Goal: Task Accomplishment & Management: Complete application form

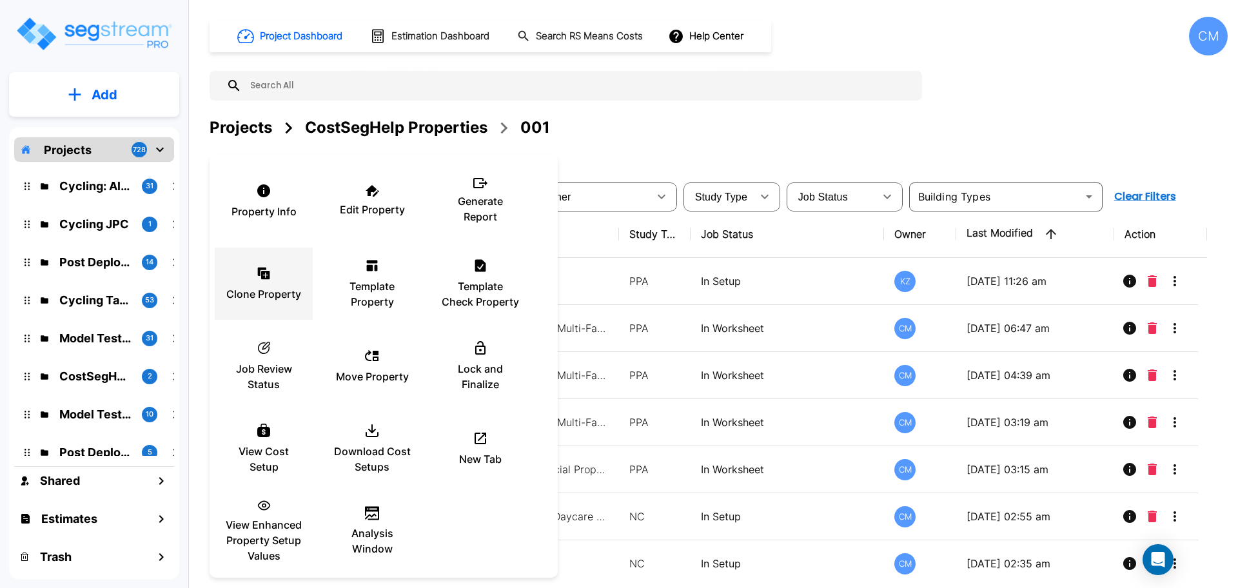
click at [266, 276] on icon at bounding box center [263, 273] width 15 height 15
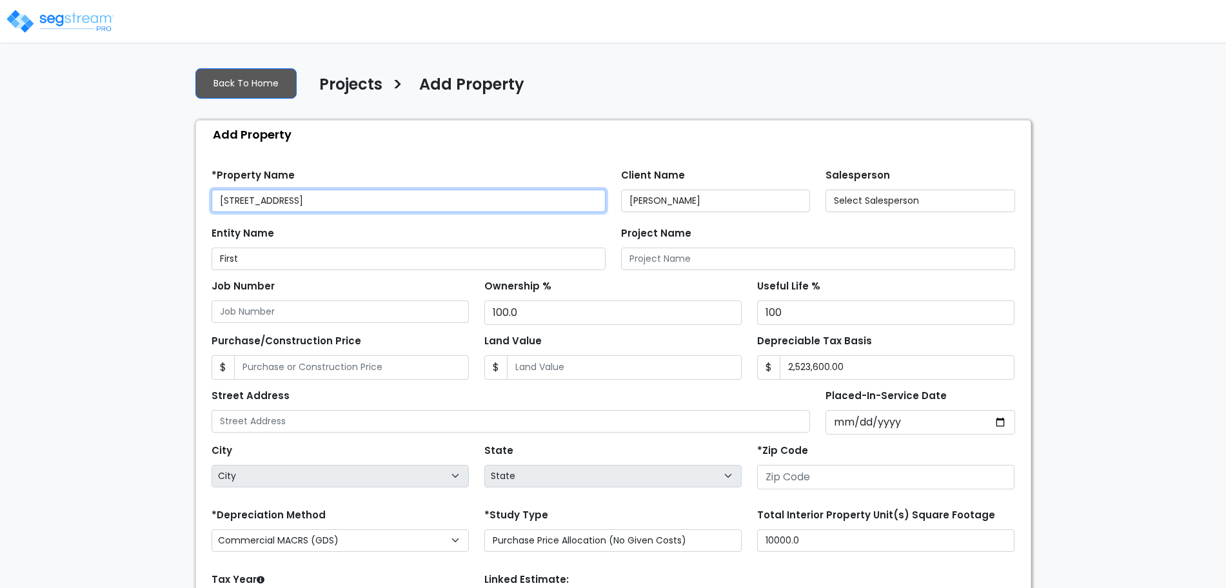
type input "[STREET_ADDRESS]"
type input "90250"
select select "CRM(_5"
select select "2025"
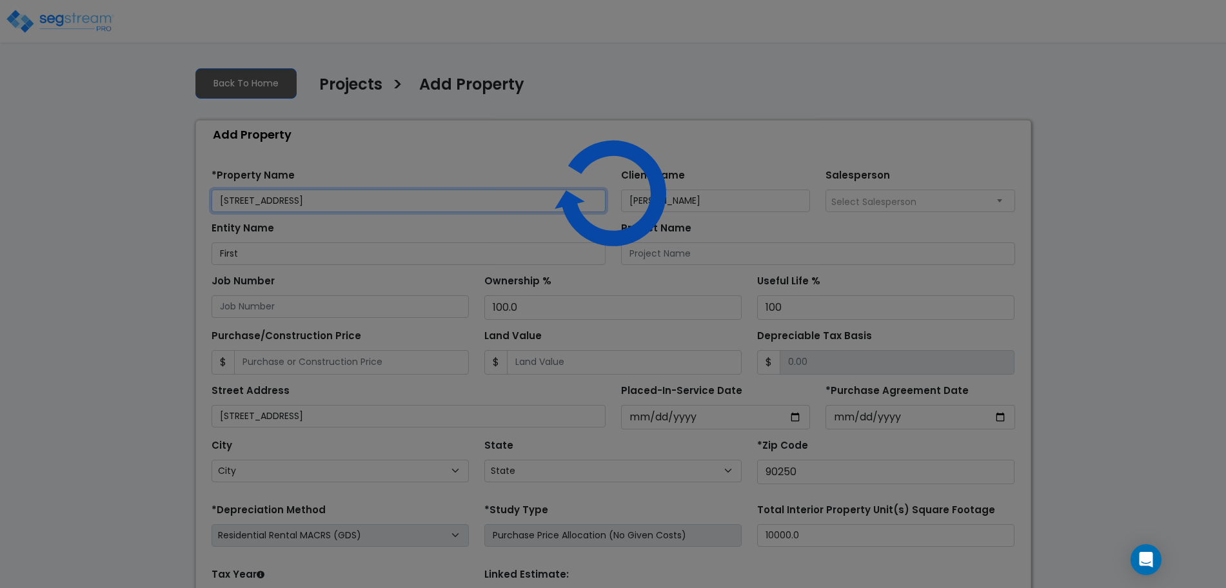
select select "CA"
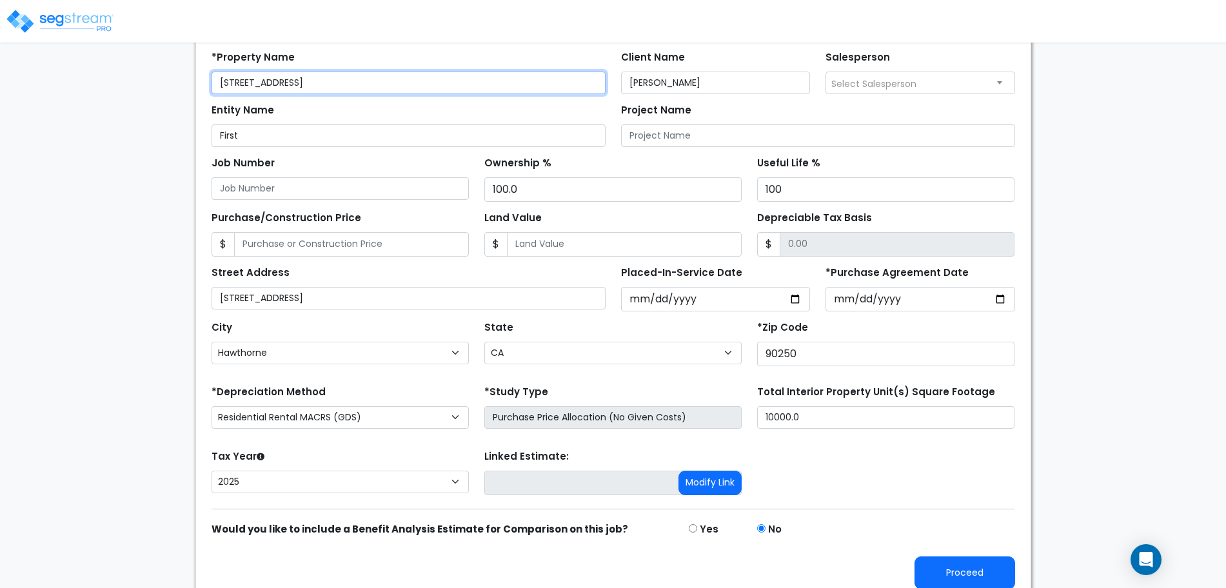
scroll to position [130, 0]
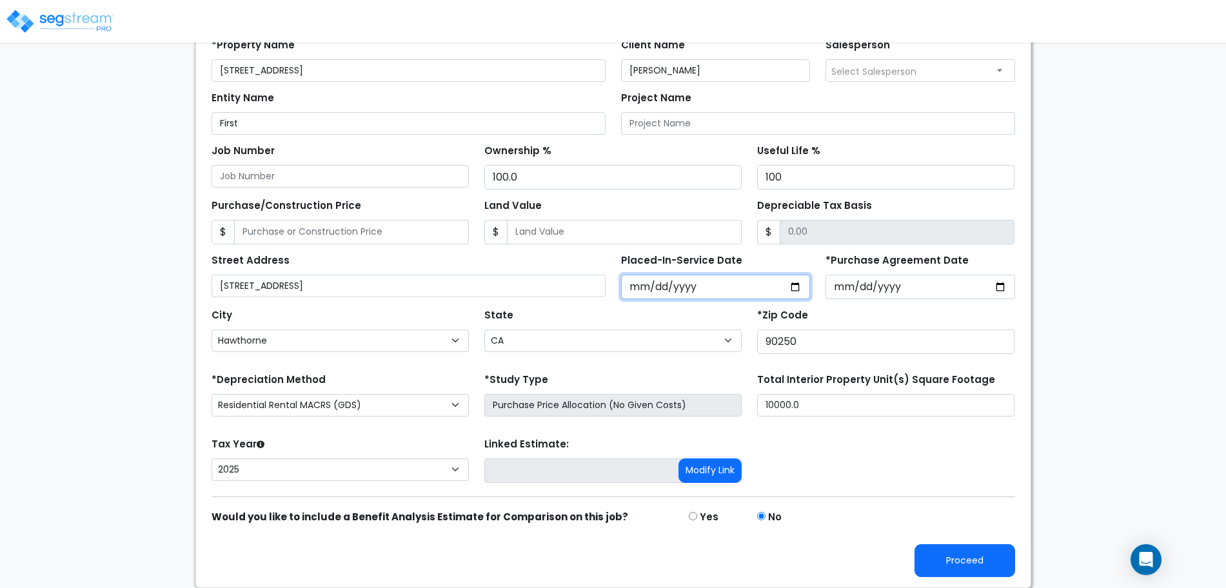
click at [790, 286] on input "2025-02-03" at bounding box center [716, 287] width 190 height 25
type input "2024-01-08"
click at [917, 279] on div "Street Address 132 May Street Placed-In-Service Date 2024-01-08 *Purchase Agree…" at bounding box center [613, 271] width 819 height 55
click at [300, 484] on div "Tax Year Please Enter The Placed In Service Date First. 2026 2025 2024" at bounding box center [340, 461] width 273 height 52
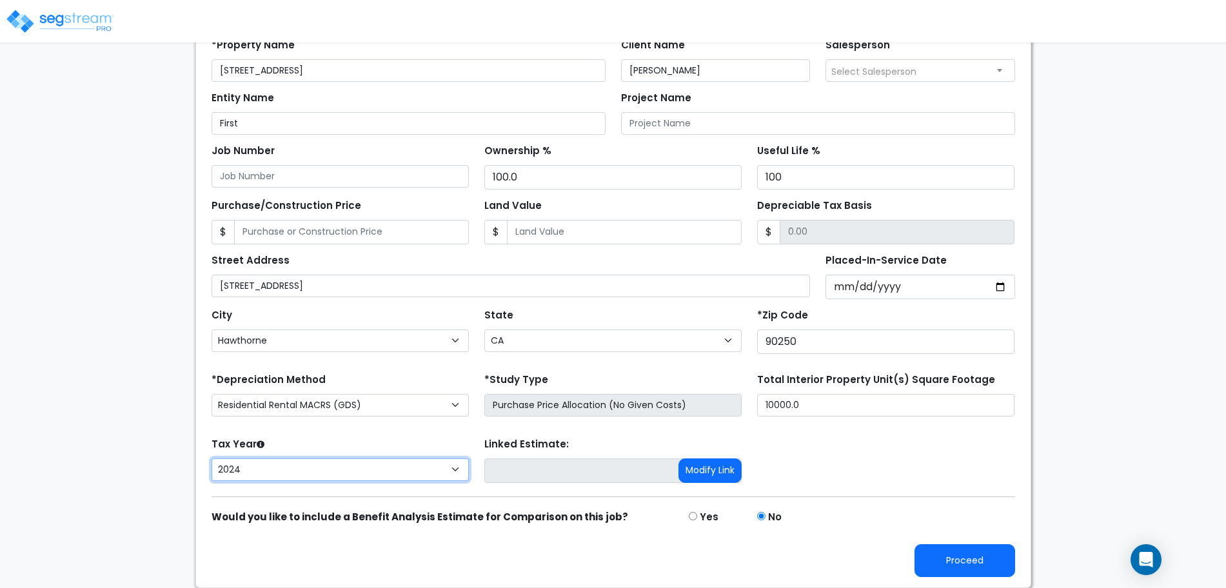
click at [296, 471] on select "2026 2025 2024" at bounding box center [339, 469] width 257 height 23
select select "2025"
click at [211, 458] on select "2026 2025 2024" at bounding box center [339, 469] width 257 height 23
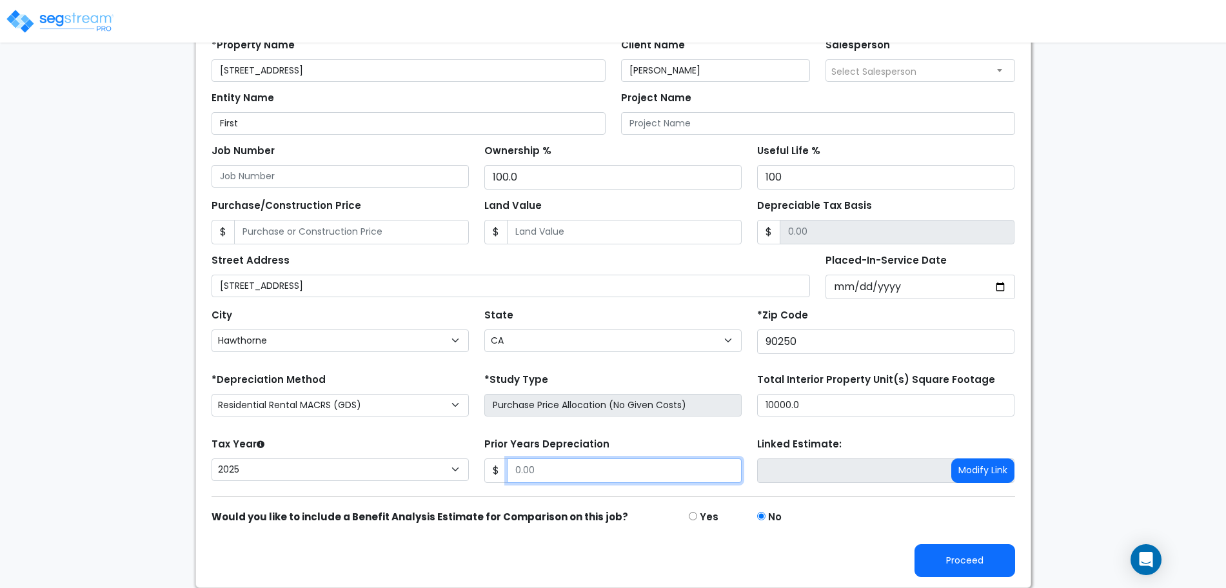
drag, startPoint x: 547, startPoint y: 464, endPoint x: 529, endPoint y: 466, distance: 18.2
click at [530, 466] on input "Prior Years Depreciation" at bounding box center [624, 470] width 235 height 25
type input "0"
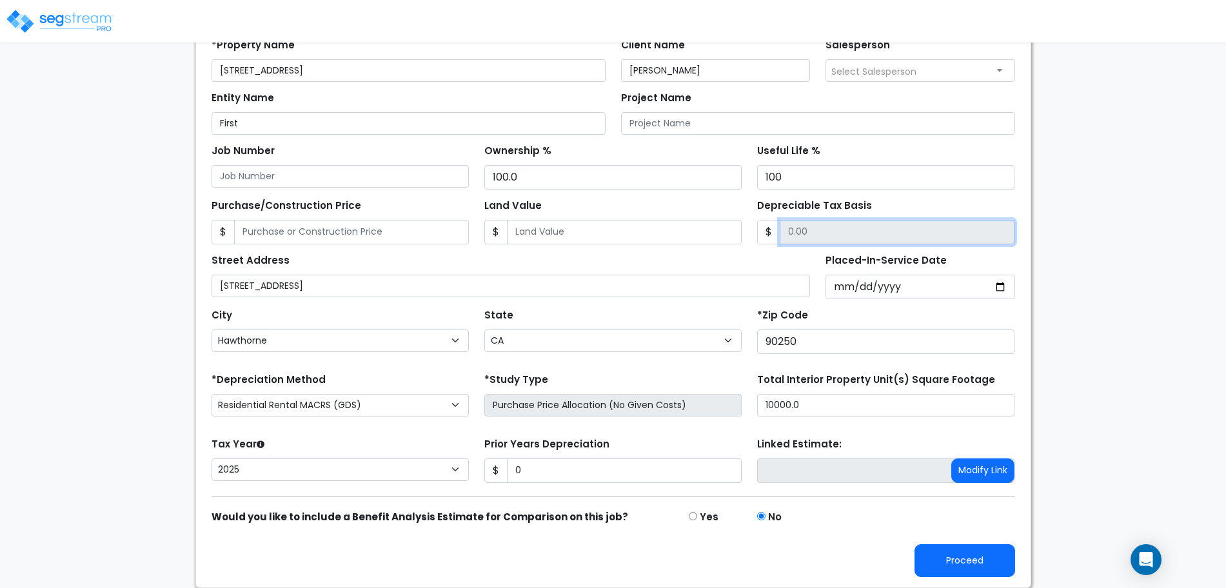
click at [837, 231] on input "Depreciable Tax Basis" at bounding box center [897, 232] width 235 height 25
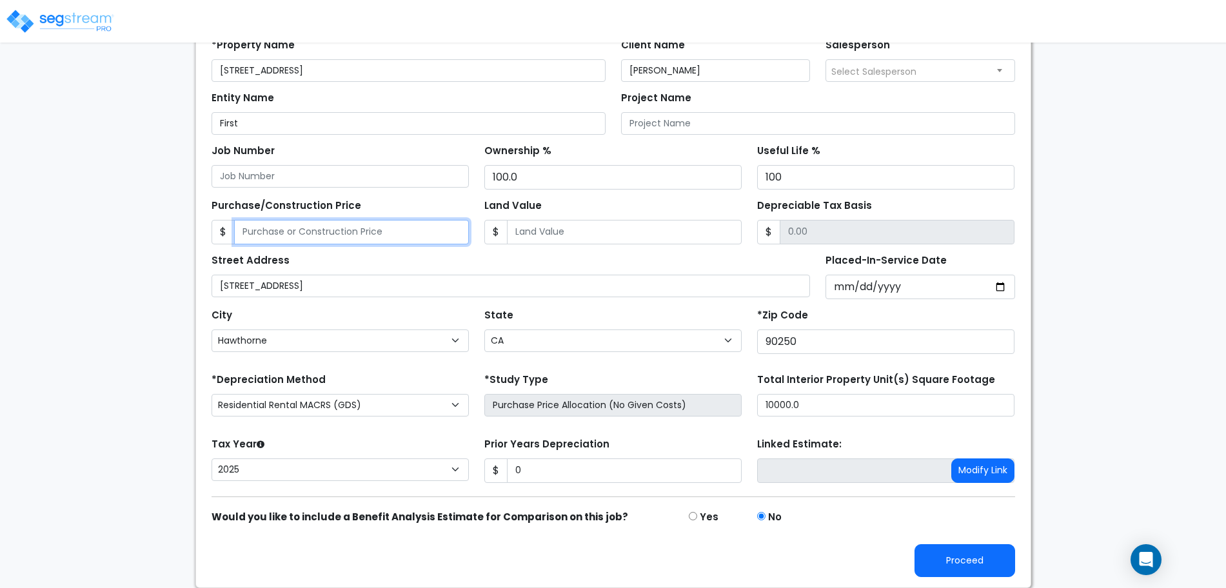
click at [401, 244] on input "Purchase/Construction Price" at bounding box center [351, 232] width 235 height 25
type input "1"
type input "1.00"
type input "12"
type input "12.00"
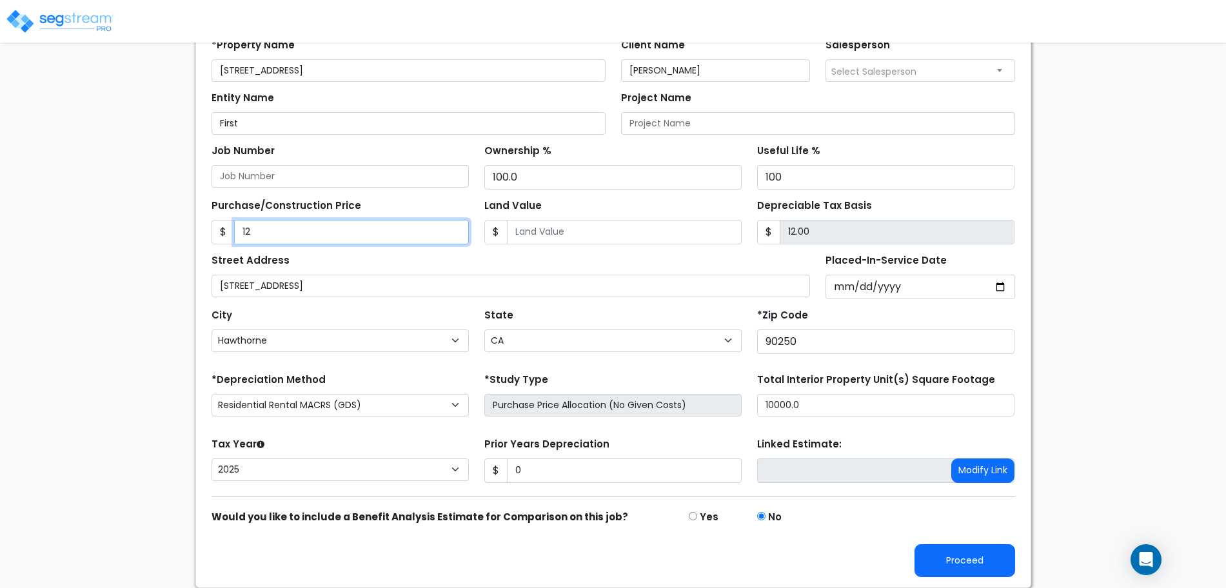
type input "123"
type input "123.00"
type input "12347"
type input "12,347.00"
type input "12,3478"
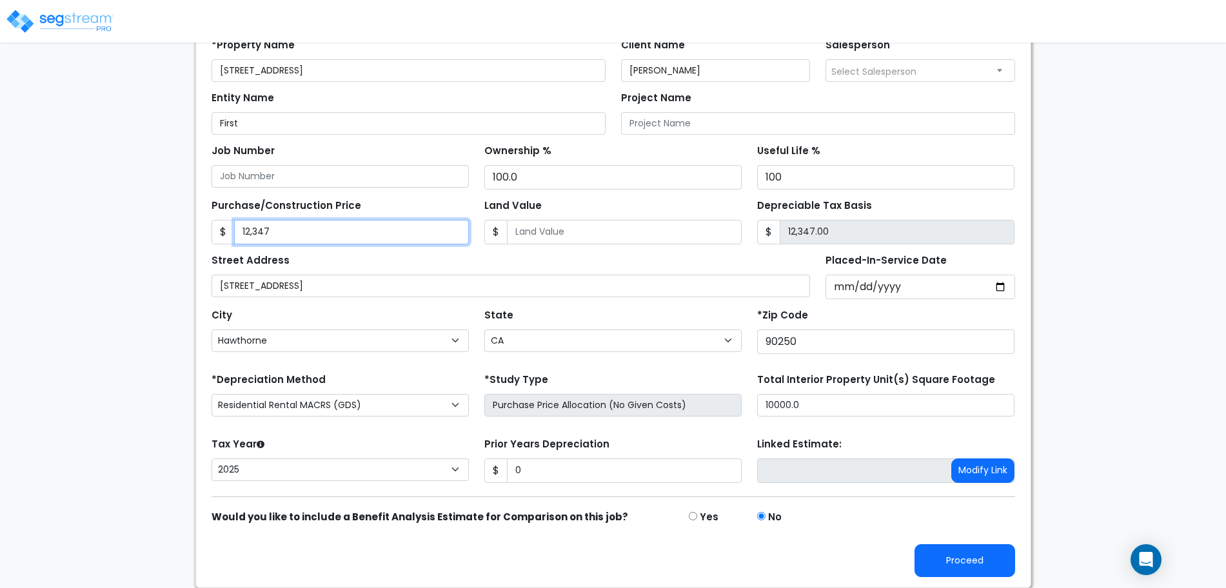
type input "123,478.00"
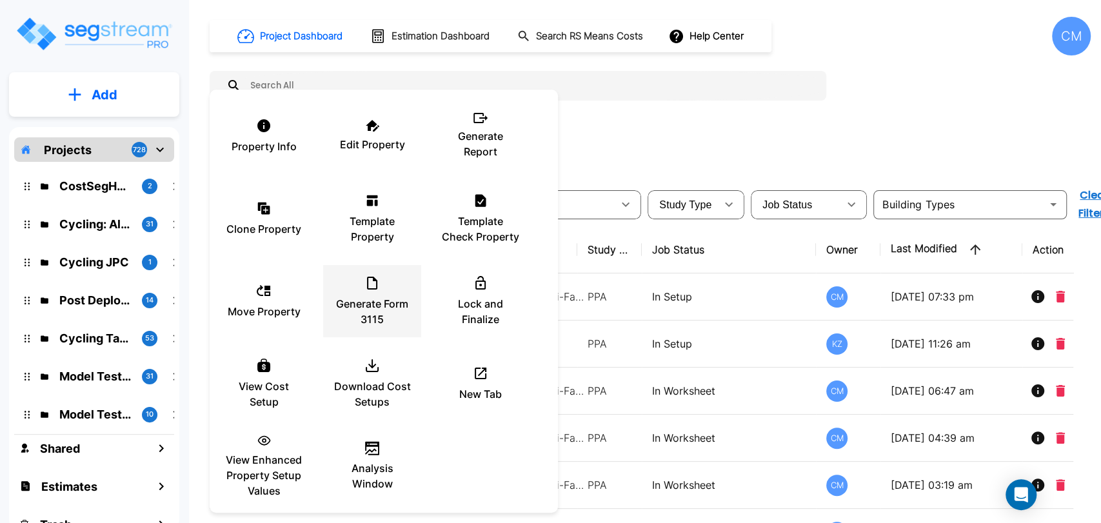
click at [387, 330] on div "Generate Form 3115" at bounding box center [371, 301] width 77 height 64
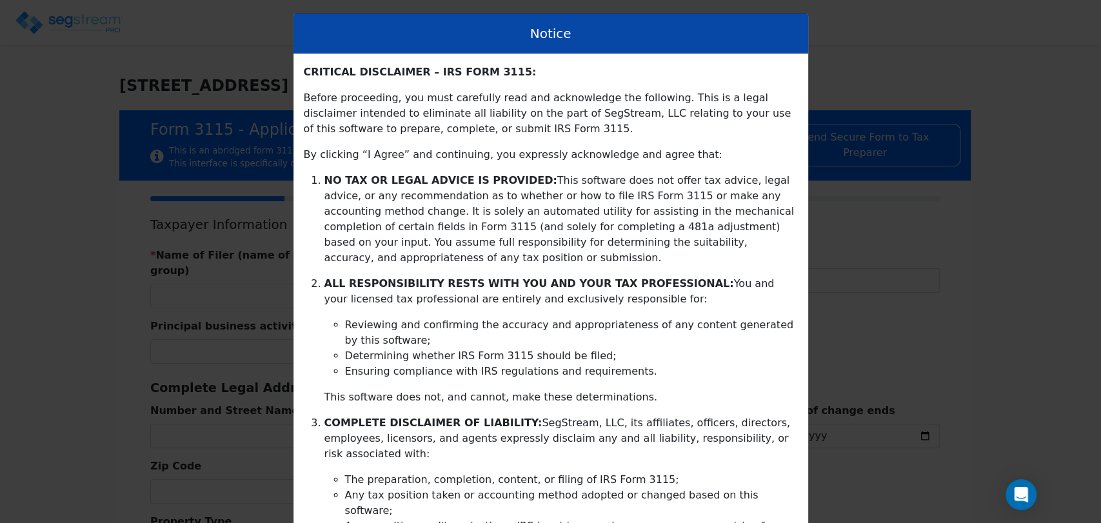
type input "[DATE]"
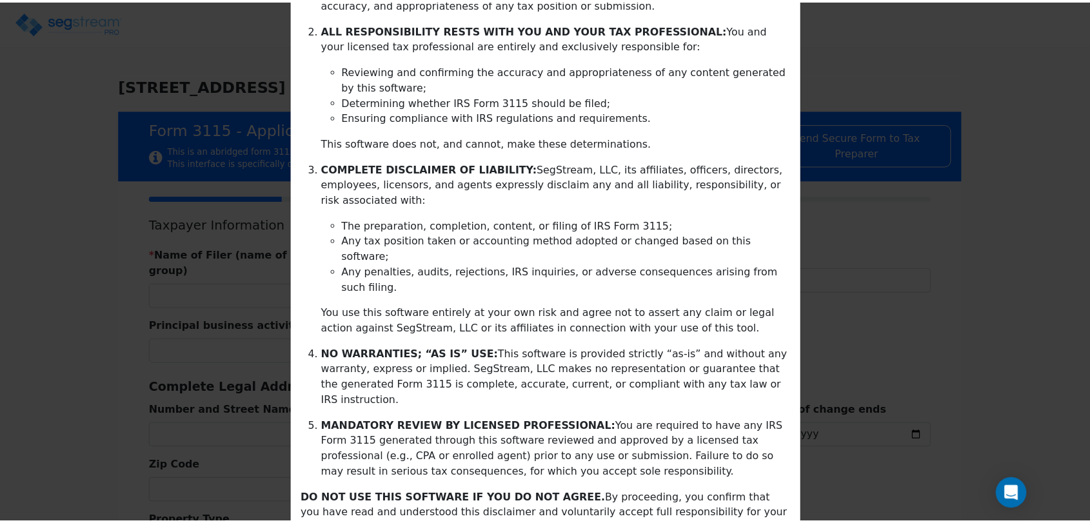
scroll to position [273, 0]
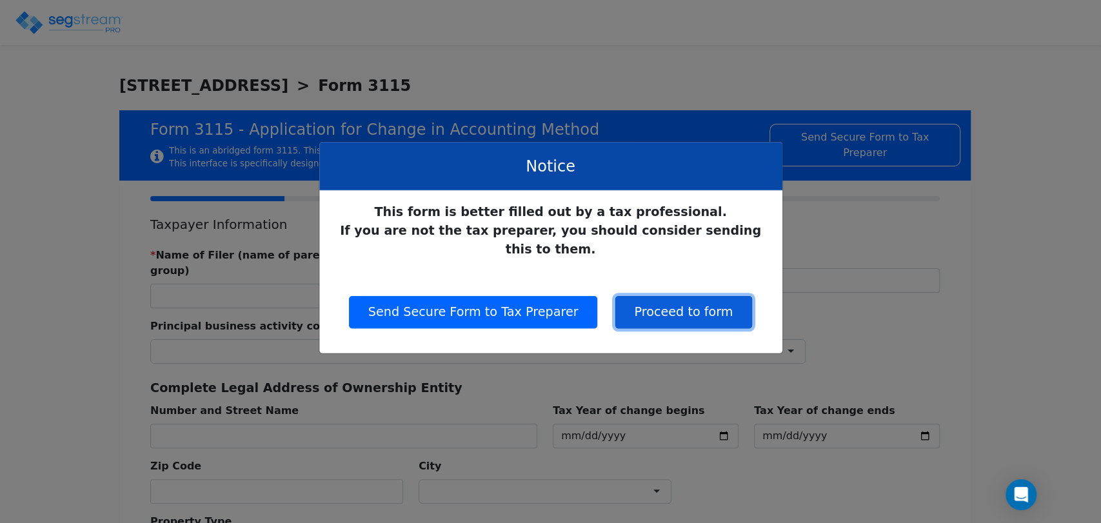
click at [701, 297] on button "Proceed to form" at bounding box center [682, 312] width 137 height 32
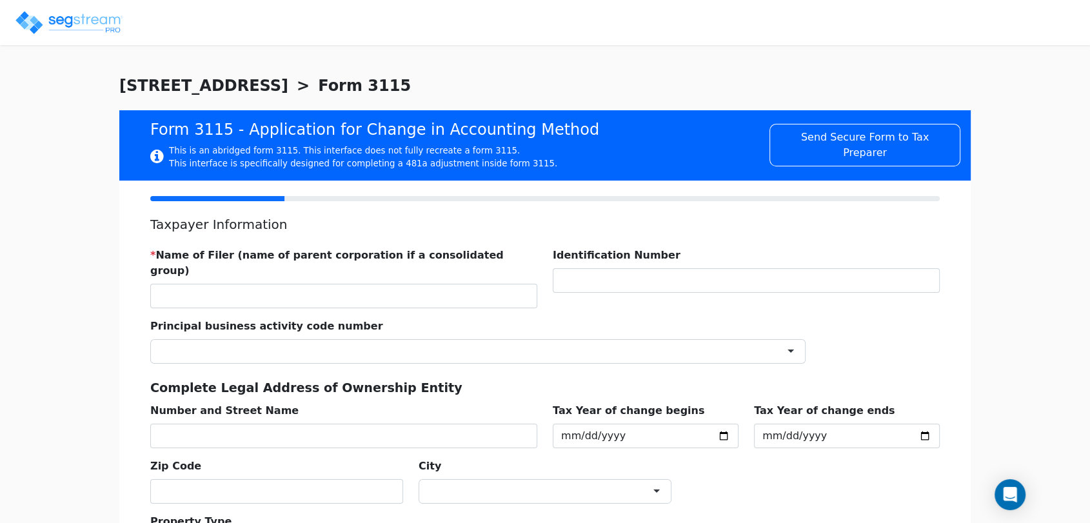
scroll to position [143, 0]
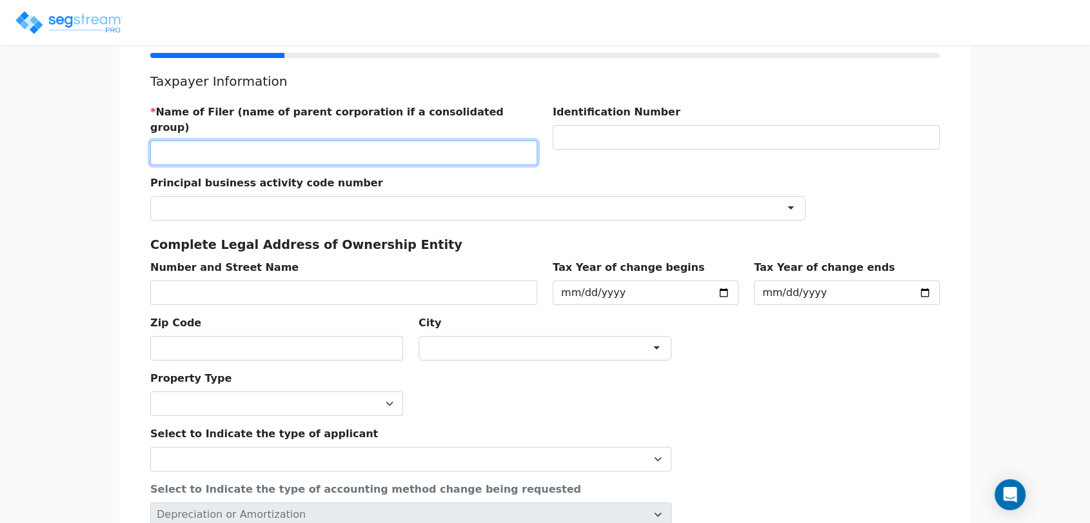
click at [224, 141] on input "text" at bounding box center [343, 153] width 387 height 25
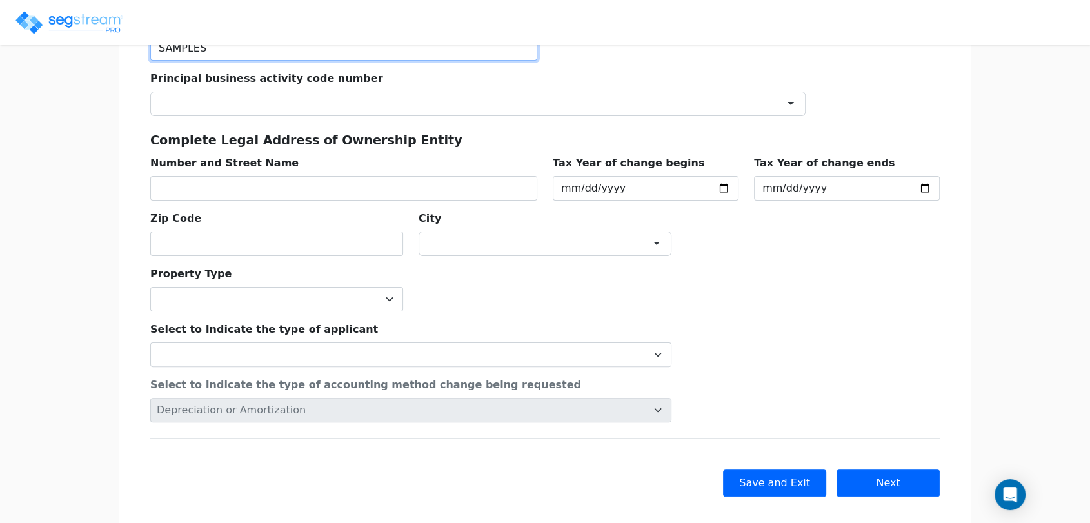
scroll to position [251, 0]
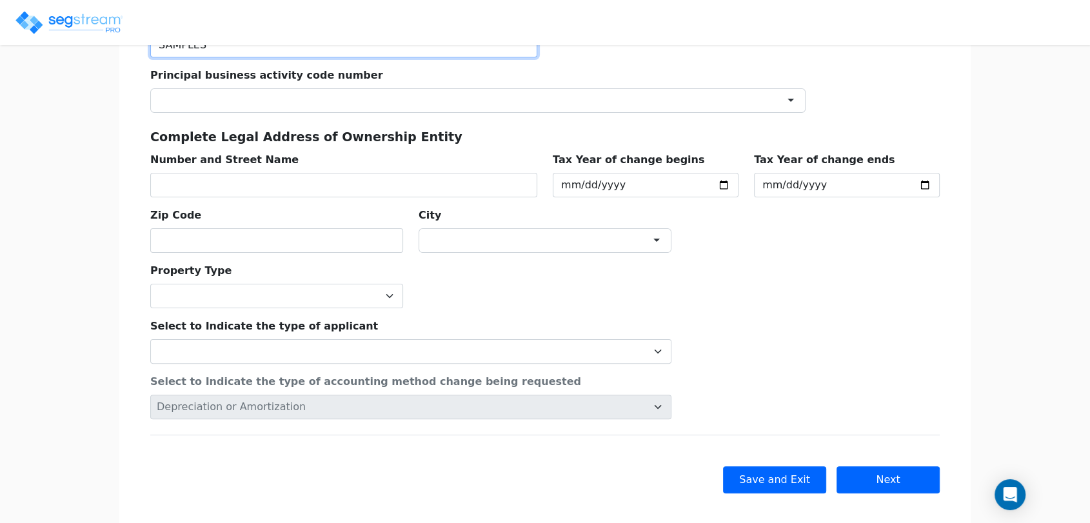
type input "SAMPLES"
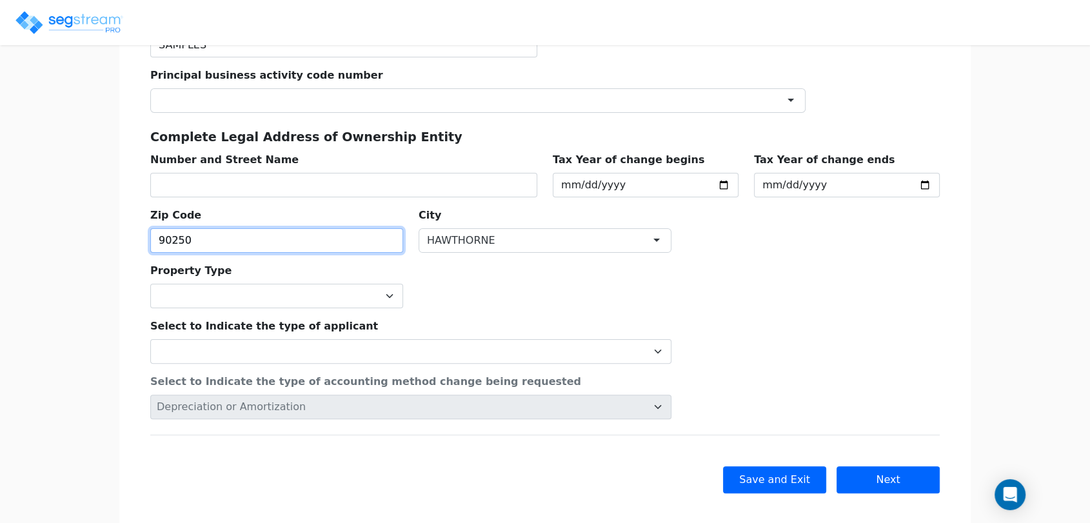
click at [310, 228] on input "90250" at bounding box center [276, 240] width 253 height 25
drag, startPoint x: 310, startPoint y: 226, endPoint x: 75, endPoint y: 222, distance: 234.7
click at [75, 222] on div "We are Building your Property. So please grab a coffee and let us do the heavy …" at bounding box center [545, 181] width 1090 height 716
type input "90250"
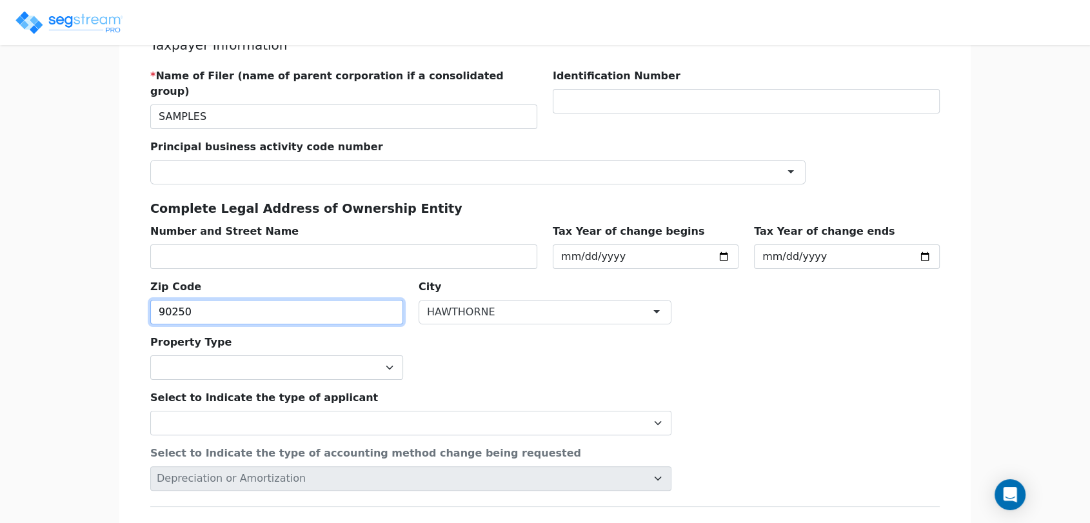
scroll to position [108, 0]
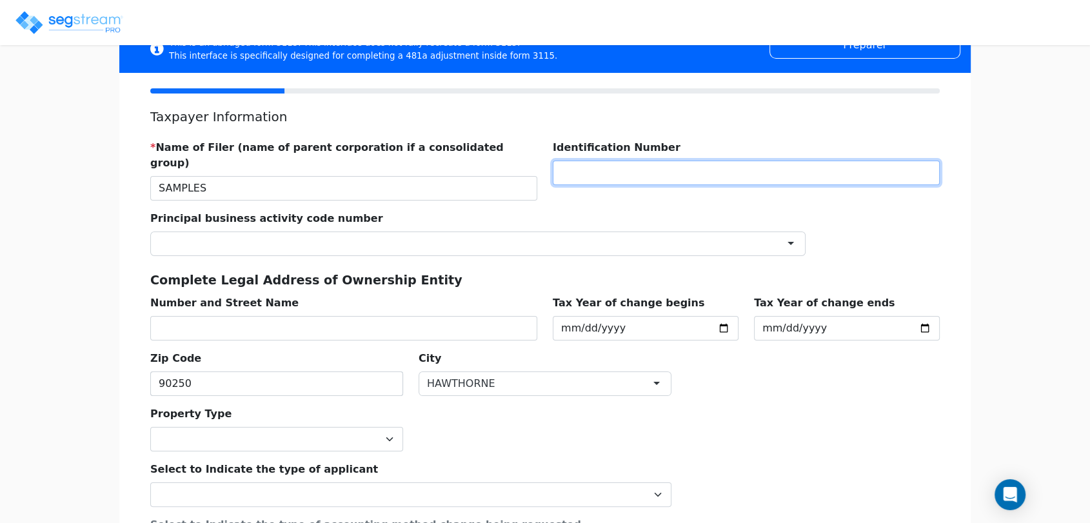
click at [585, 177] on input "text" at bounding box center [746, 173] width 387 height 25
type input "123456789"
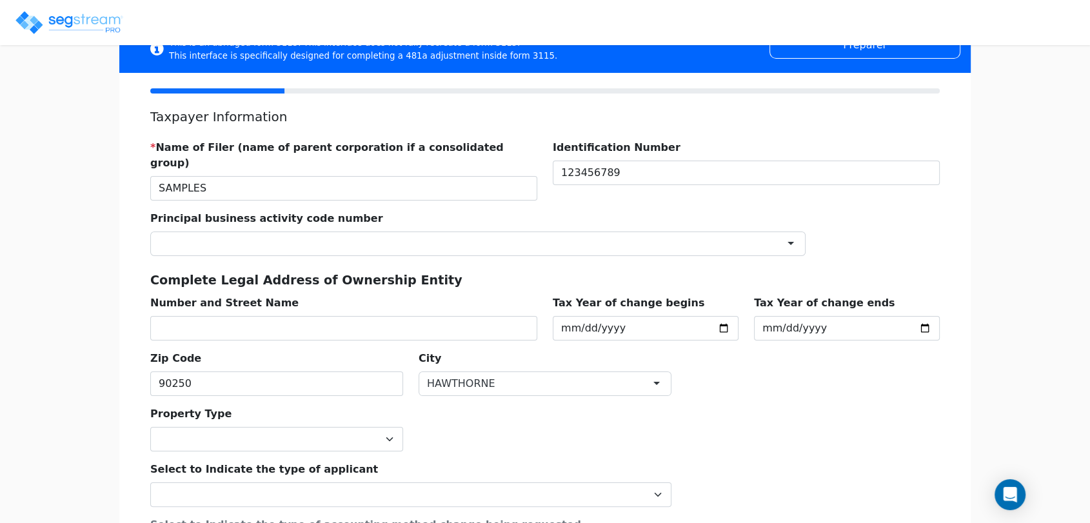
click at [649, 231] on div at bounding box center [477, 243] width 655 height 25
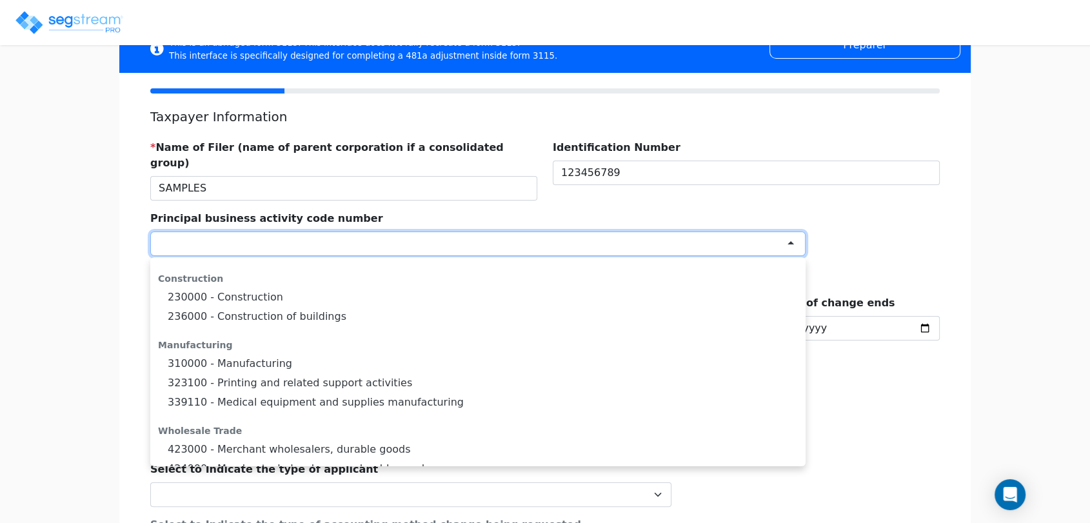
scroll to position [0, 0]
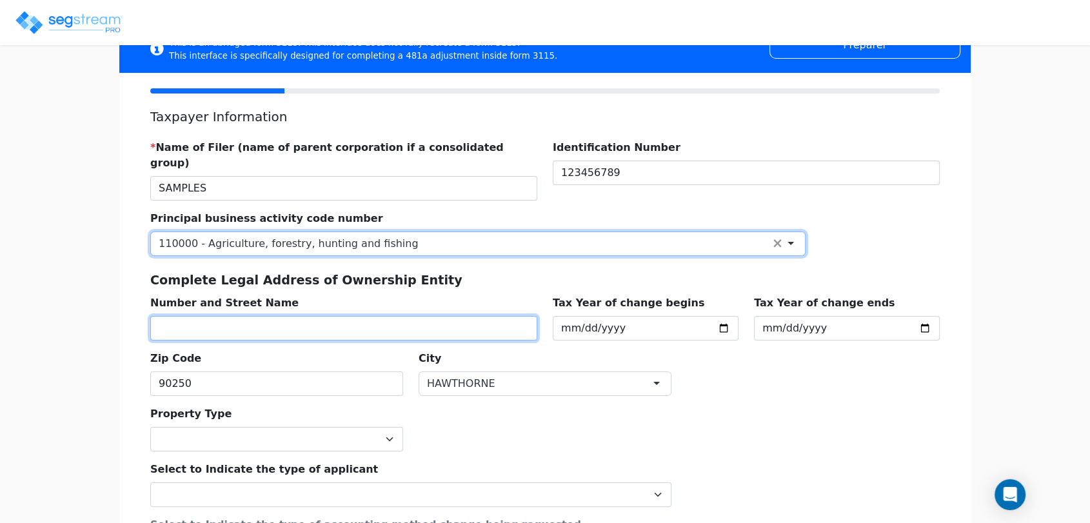
click at [330, 322] on input "text" at bounding box center [343, 328] width 387 height 25
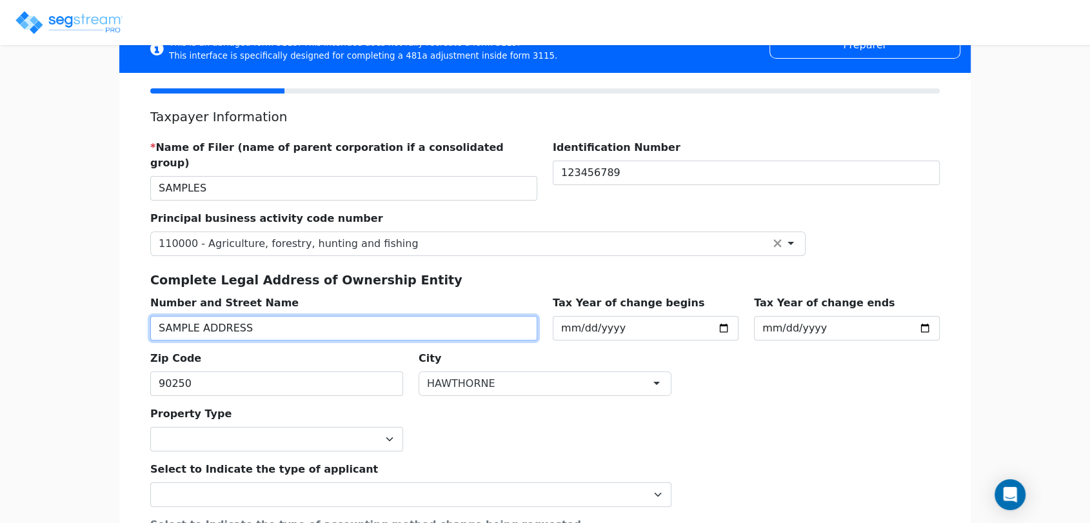
type input "SAMPLE ADDRESS"
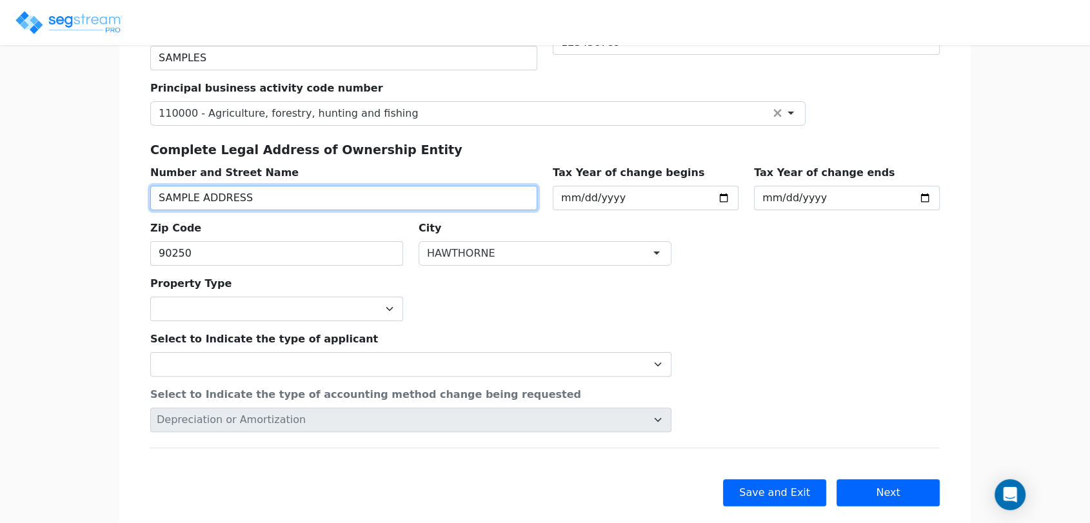
scroll to position [251, 0]
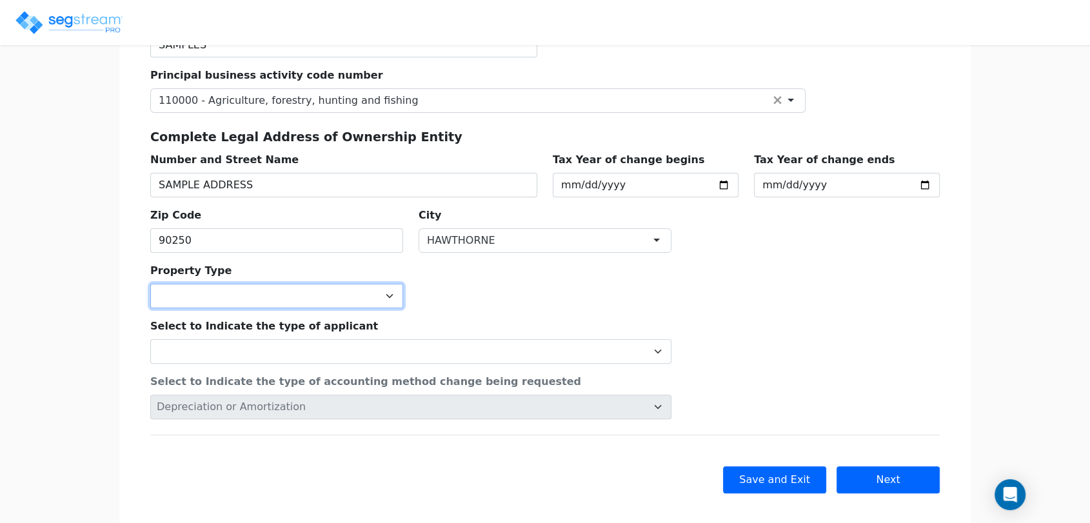
click at [250, 288] on select "Commercial Residential" at bounding box center [276, 296] width 253 height 25
select select "Residential"
click at [150, 284] on select "Commercial Residential" at bounding box center [276, 296] width 253 height 25
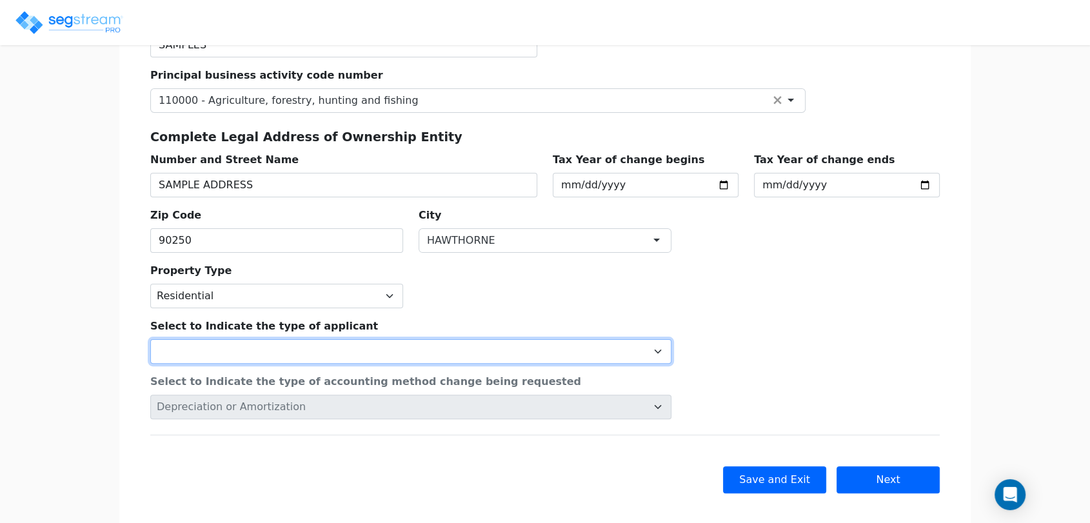
click at [239, 339] on select "Individual Corporation Controlled foreign corporation (Sec. 957) 10/50 corporat…" at bounding box center [410, 351] width 521 height 25
click at [150, 339] on select "Individual Corporation Controlled foreign corporation (Sec. 957) 10/50 corporat…" at bounding box center [410, 351] width 521 height 25
drag, startPoint x: 217, startPoint y: 335, endPoint x: 217, endPoint y: 326, distance: 9.0
click at [218, 339] on select "Individual Corporation Controlled foreign corporation (Sec. 957) 10/50 corporat…" at bounding box center [410, 351] width 521 height 25
select select "Individual"
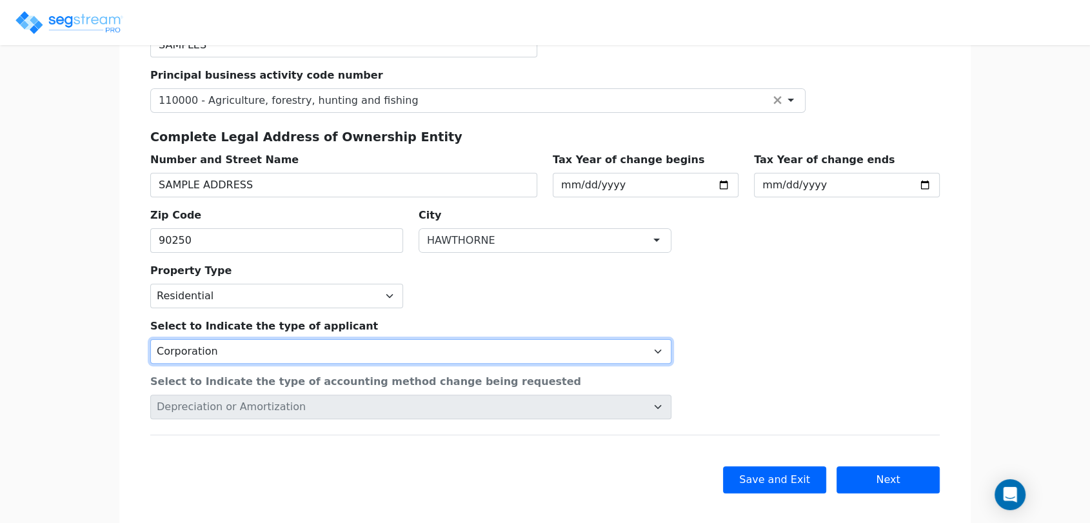
click at [150, 339] on select "Individual Corporation Controlled foreign corporation (Sec. 957) 10/50 corporat…" at bounding box center [410, 351] width 521 height 25
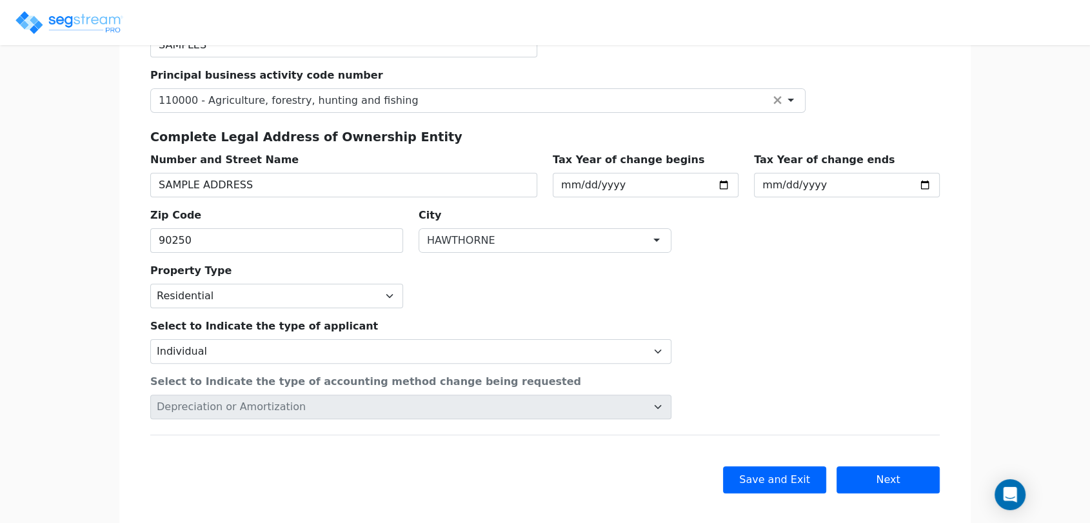
click at [778, 362] on div "Select to Indicate the type of applicant Individual Corporation Controlled fore…" at bounding box center [544, 363] width 805 height 111
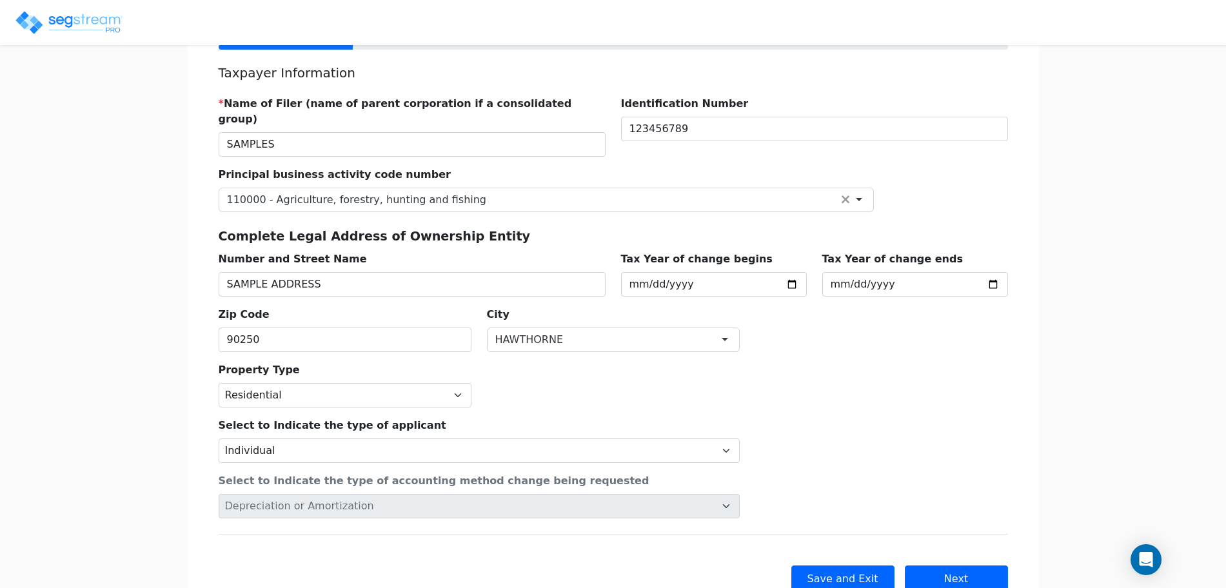
scroll to position [179, 0]
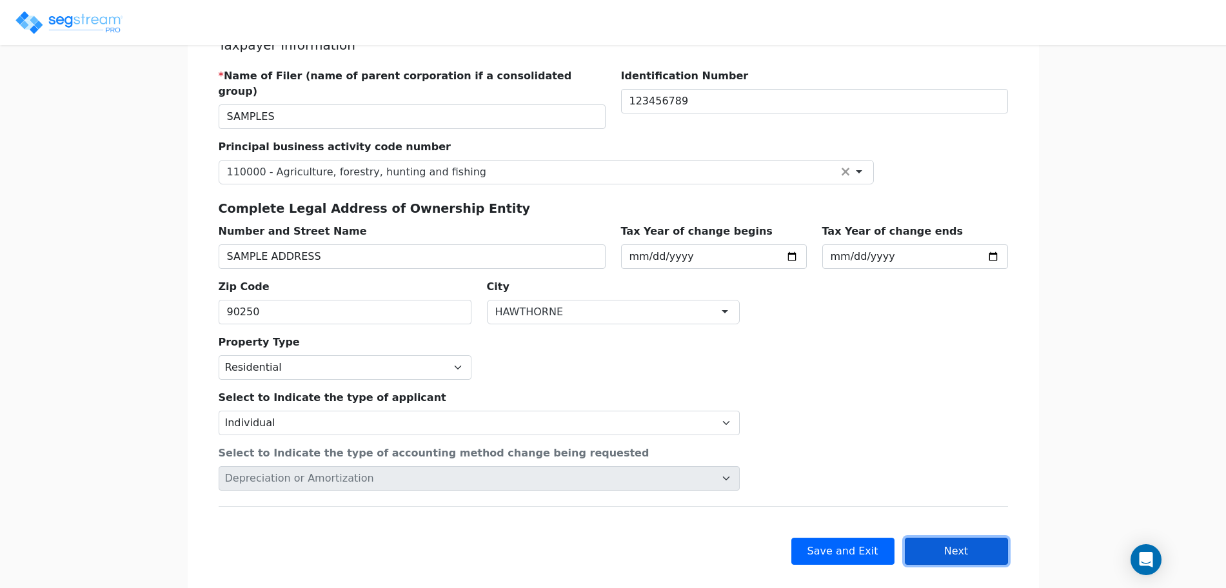
click at [943, 522] on button "Next" at bounding box center [956, 551] width 103 height 27
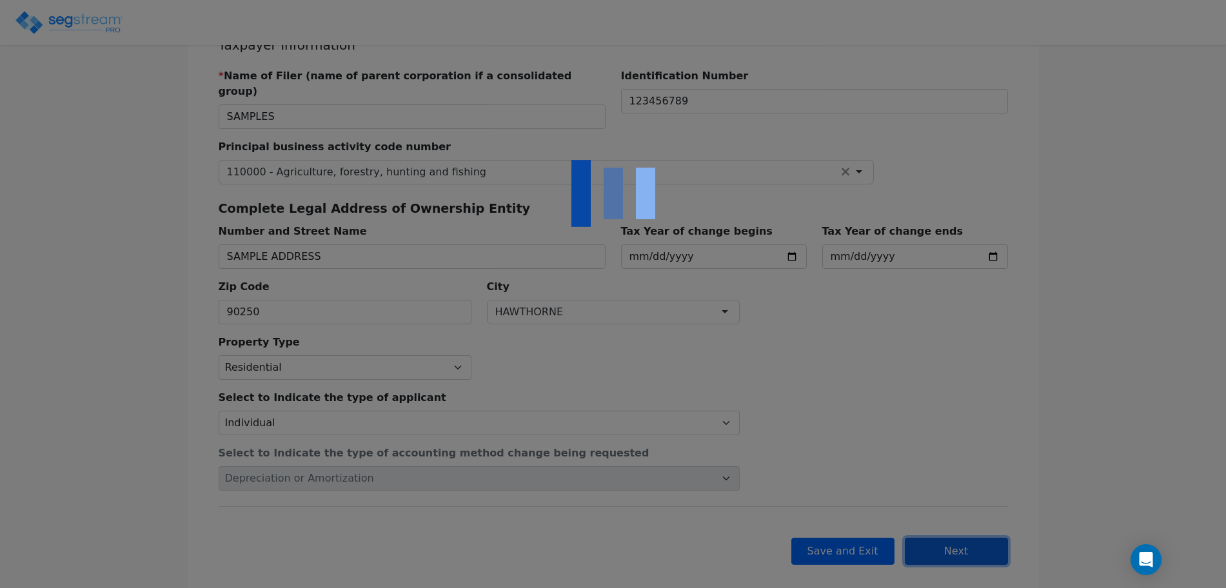
checkbox input "true"
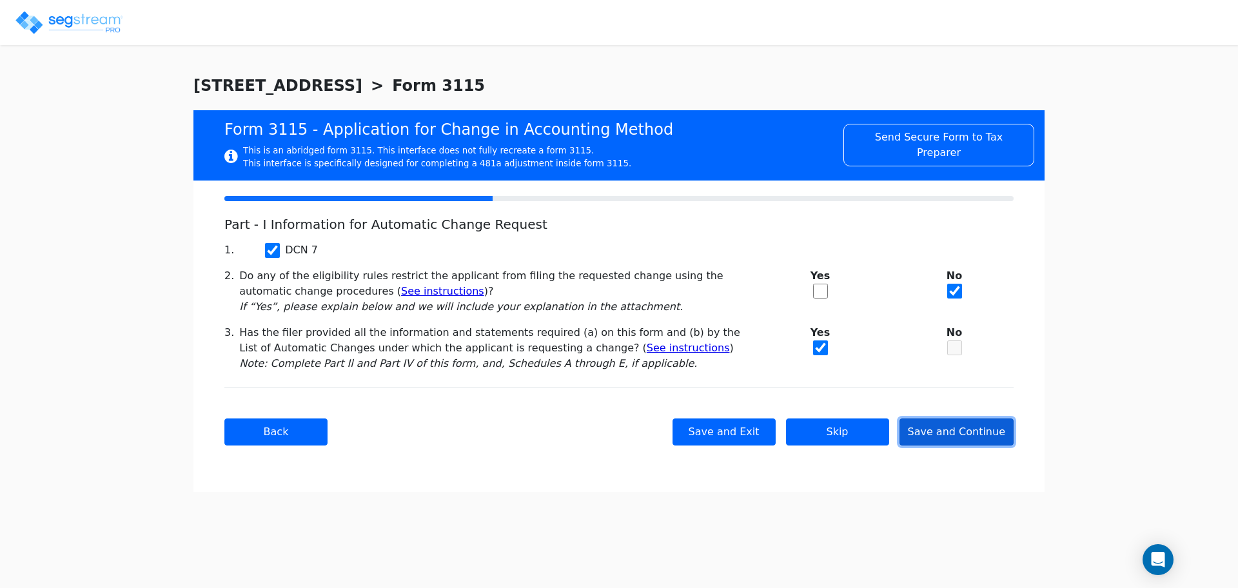
click at [941, 421] on button "Save and Continue" at bounding box center [956, 431] width 115 height 27
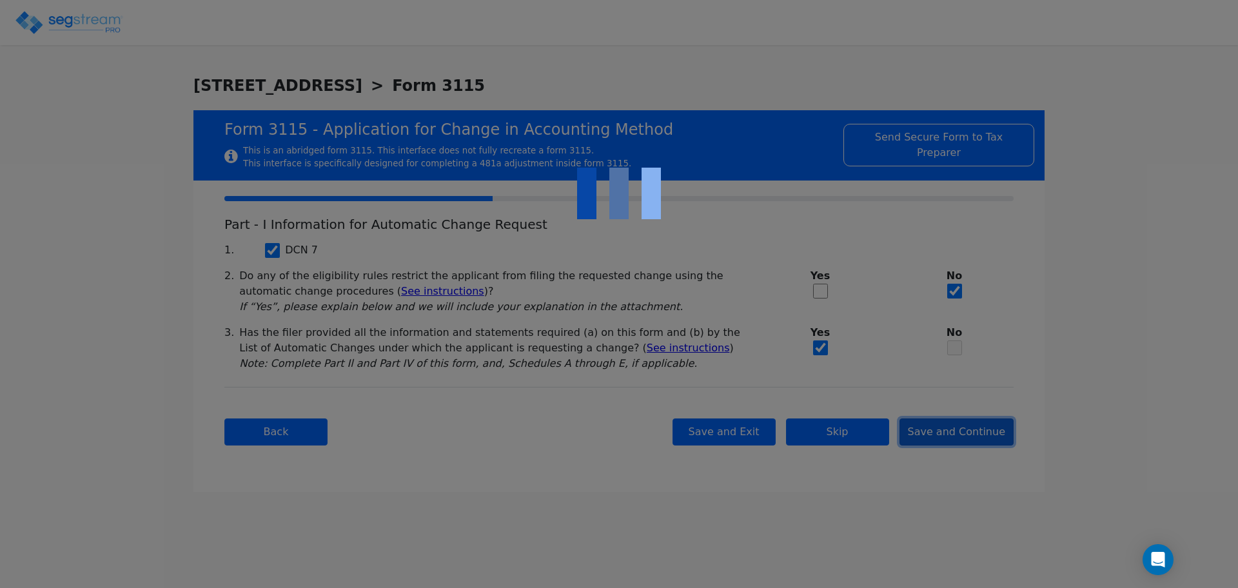
checkbox input "true"
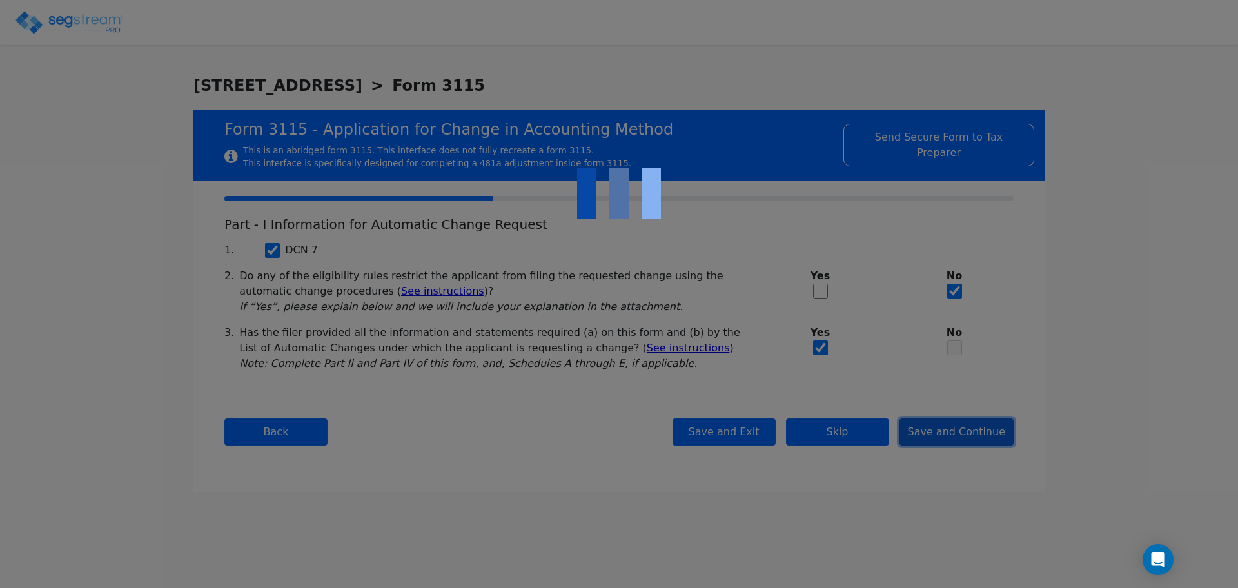
checkbox input "true"
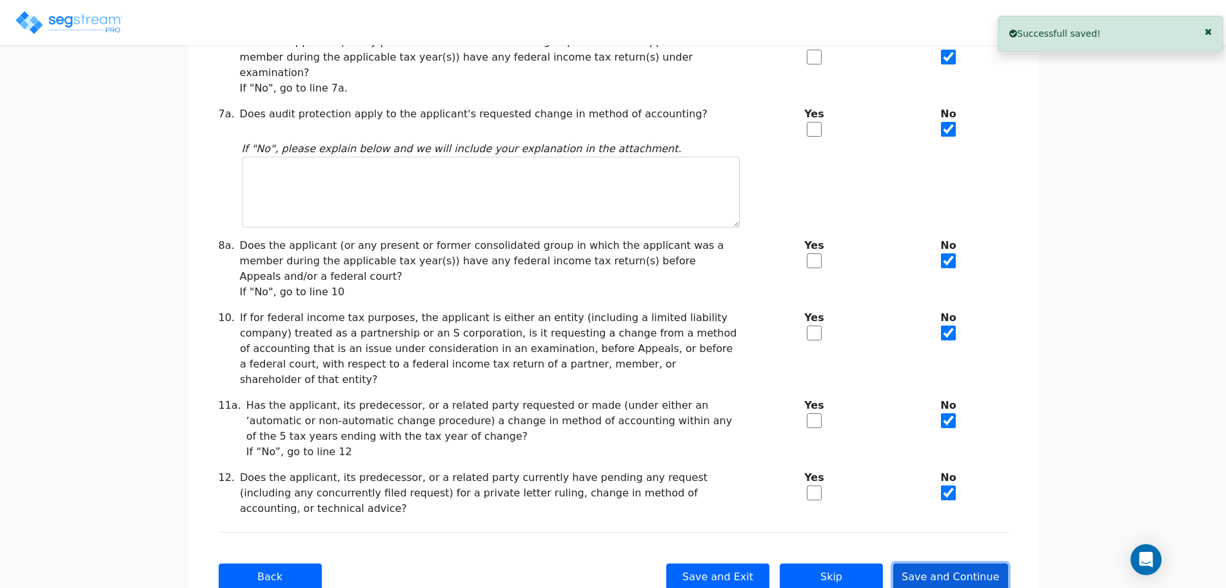
scroll to position [263, 0]
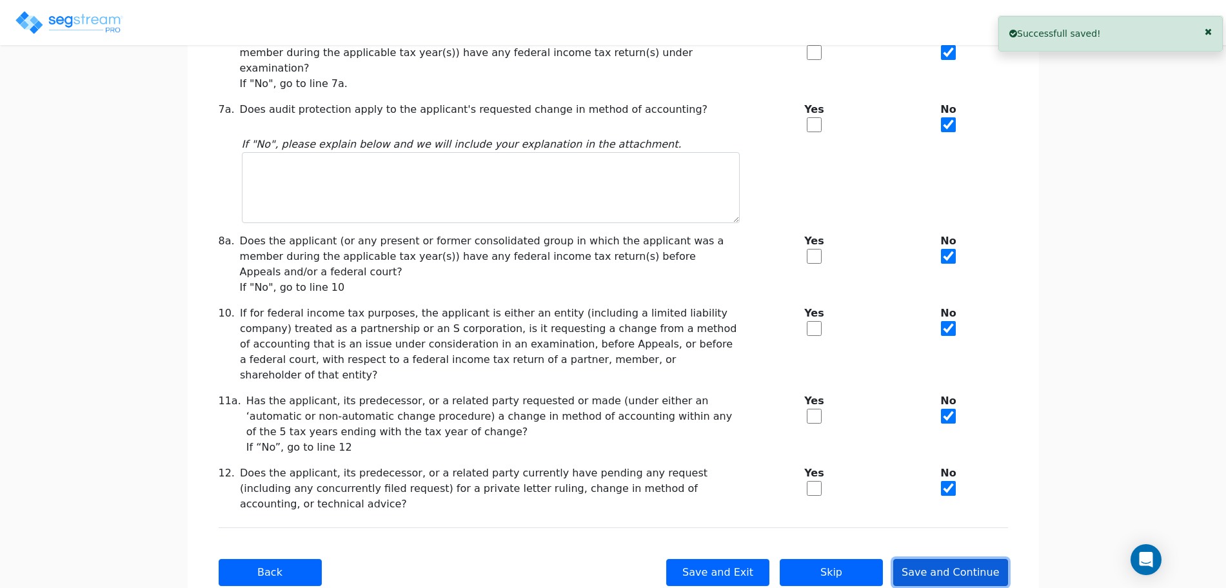
click at [965, 522] on button "Save and Continue" at bounding box center [950, 572] width 115 height 27
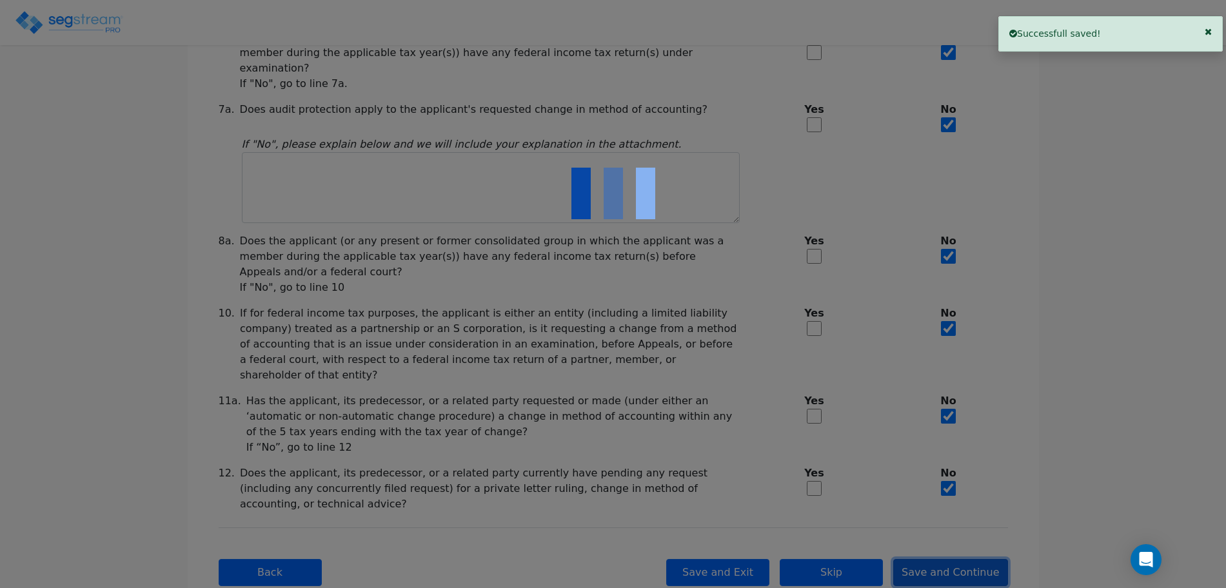
checkbox input "true"
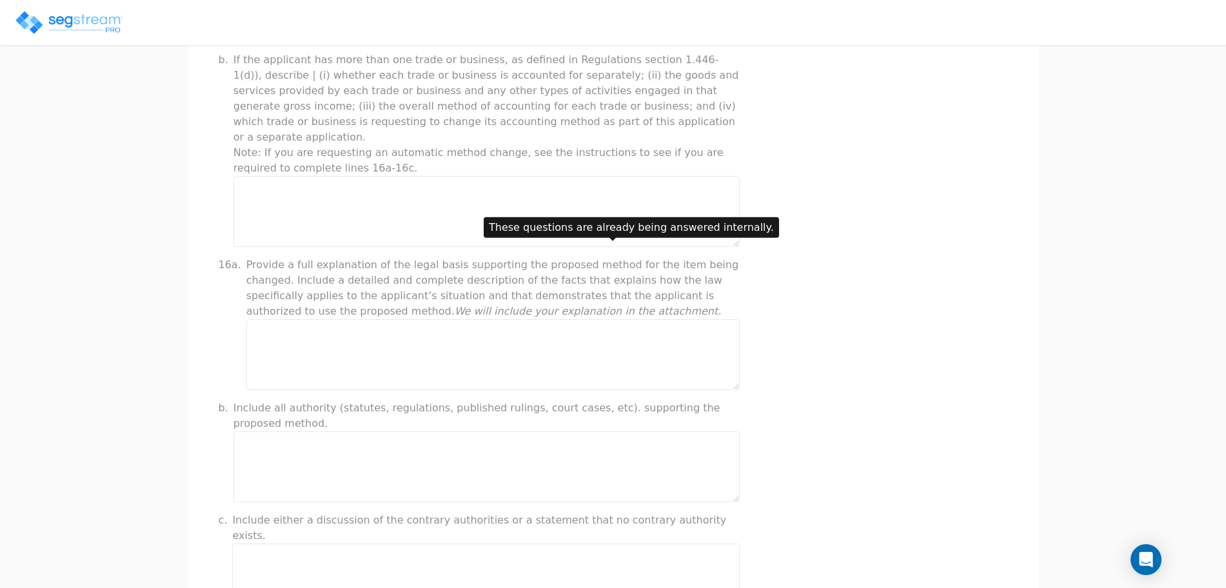
scroll to position [1029, 0]
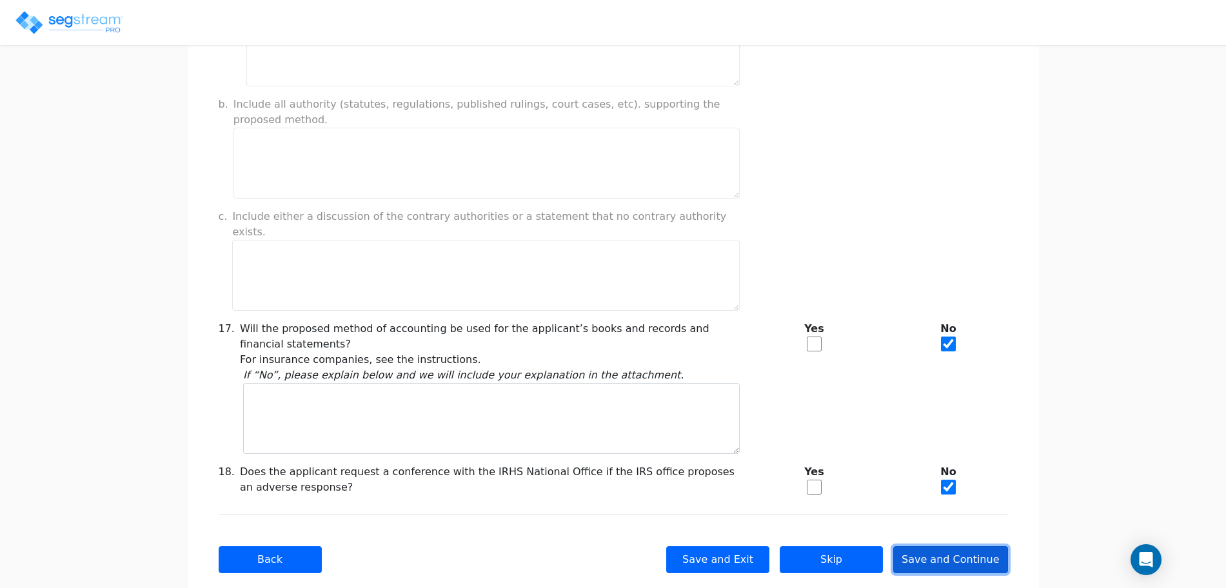
click at [958, 522] on button "Save and Continue" at bounding box center [950, 559] width 115 height 27
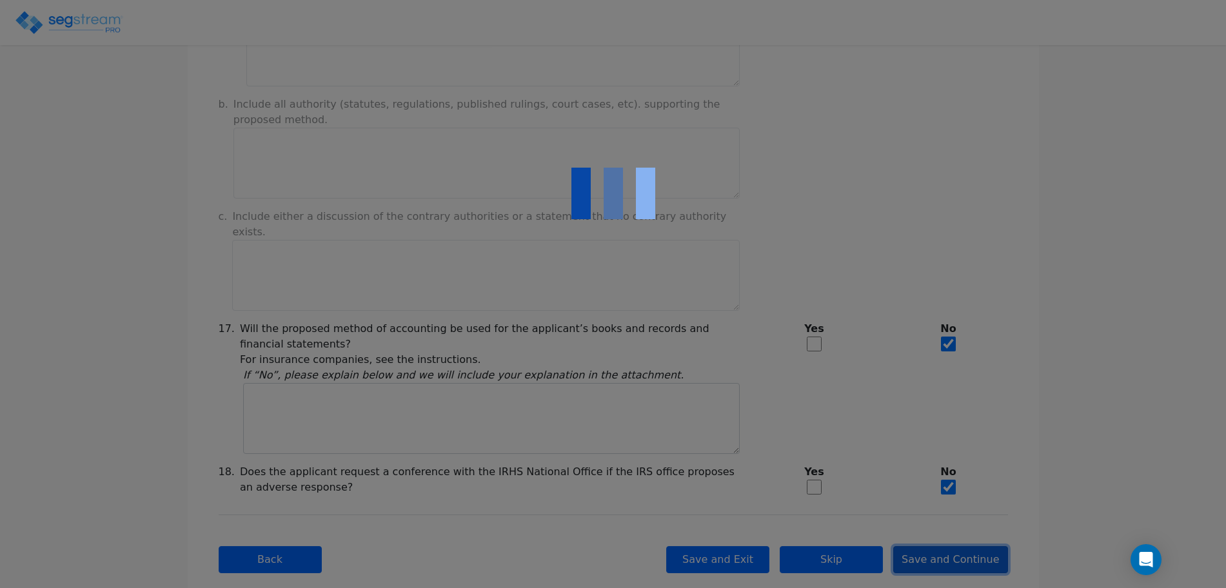
checkbox input "true"
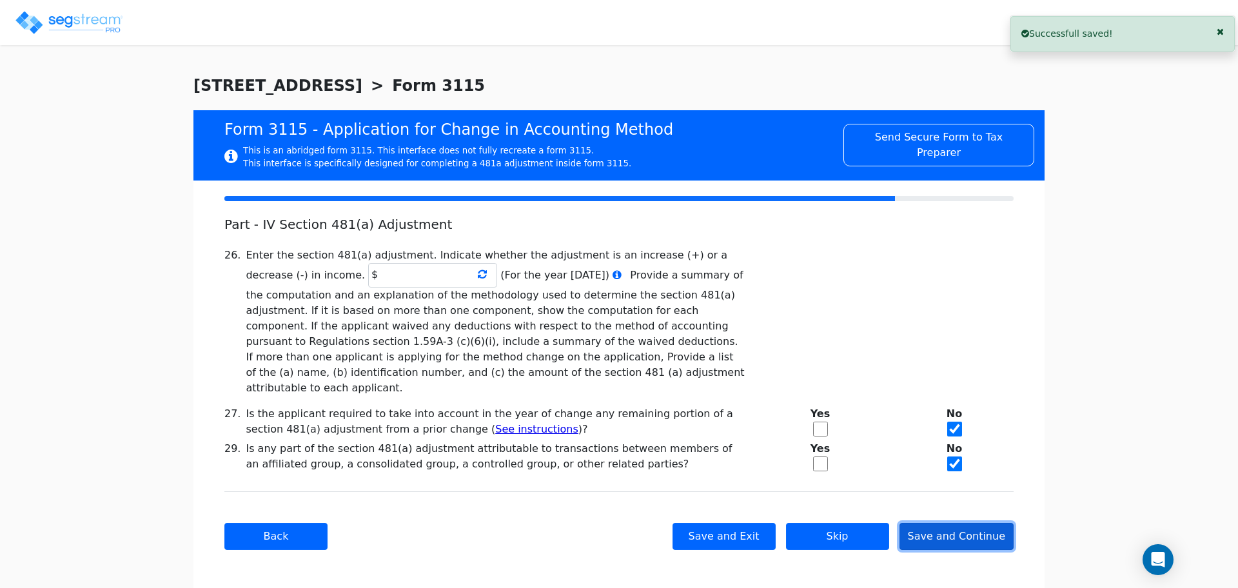
click at [928, 522] on button "Save and Continue" at bounding box center [956, 536] width 115 height 27
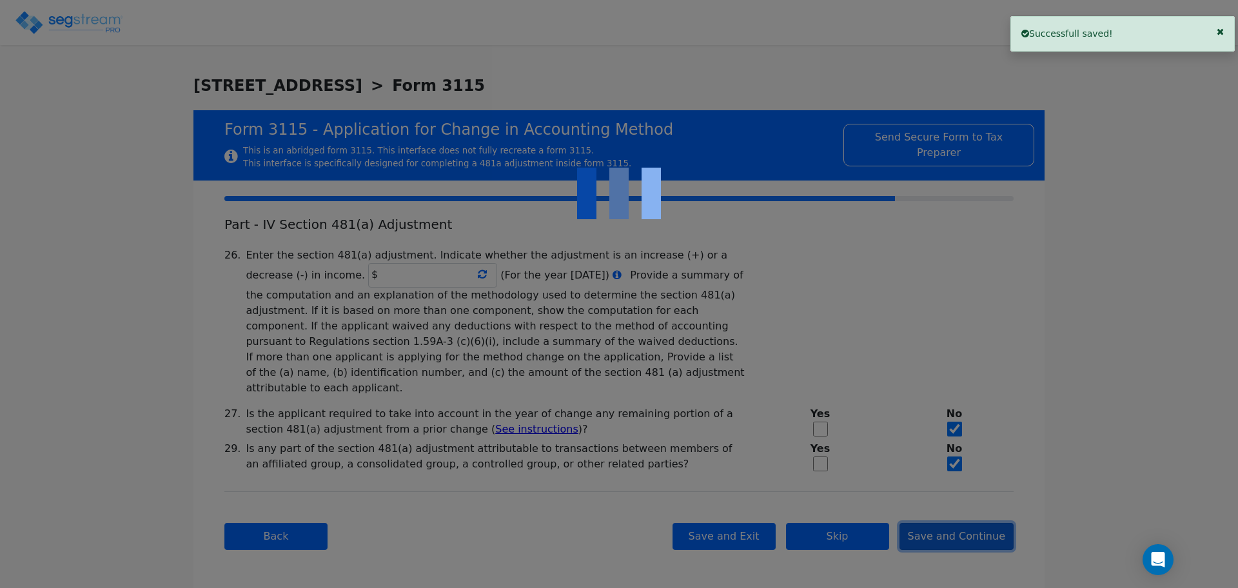
checkbox input "true"
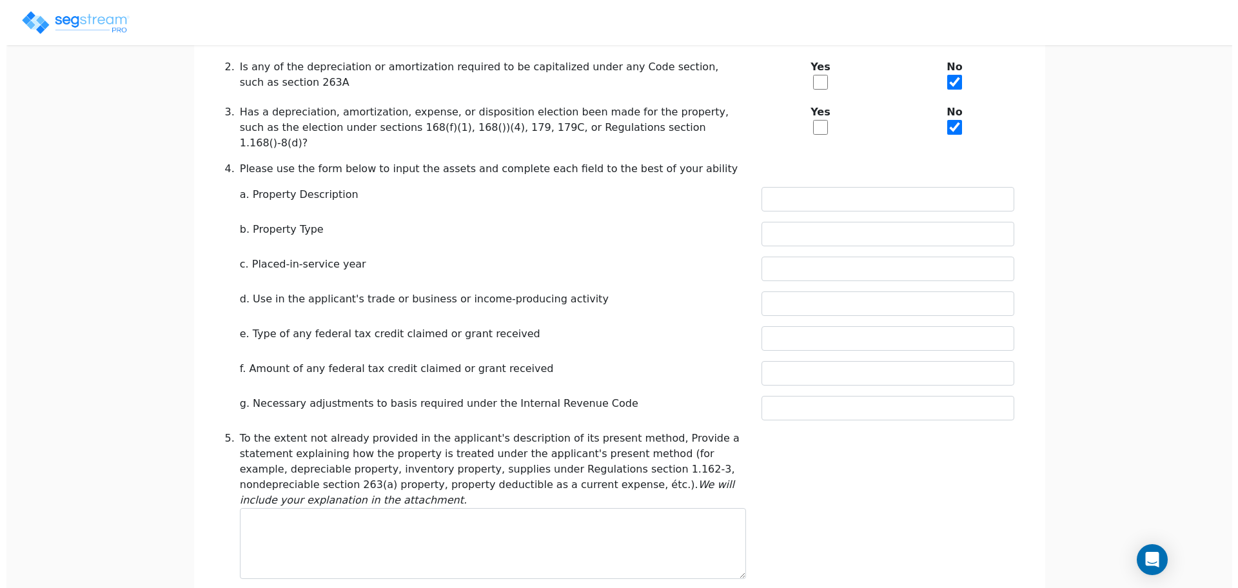
scroll to position [534, 0]
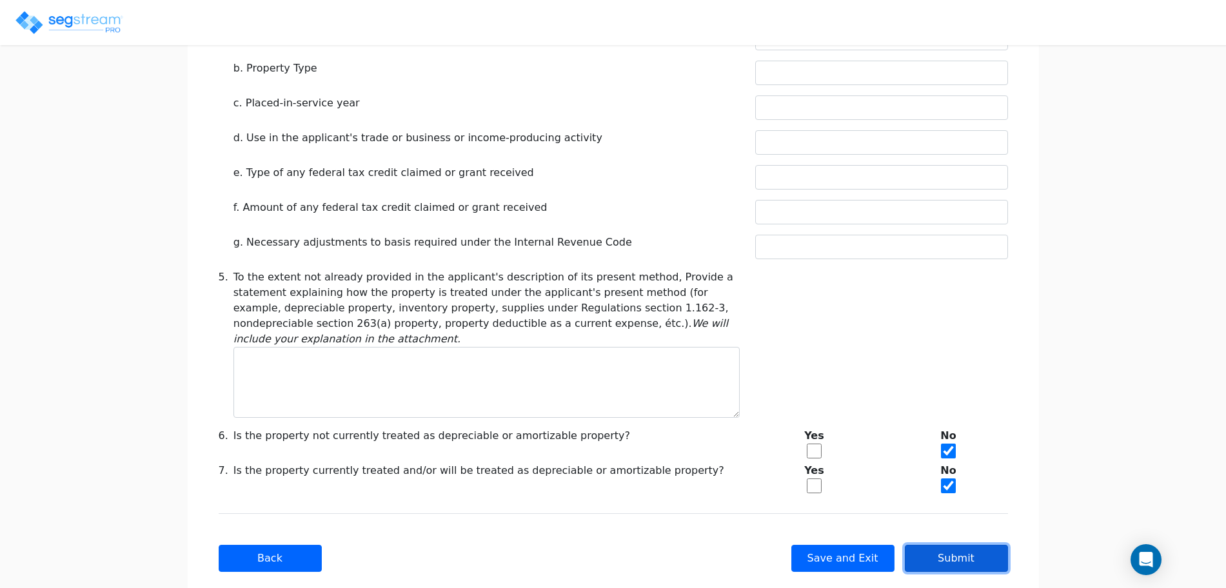
click at [929, 522] on button "Submit" at bounding box center [956, 558] width 103 height 27
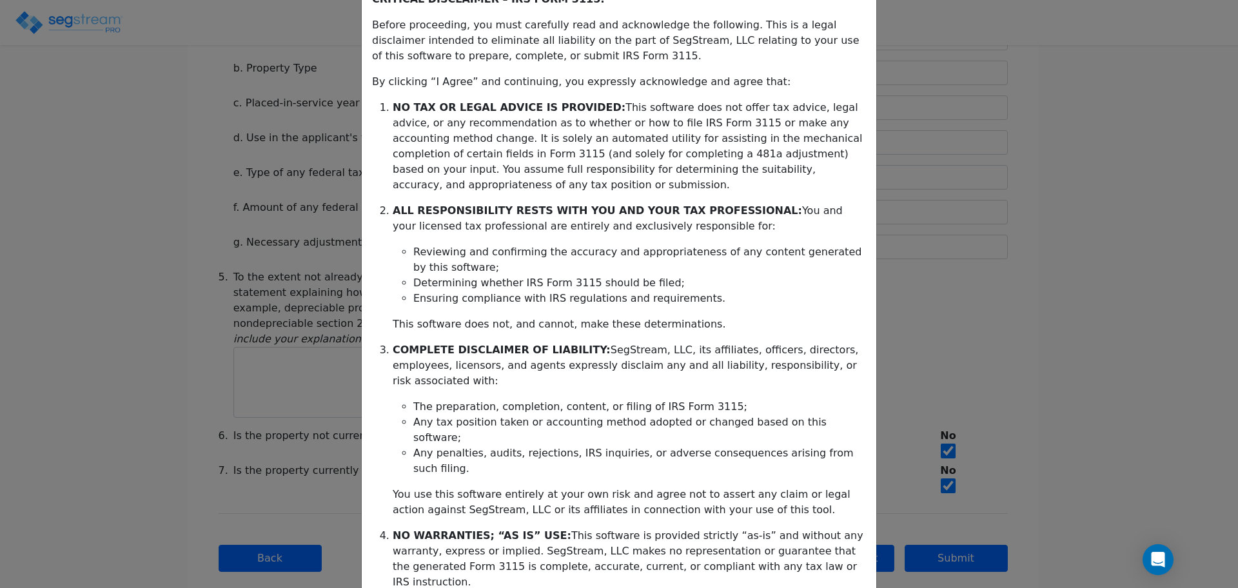
scroll to position [208, 0]
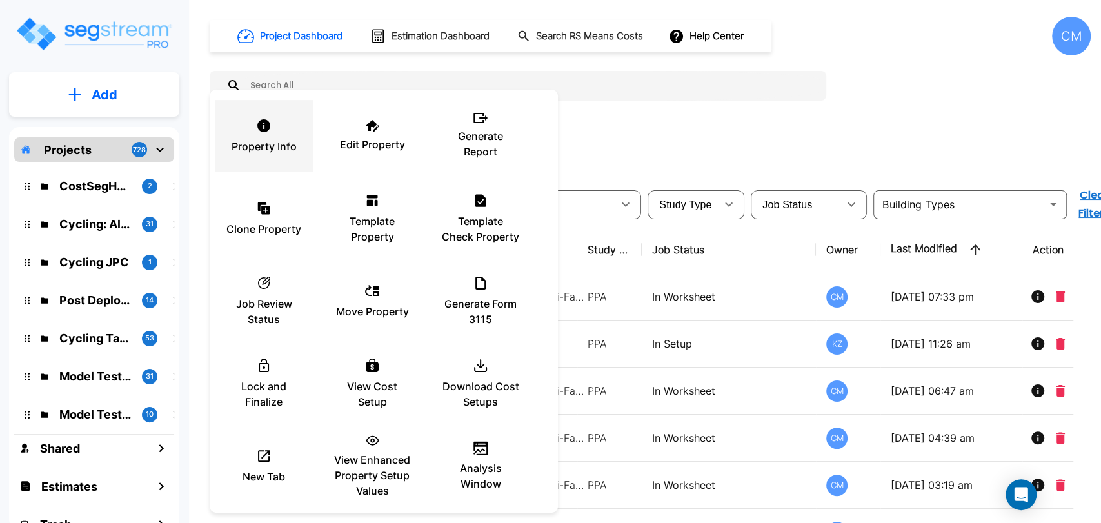
click at [263, 115] on div "Property Info" at bounding box center [263, 136] width 77 height 64
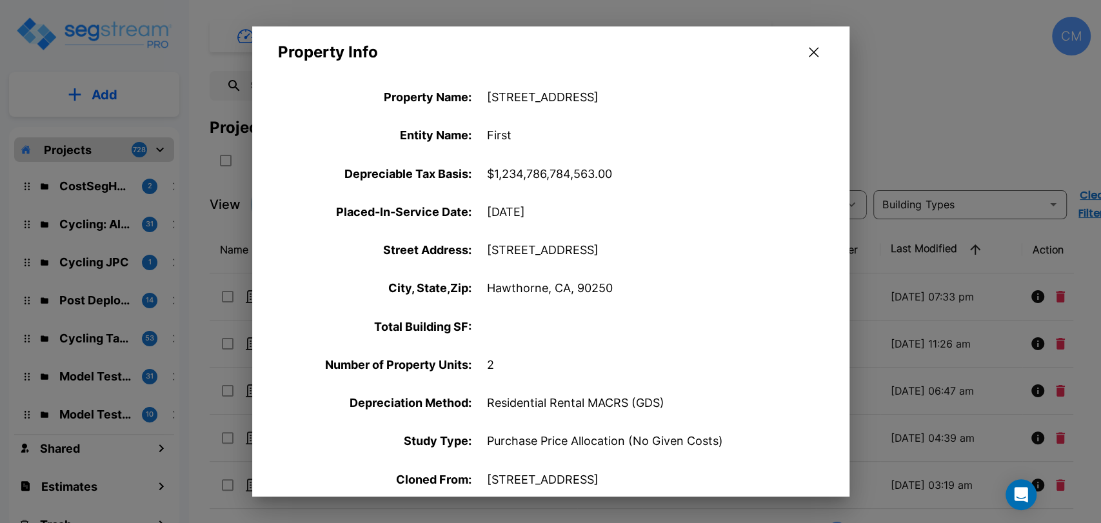
click at [812, 51] on icon "button" at bounding box center [814, 52] width 10 height 10
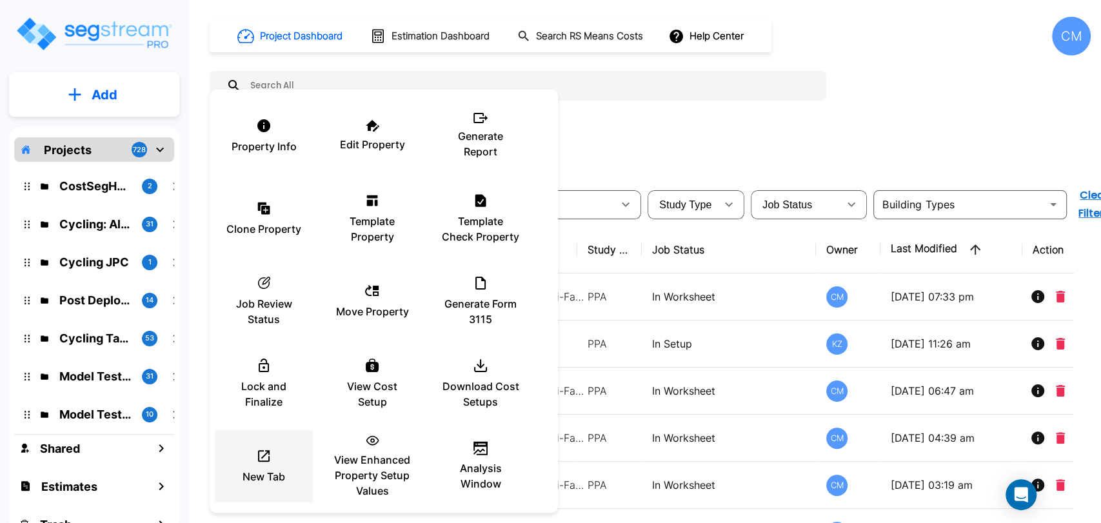
click at [277, 447] on p "New Tab" at bounding box center [263, 476] width 43 height 15
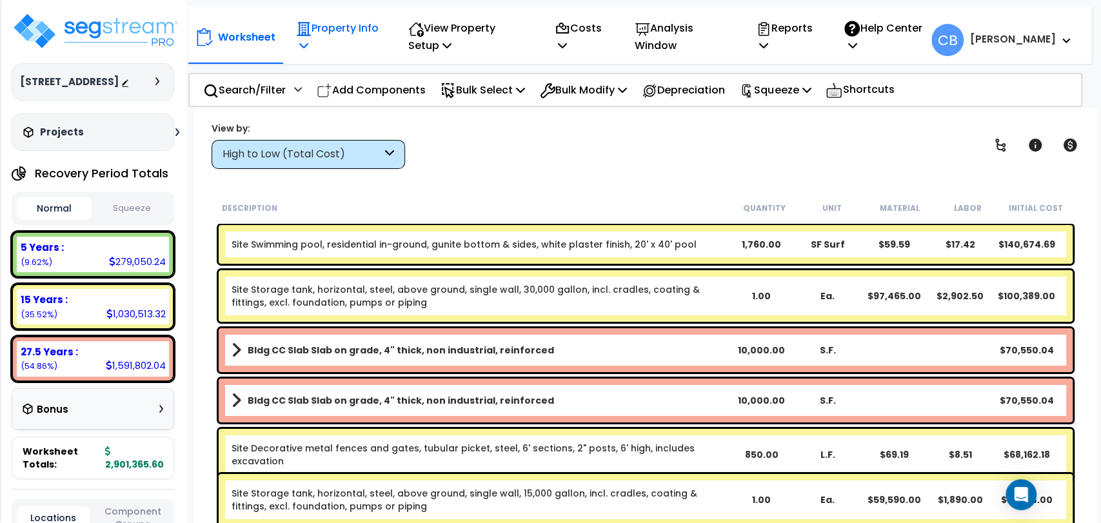
click at [302, 36] on icon at bounding box center [303, 28] width 15 height 15
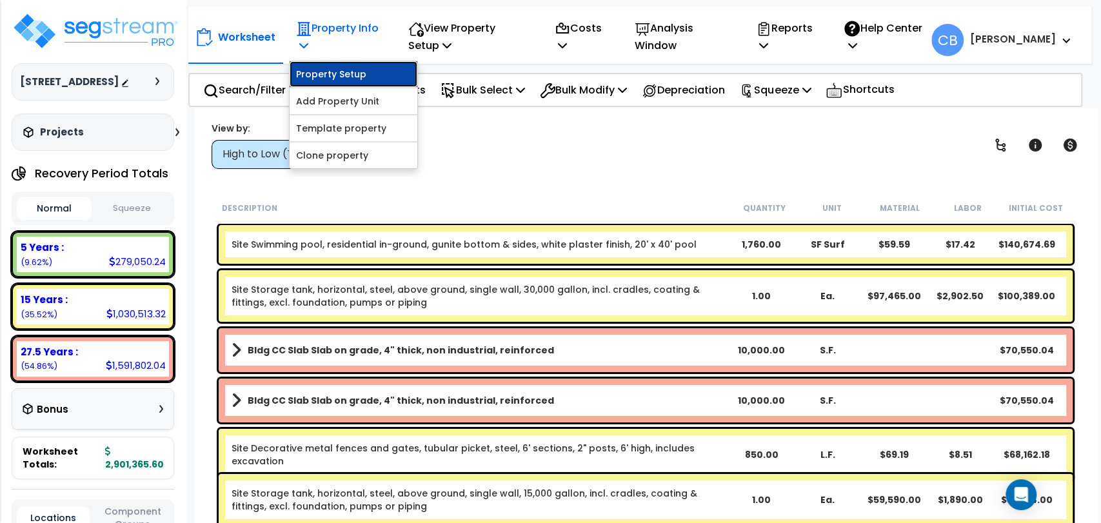
click at [320, 81] on link "Property Setup" at bounding box center [354, 74] width 128 height 26
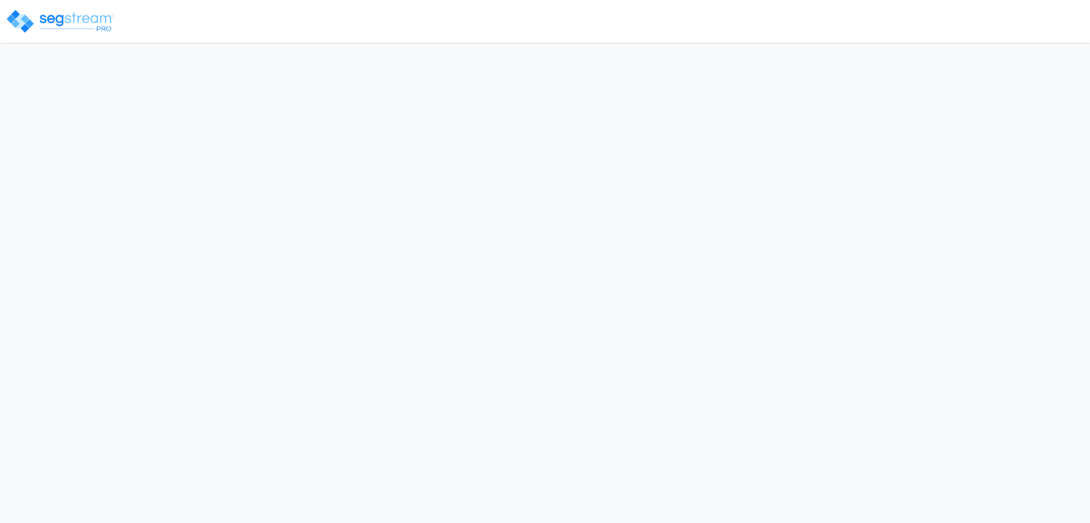
select select "2025"
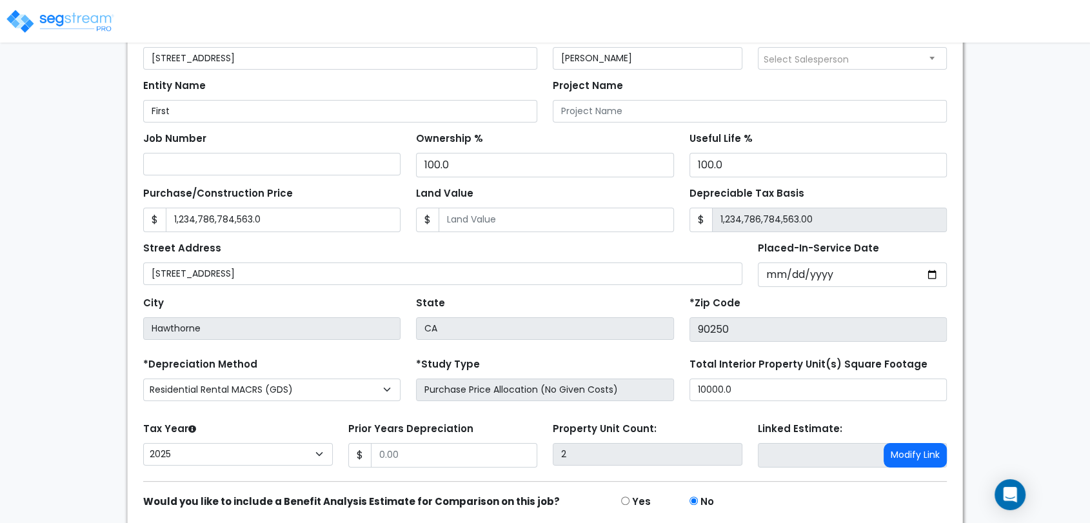
scroll to position [143, 0]
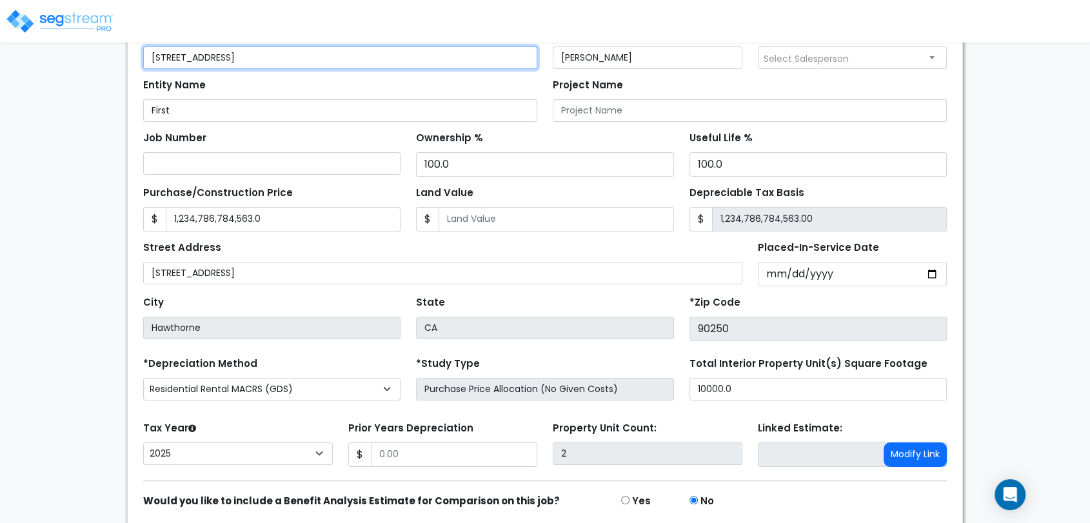
drag, startPoint x: 311, startPoint y: 57, endPoint x: 145, endPoint y: 60, distance: 165.7
click at [145, 60] on input "[STREET_ADDRESS]" at bounding box center [340, 57] width 394 height 23
type input "[STREET_ADDRESS]"
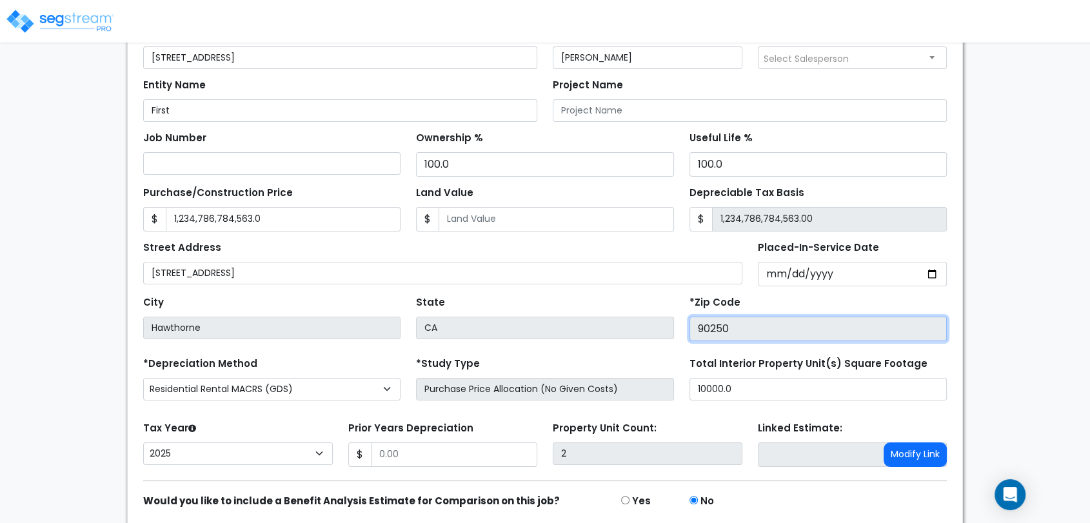
drag, startPoint x: 748, startPoint y: 322, endPoint x: 662, endPoint y: 324, distance: 86.4
click at [662, 324] on div "City [GEOGRAPHIC_DATA] State CA *Zip Code 90250" at bounding box center [544, 313] width 819 height 55
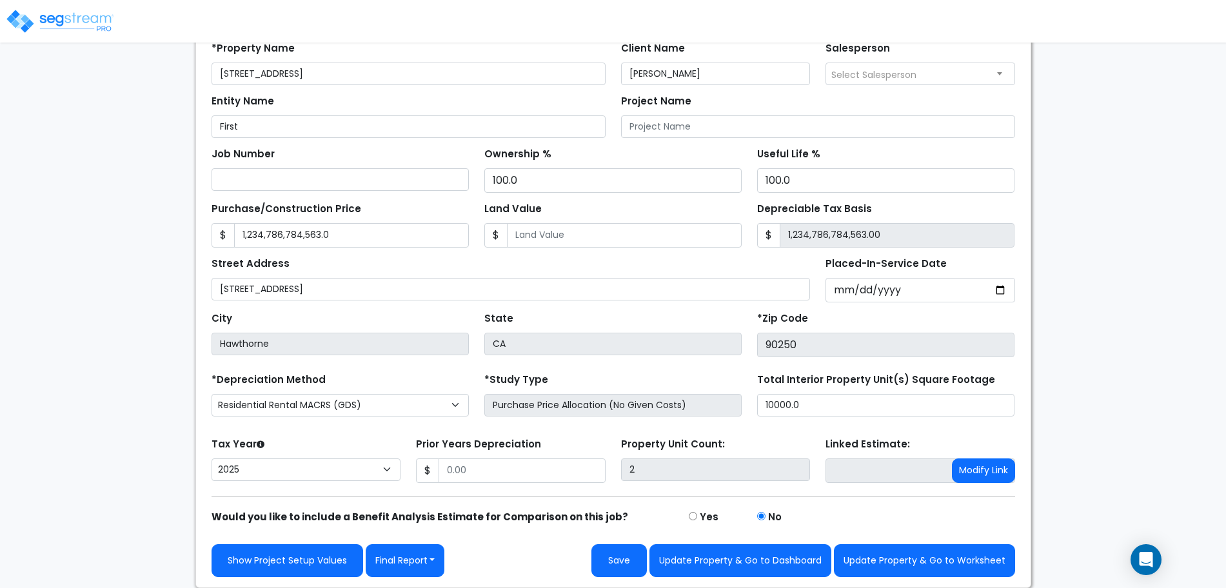
click at [582, 262] on div "Street Address 132 May Street" at bounding box center [510, 277] width 599 height 46
click at [49, 19] on img at bounding box center [60, 21] width 110 height 26
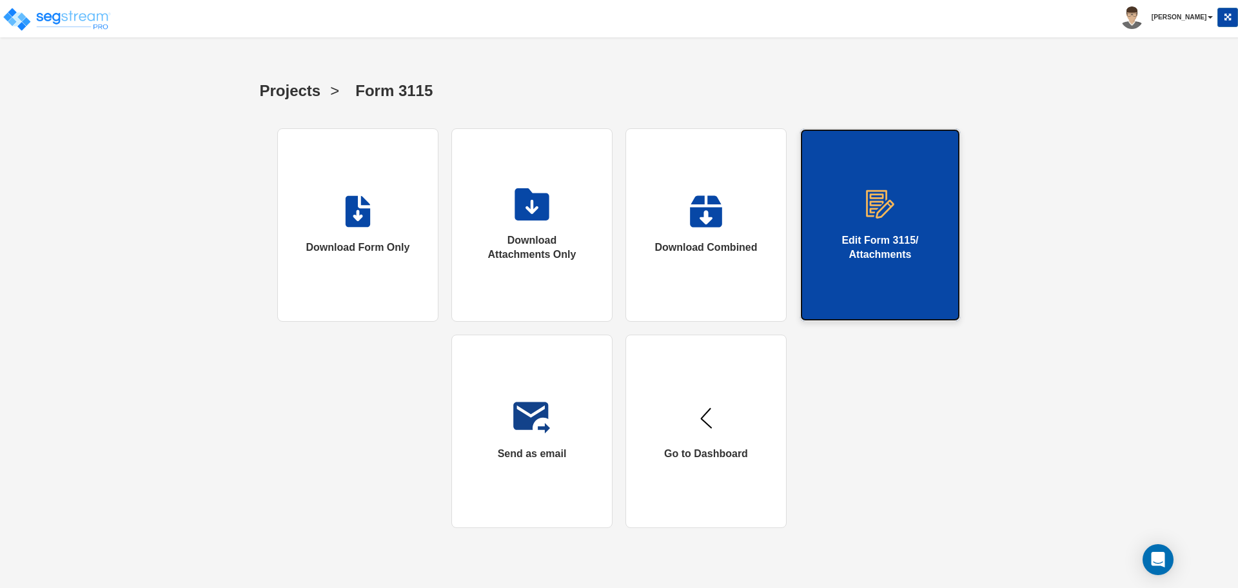
click at [867, 241] on div "Edit Form 3115/ Attachments" at bounding box center [880, 248] width 108 height 30
click at [866, 244] on div "Edit Form 3115/ Attachments" at bounding box center [880, 248] width 108 height 30
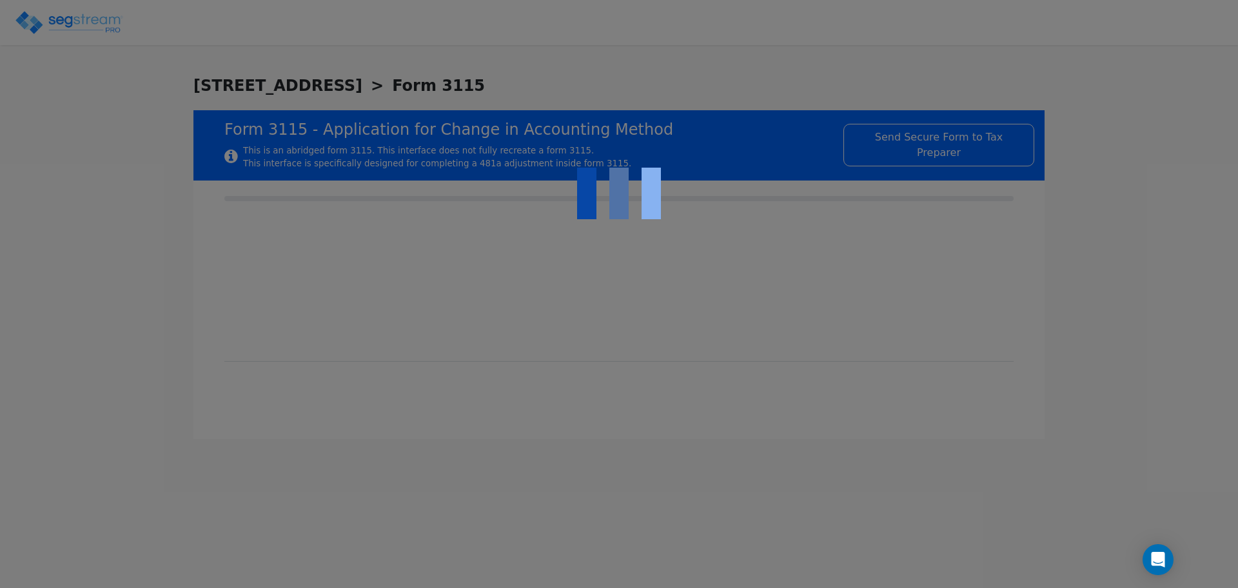
checkbox input "true"
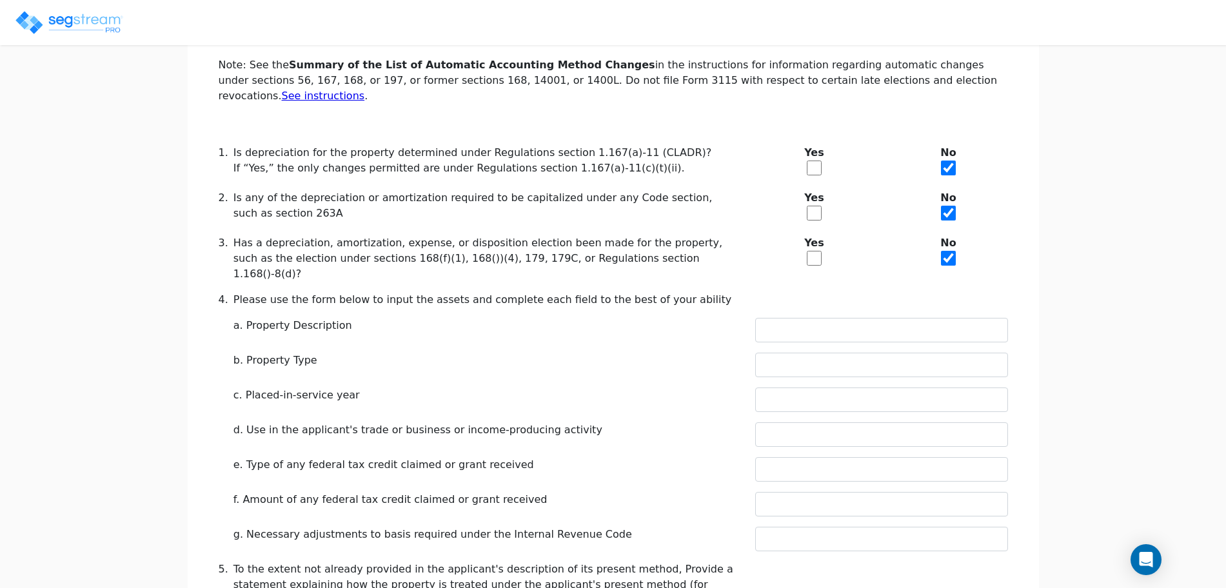
scroll to position [534, 0]
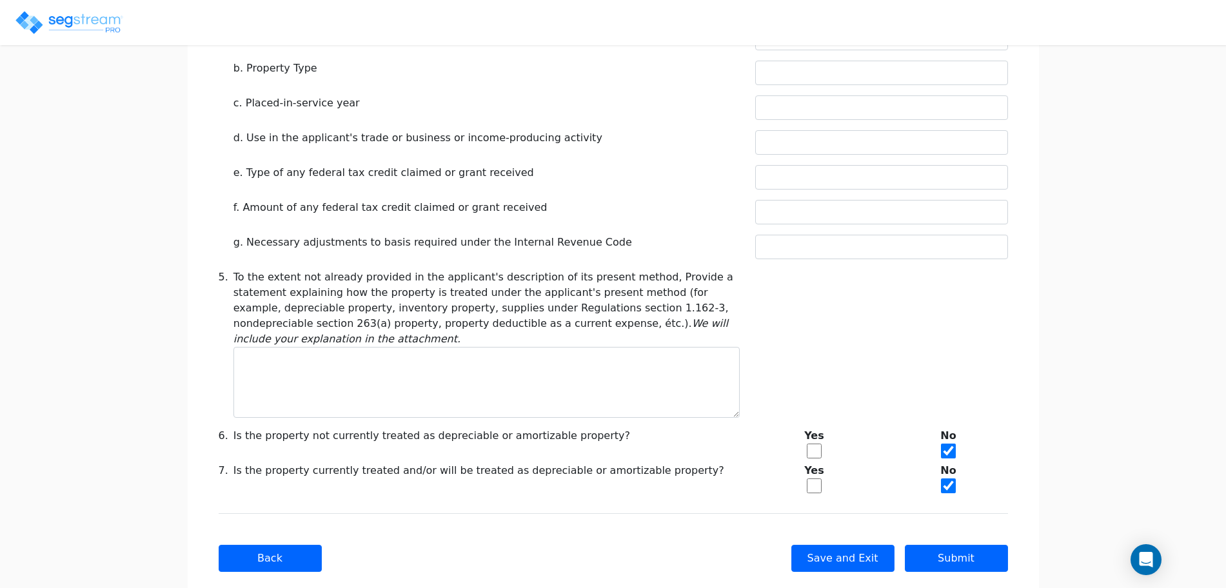
click at [45, 25] on img at bounding box center [69, 23] width 110 height 26
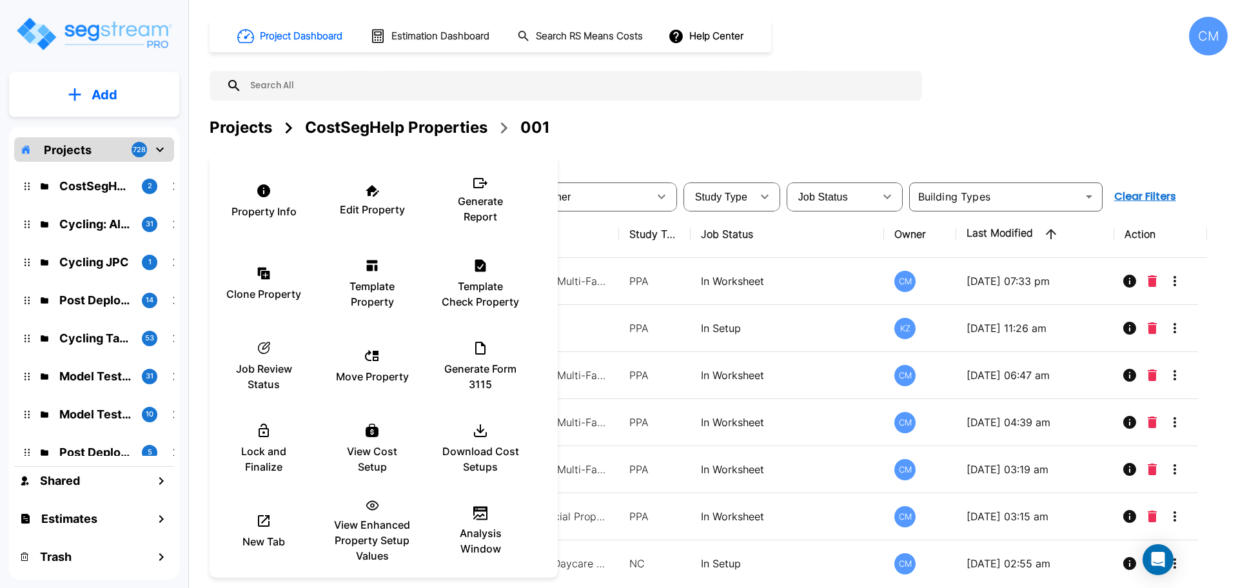
click at [700, 137] on div at bounding box center [619, 294] width 1238 height 588
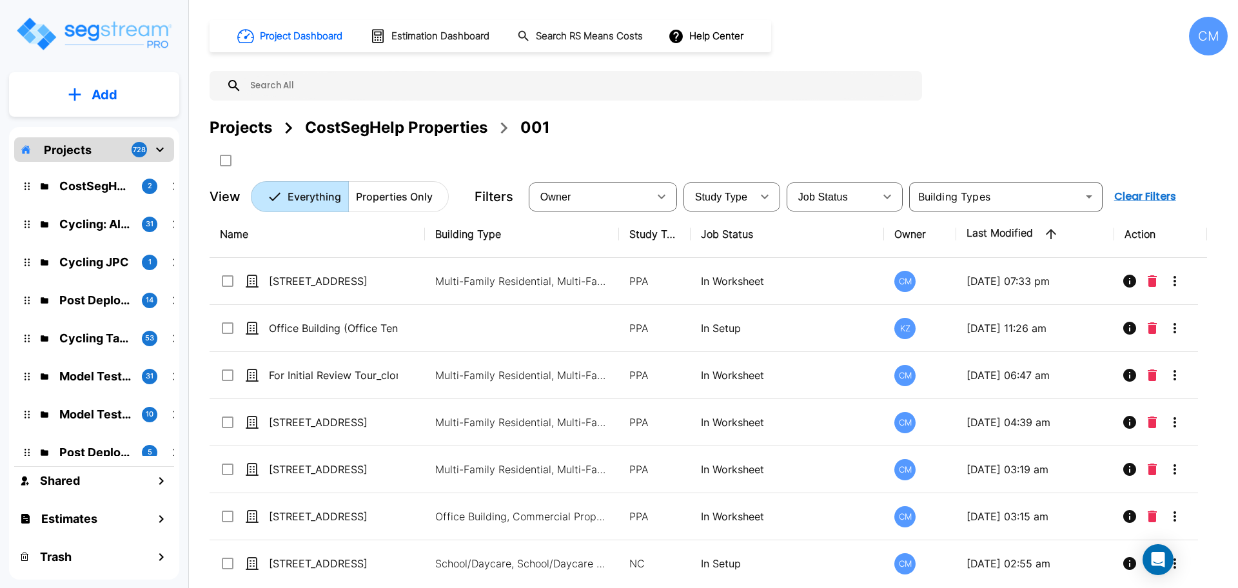
click at [769, 118] on div "Projects CostSegHelp Properties 001" at bounding box center [719, 127] width 1018 height 23
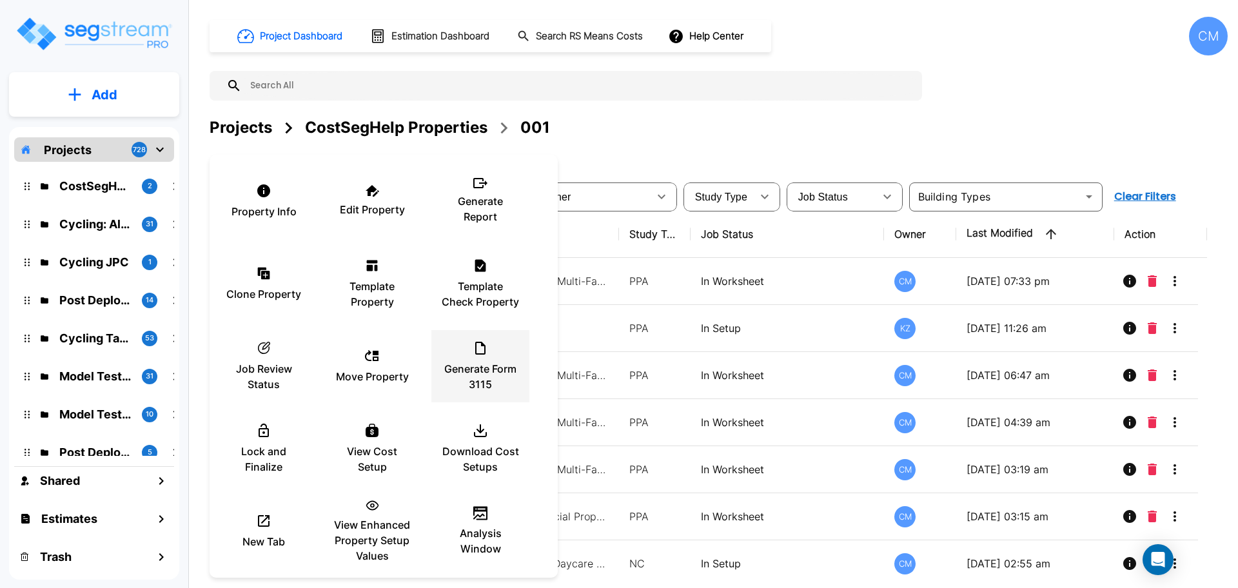
click at [470, 362] on p "Generate Form 3115" at bounding box center [480, 376] width 77 height 31
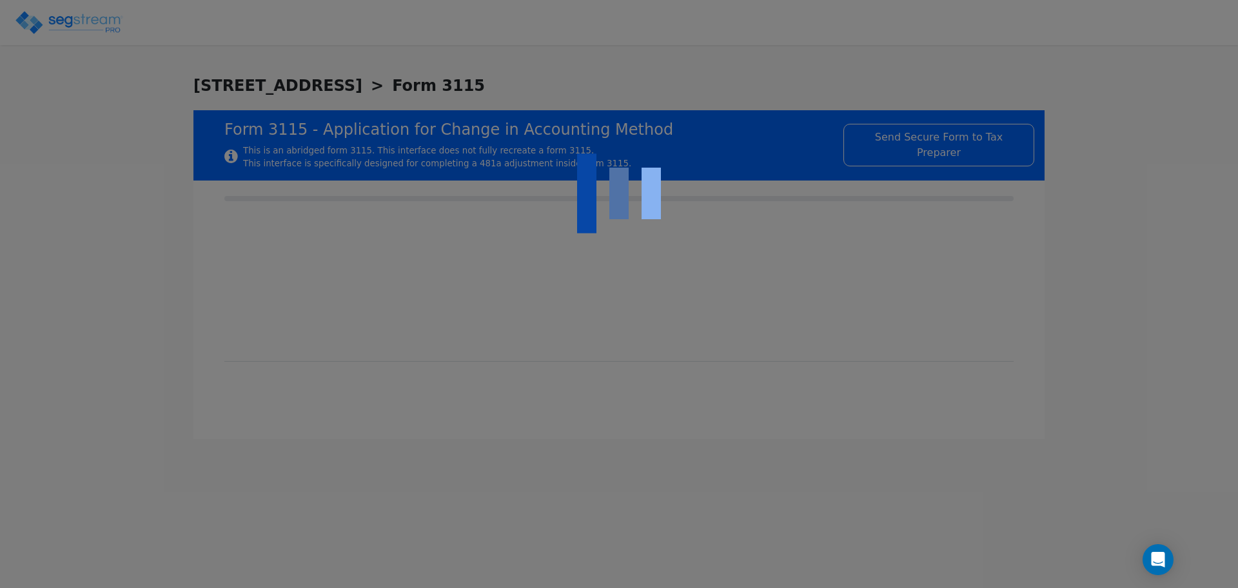
checkbox input "true"
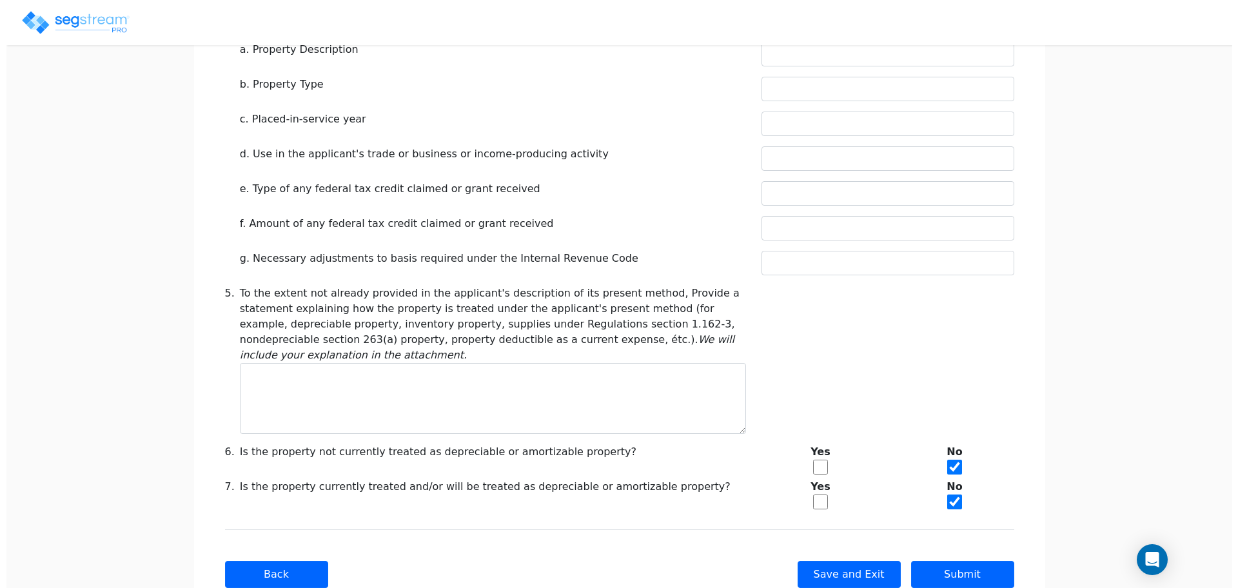
scroll to position [534, 0]
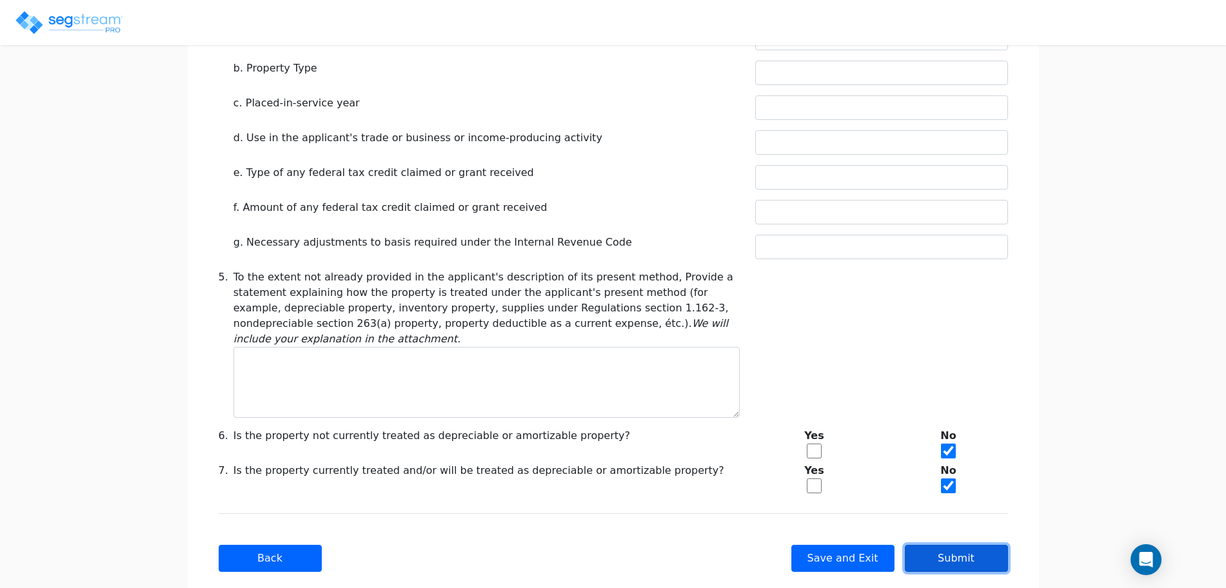
click at [943, 545] on button "Submit" at bounding box center [956, 558] width 103 height 27
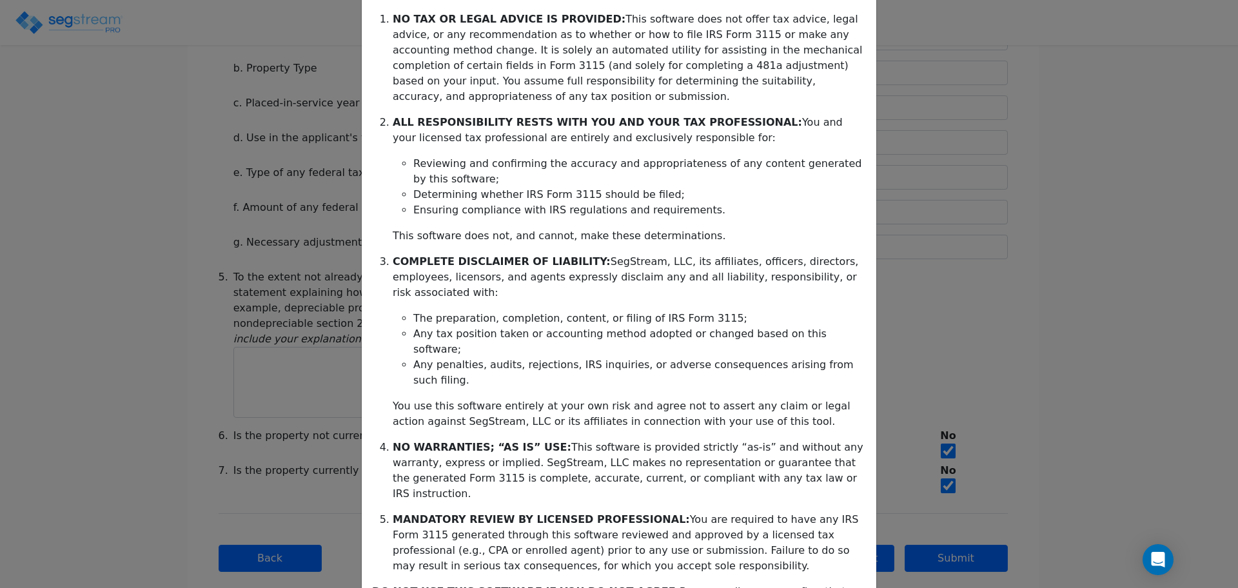
scroll to position [208, 0]
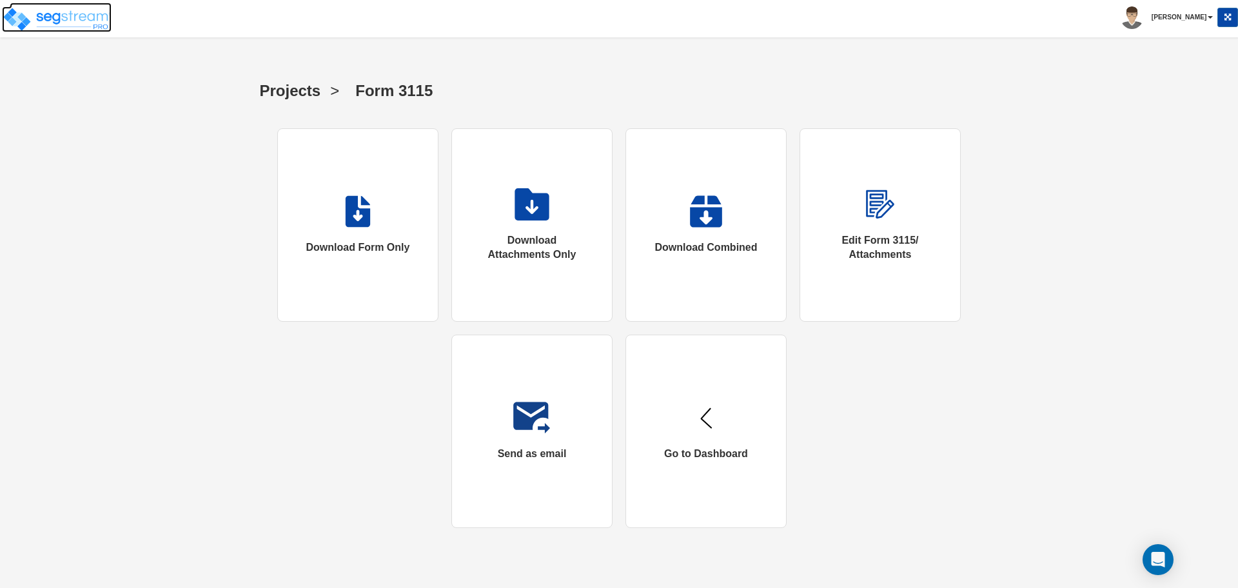
click at [70, 17] on img at bounding box center [57, 19] width 110 height 26
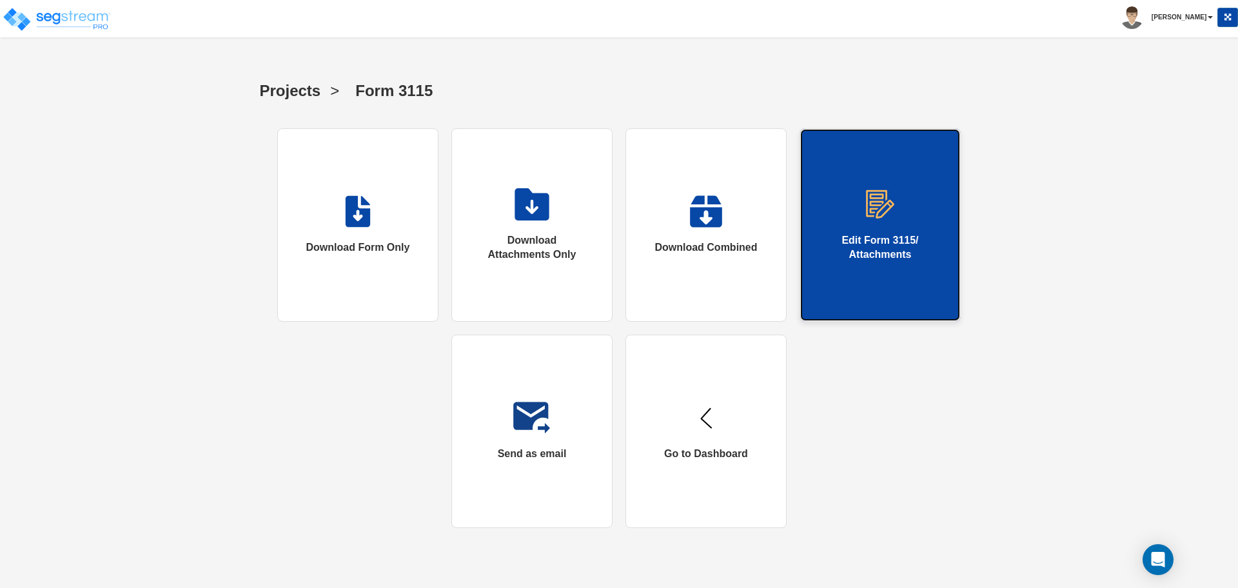
click at [867, 260] on div "Edit Form 3115/ Attachments" at bounding box center [880, 248] width 108 height 30
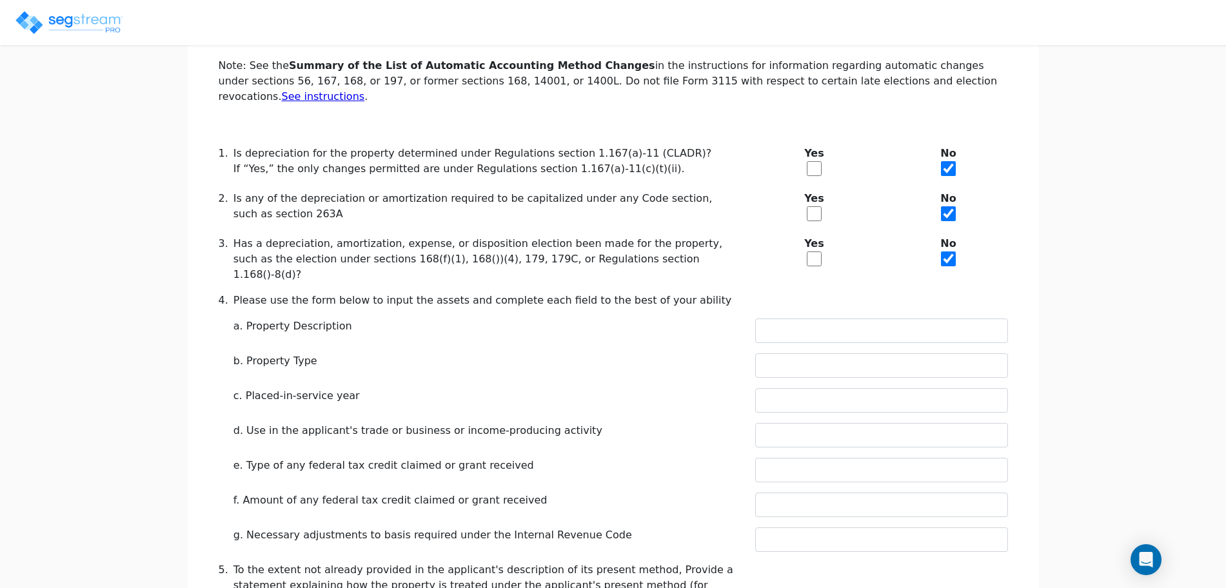
scroll to position [534, 0]
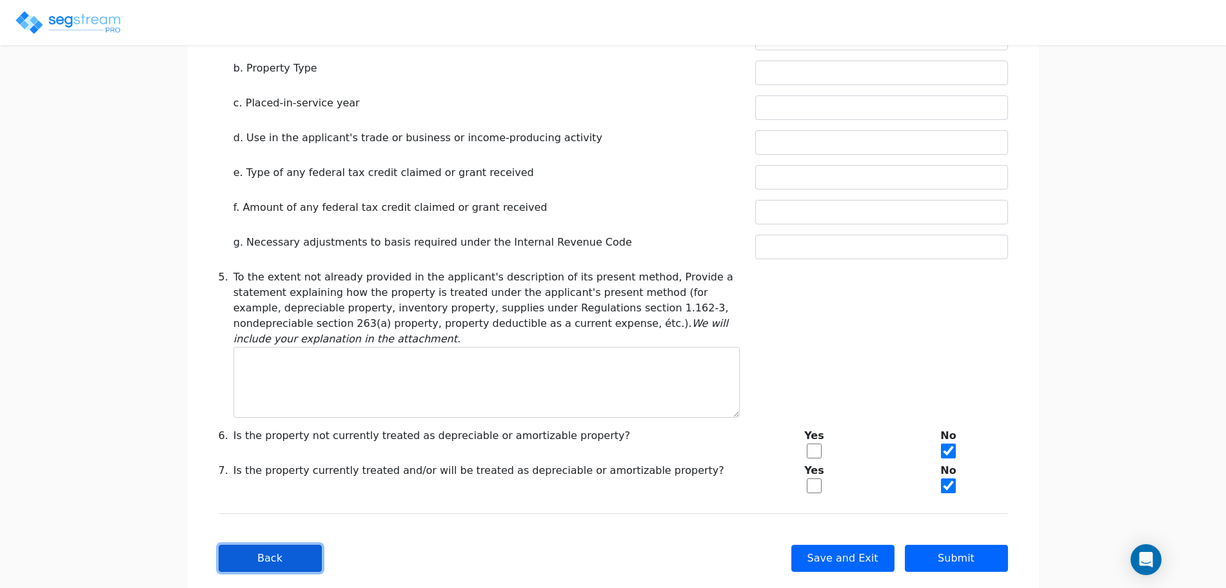
click at [259, 545] on button "Back" at bounding box center [270, 558] width 103 height 27
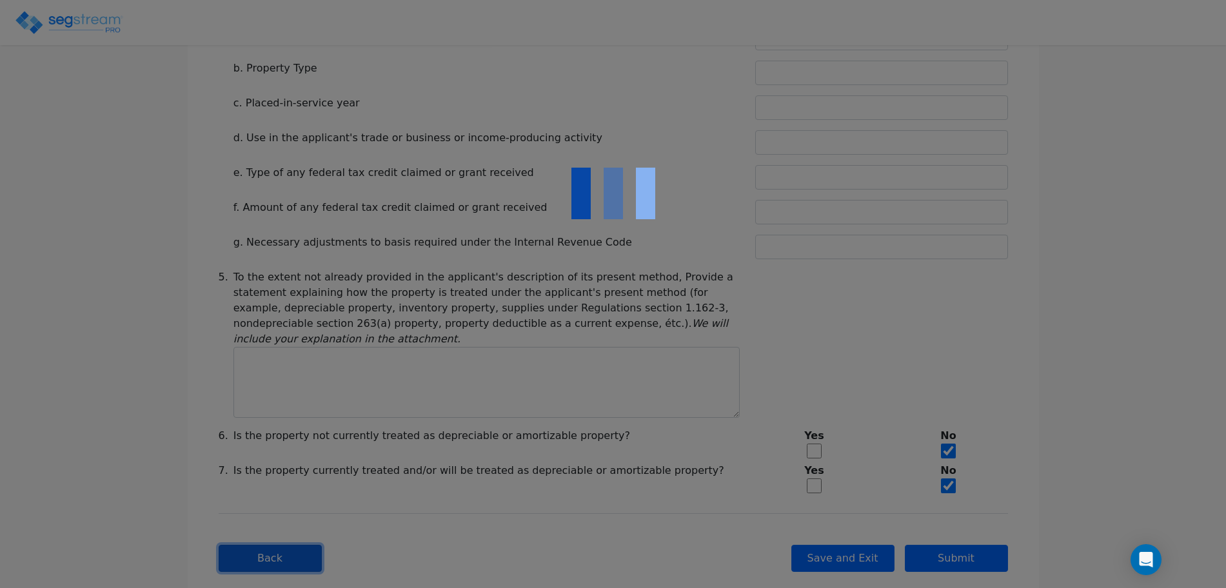
checkbox input "true"
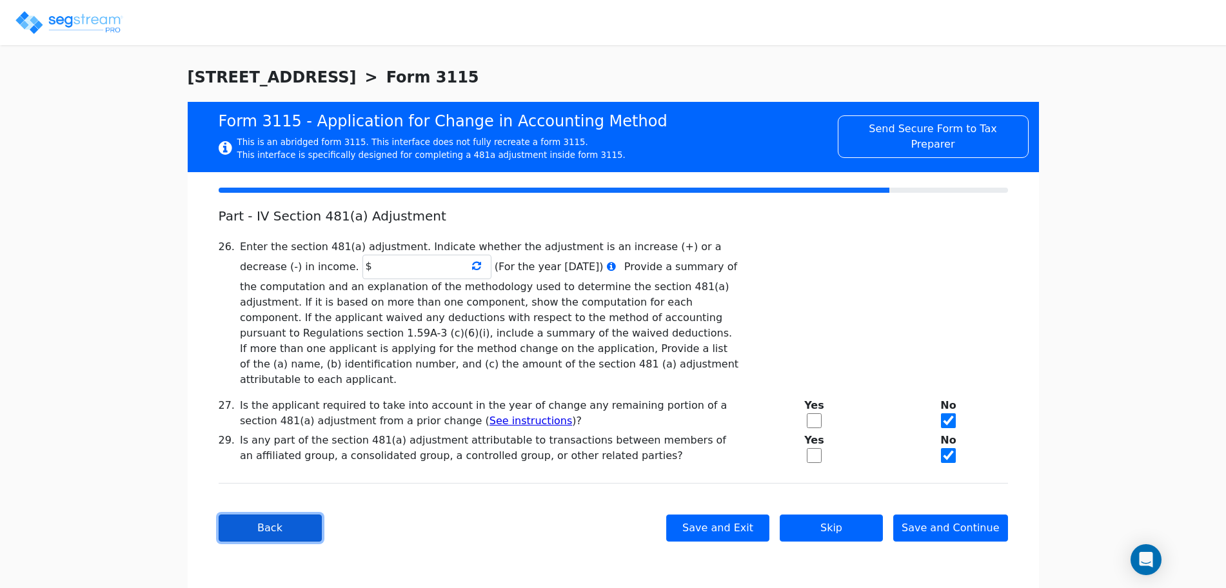
scroll to position [0, 0]
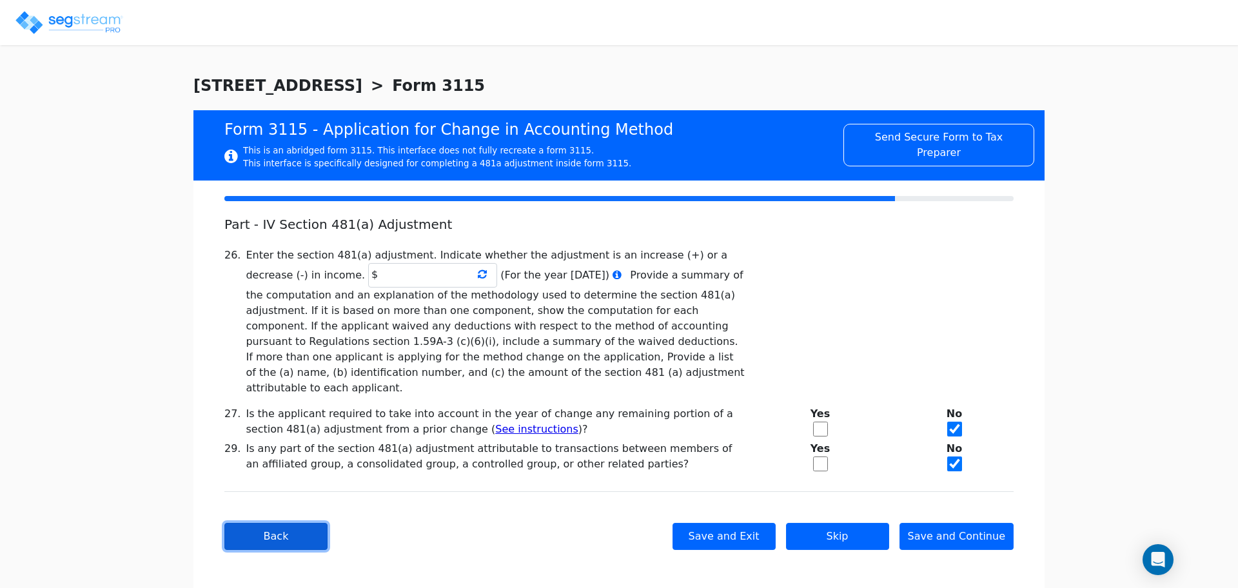
click at [274, 523] on button "Back" at bounding box center [275, 536] width 103 height 27
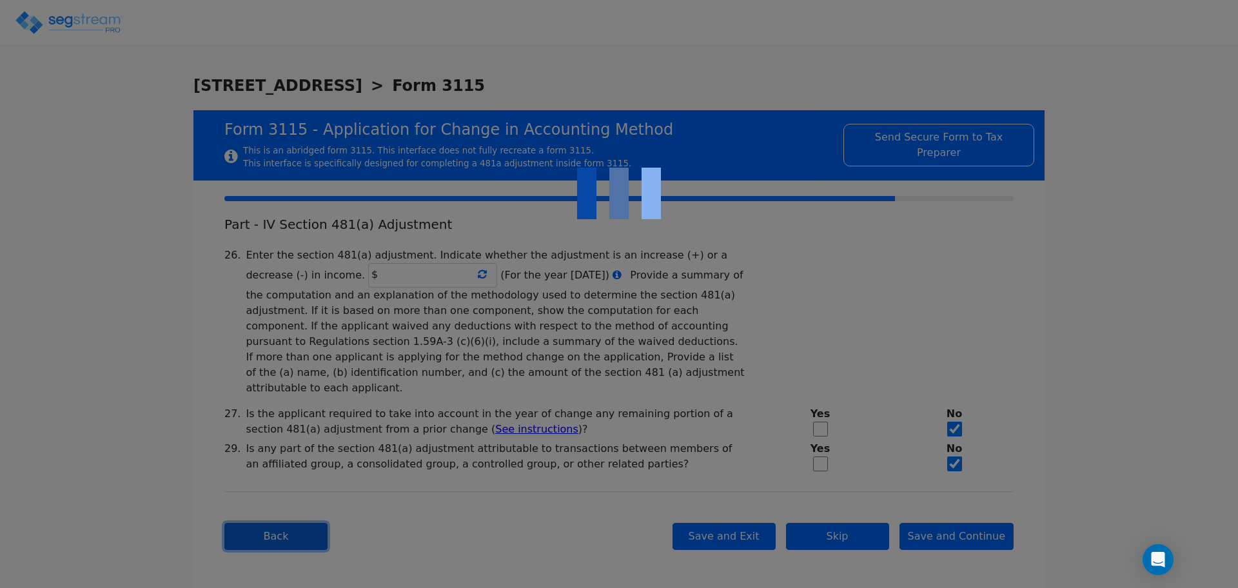
checkbox input "true"
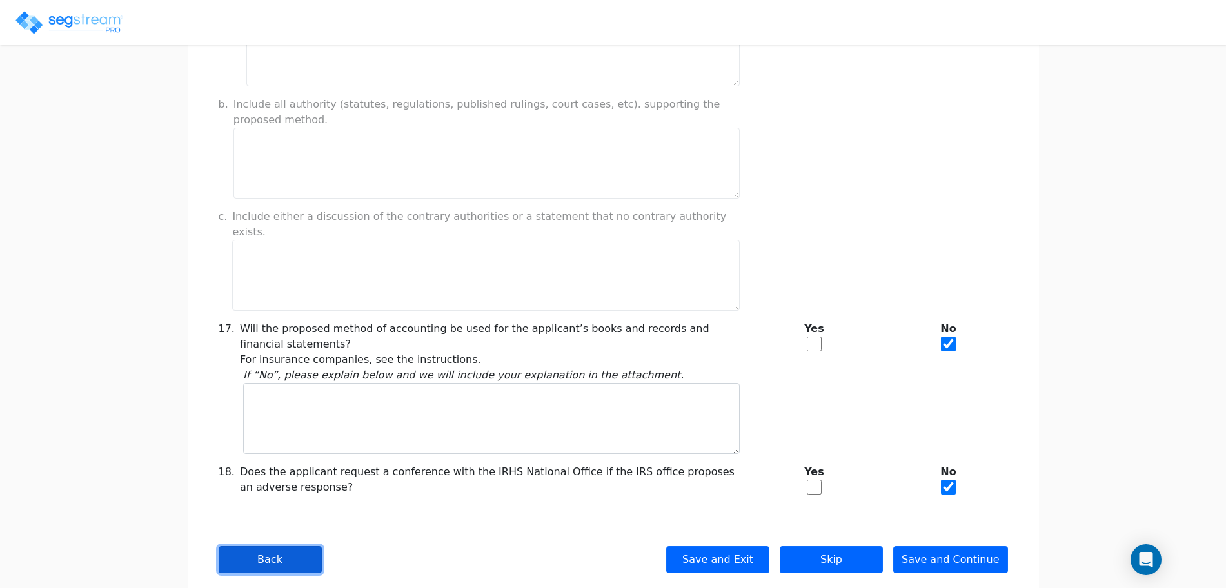
click at [275, 546] on button "Back" at bounding box center [270, 559] width 103 height 27
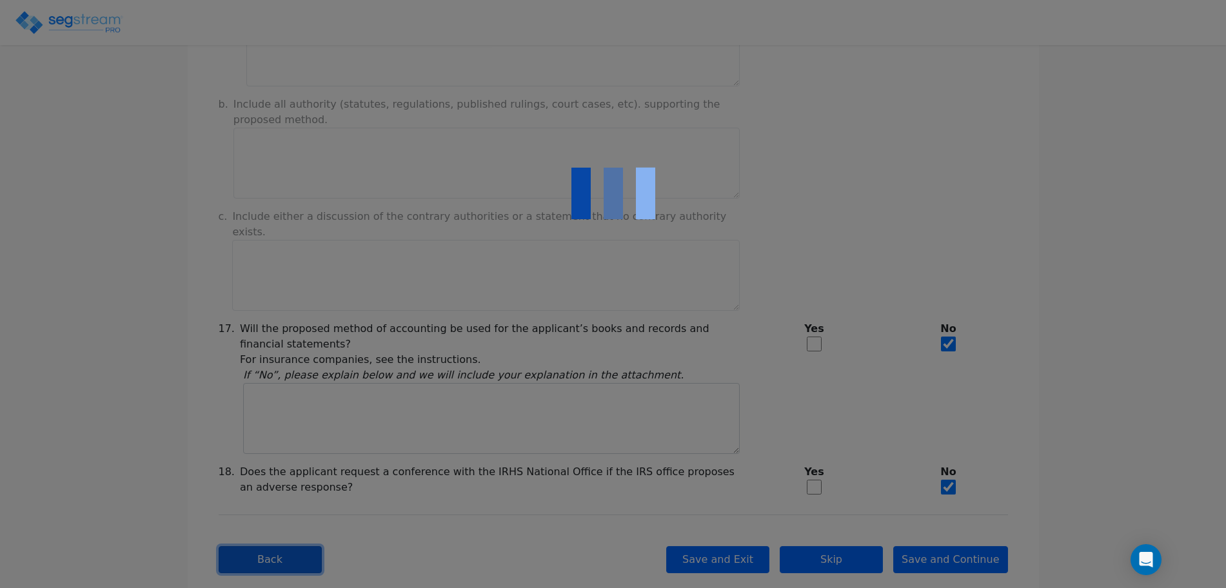
checkbox input "true"
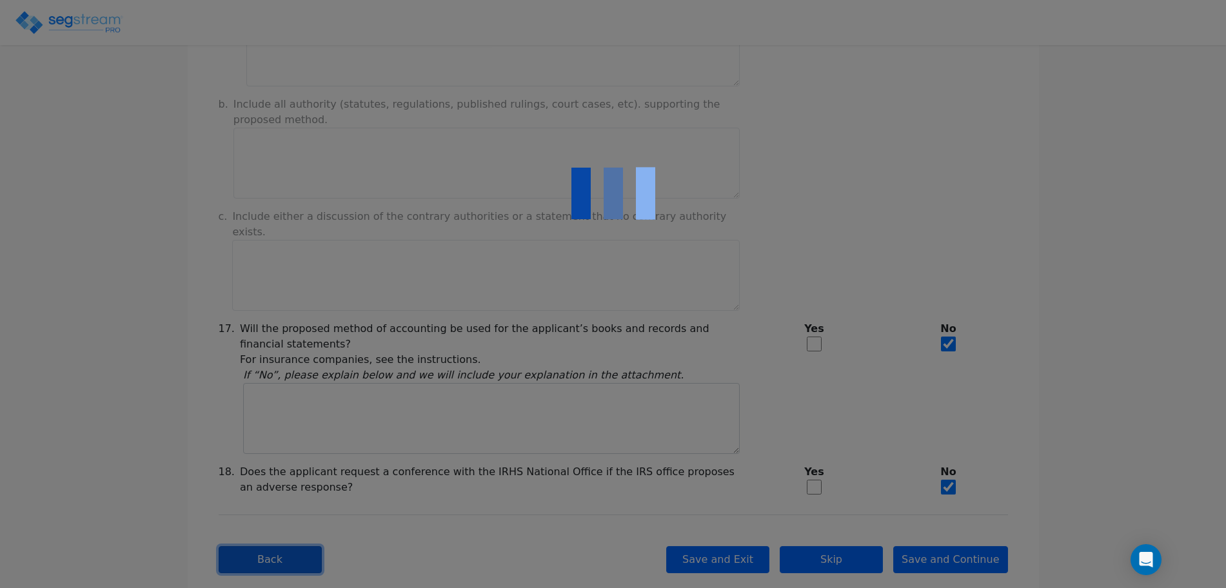
checkbox input "true"
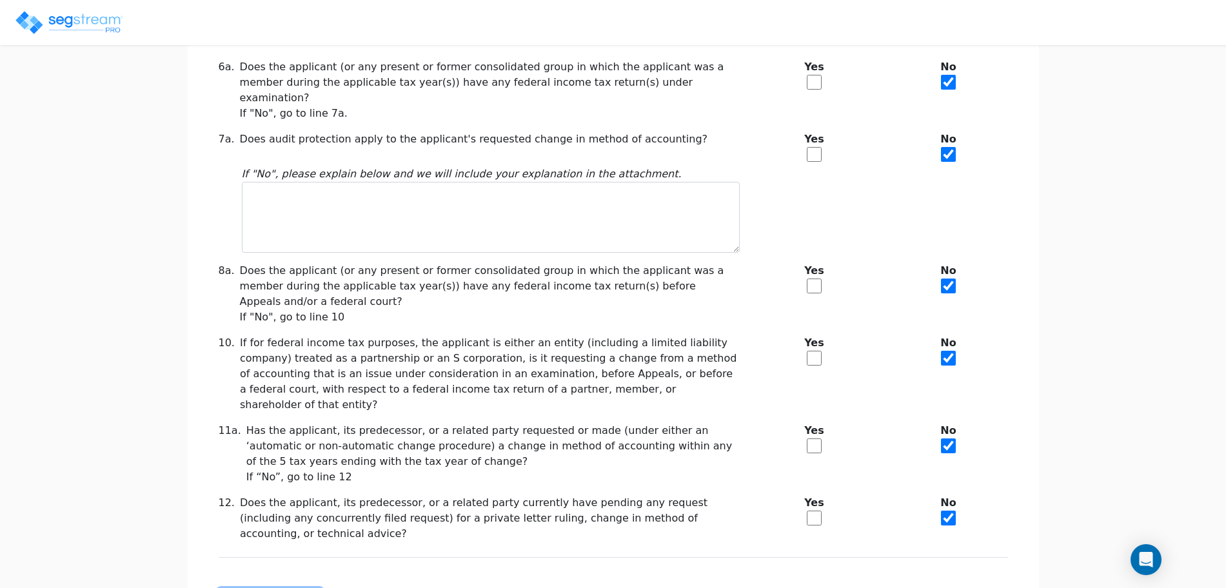
scroll to position [263, 0]
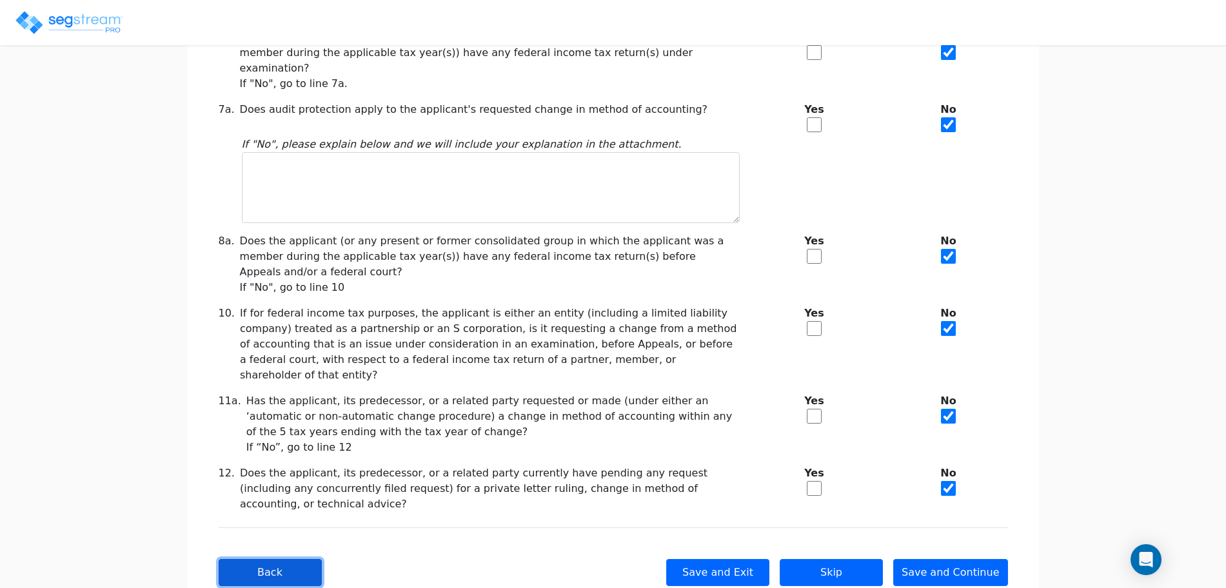
click at [274, 559] on button "Back" at bounding box center [270, 572] width 103 height 27
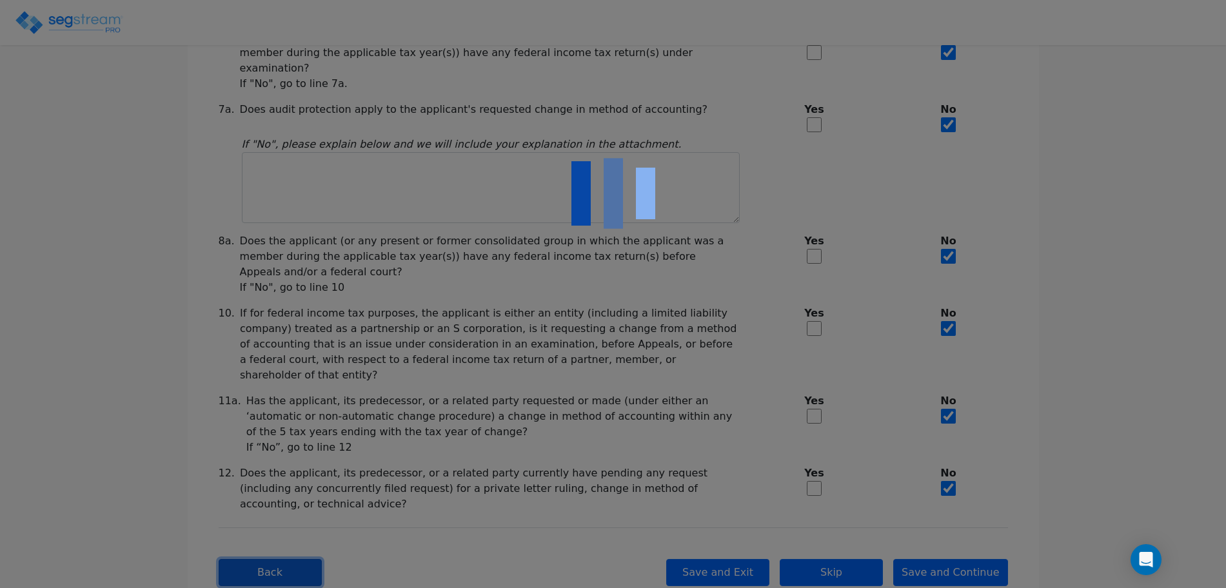
checkbox input "true"
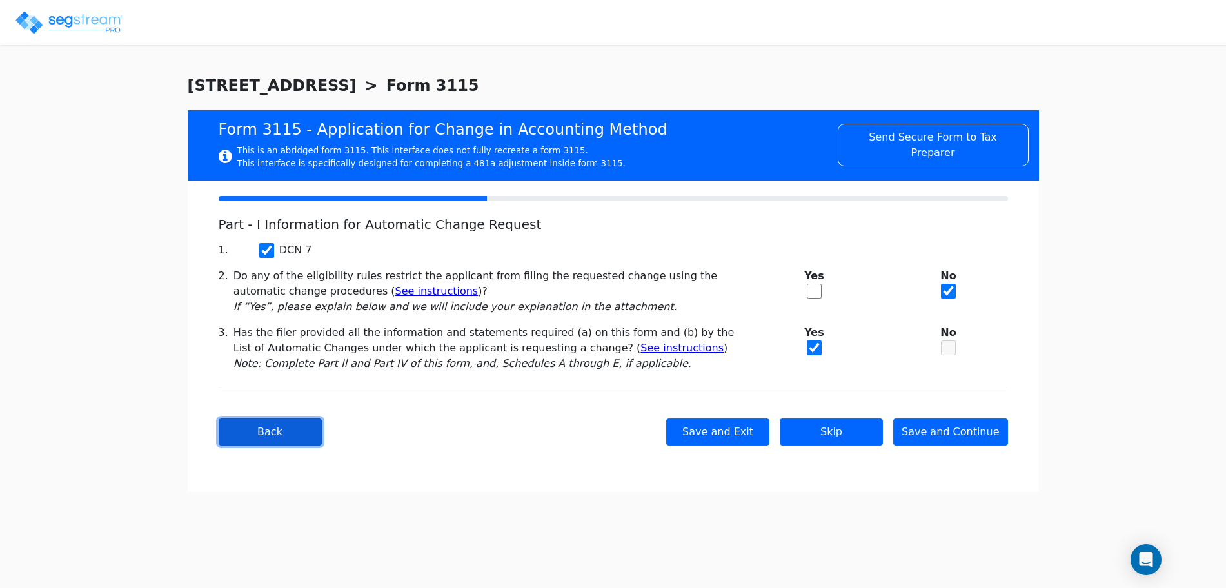
scroll to position [0, 0]
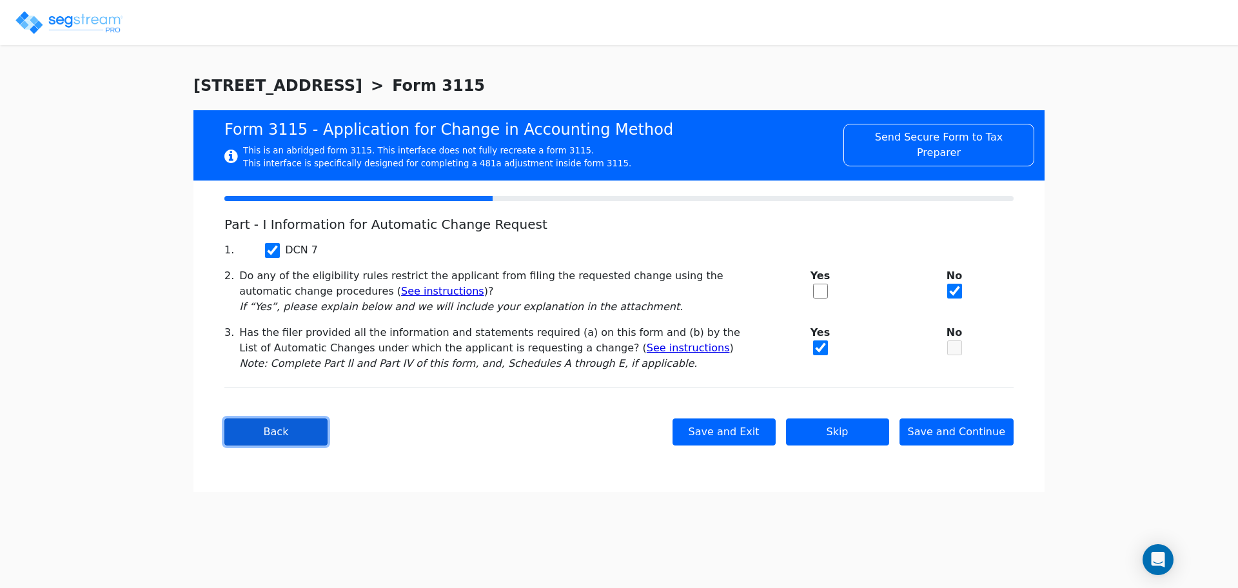
click at [294, 426] on button "Back" at bounding box center [275, 431] width 103 height 27
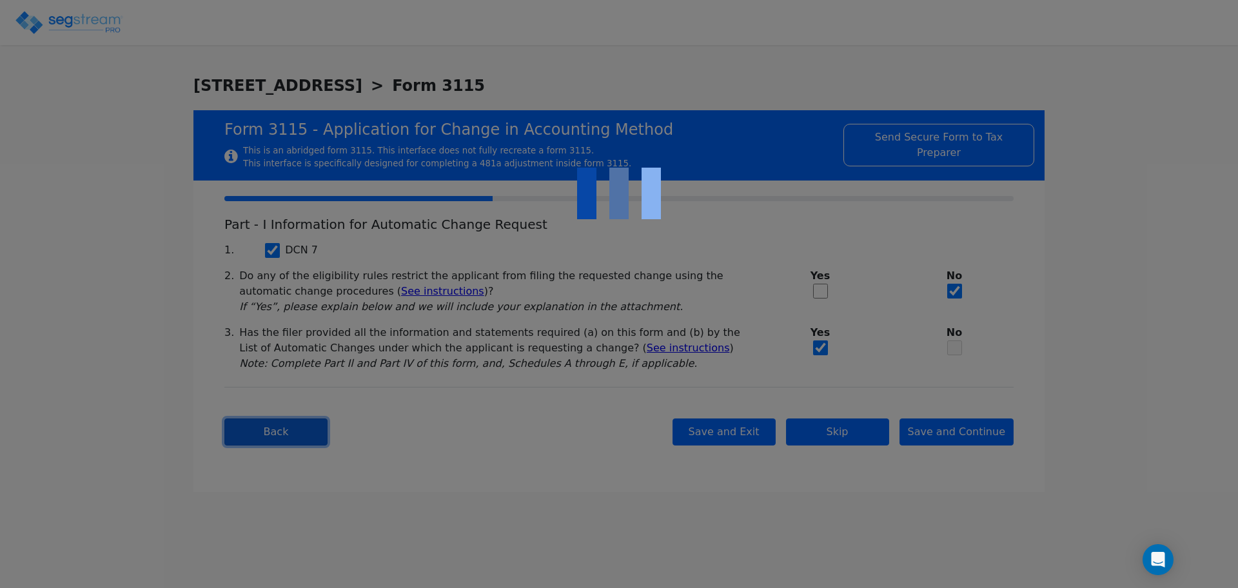
type input "SAMPLES"
type input "123456789"
type input "SAMPLE ADDRESS"
type input "2025-01-01"
type input "2025-12-31"
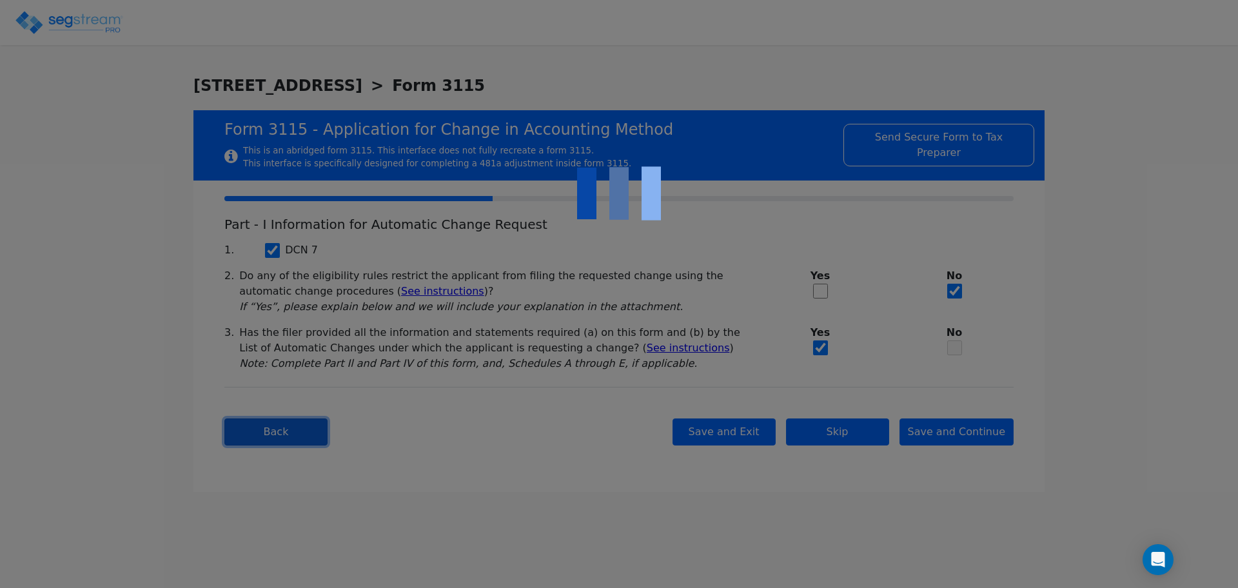
type input "90250"
select select "Residential"
select select "Individual"
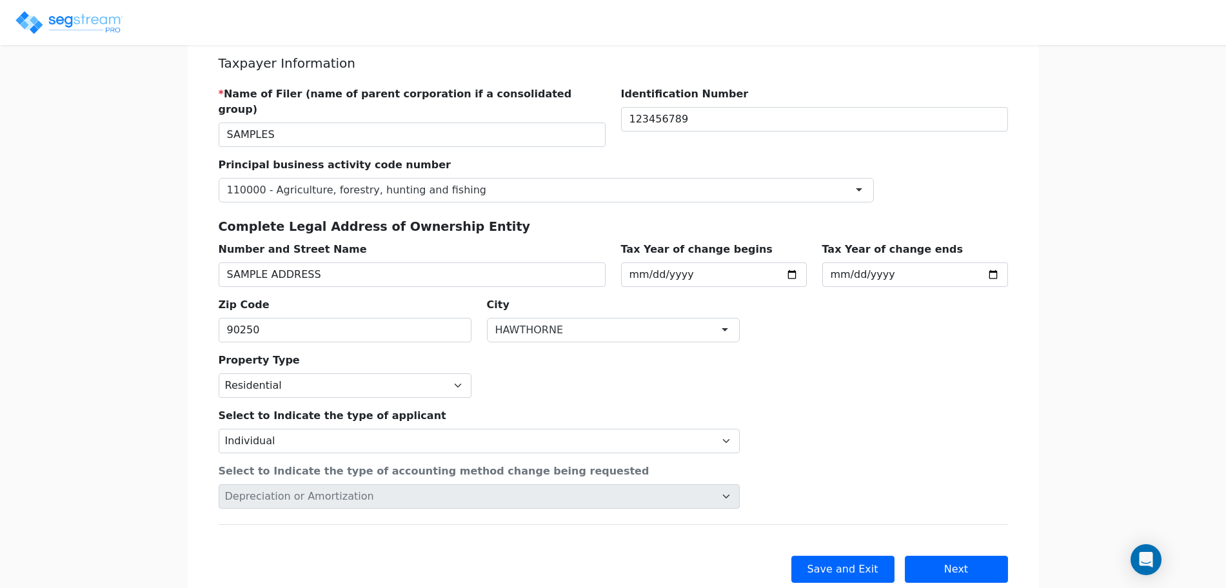
scroll to position [81, 0]
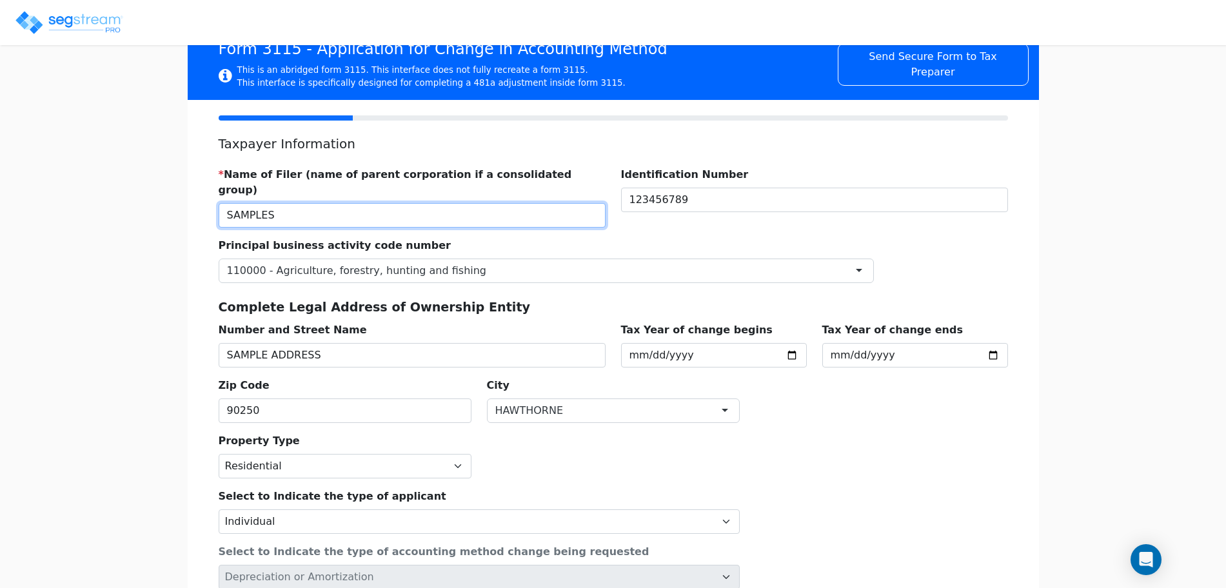
click at [309, 203] on input "SAMPLES" at bounding box center [412, 215] width 387 height 25
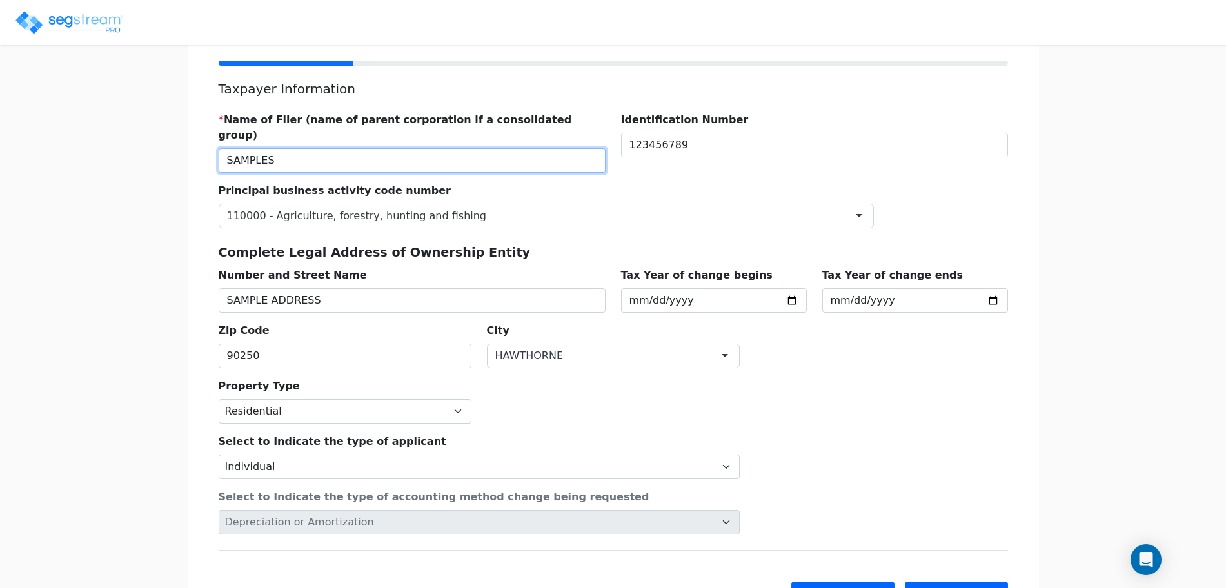
scroll to position [161, 0]
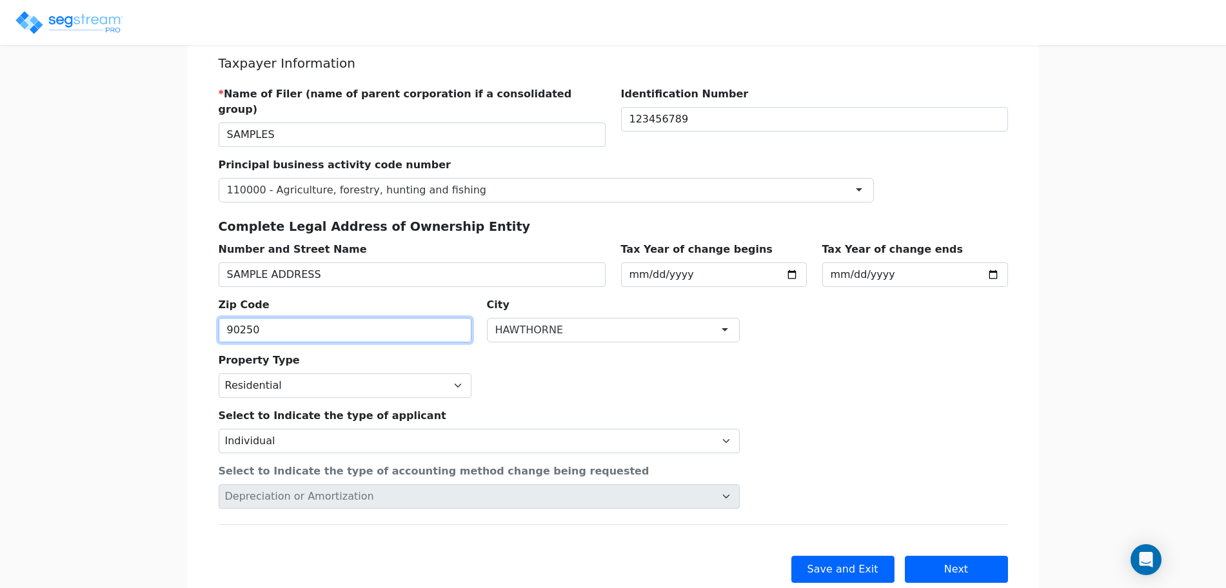
click at [290, 318] on input "90250" at bounding box center [345, 330] width 253 height 25
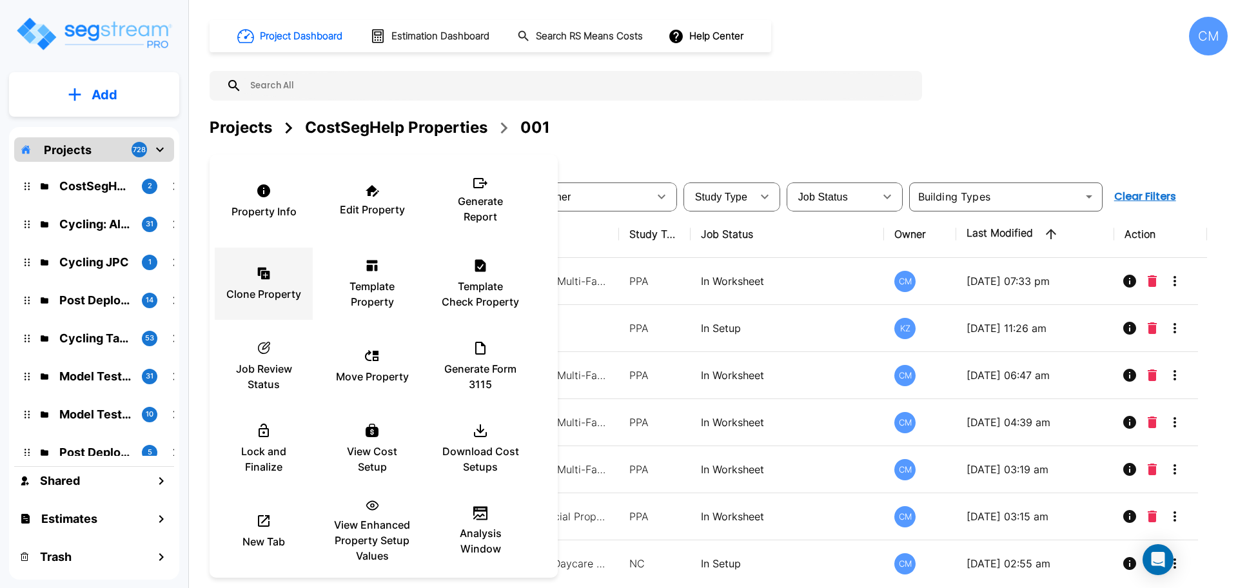
click at [239, 279] on div "Clone Property" at bounding box center [263, 283] width 77 height 64
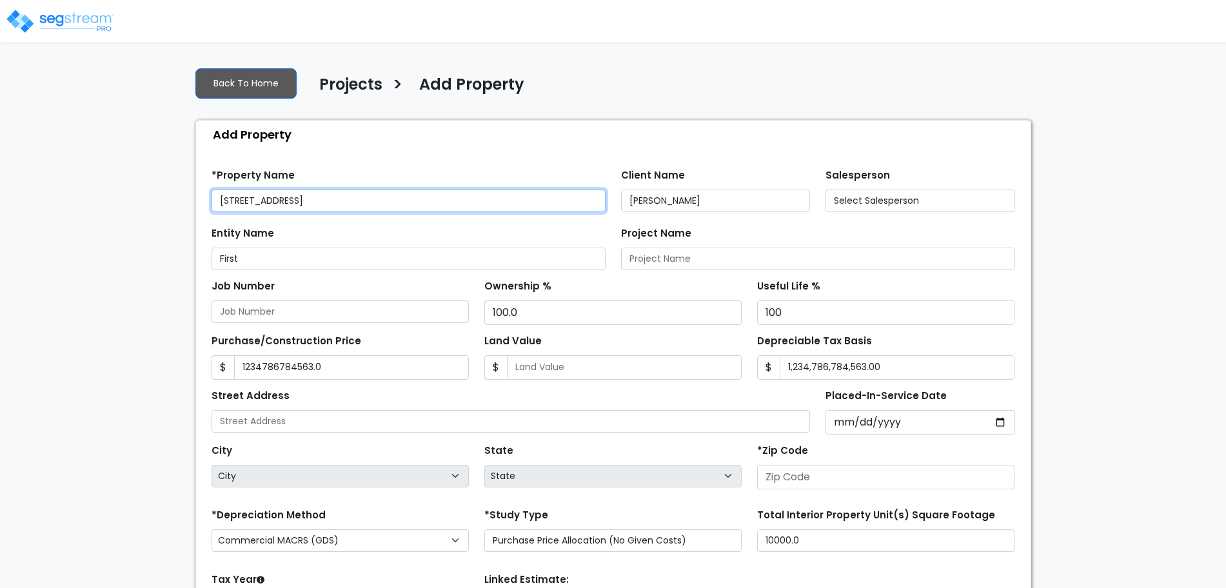
type input "1,234,786,784,563.0"
type input "1,234,786,784,563.00"
type input "[STREET_ADDRESS]"
type input "90250"
select select "CRM(_5"
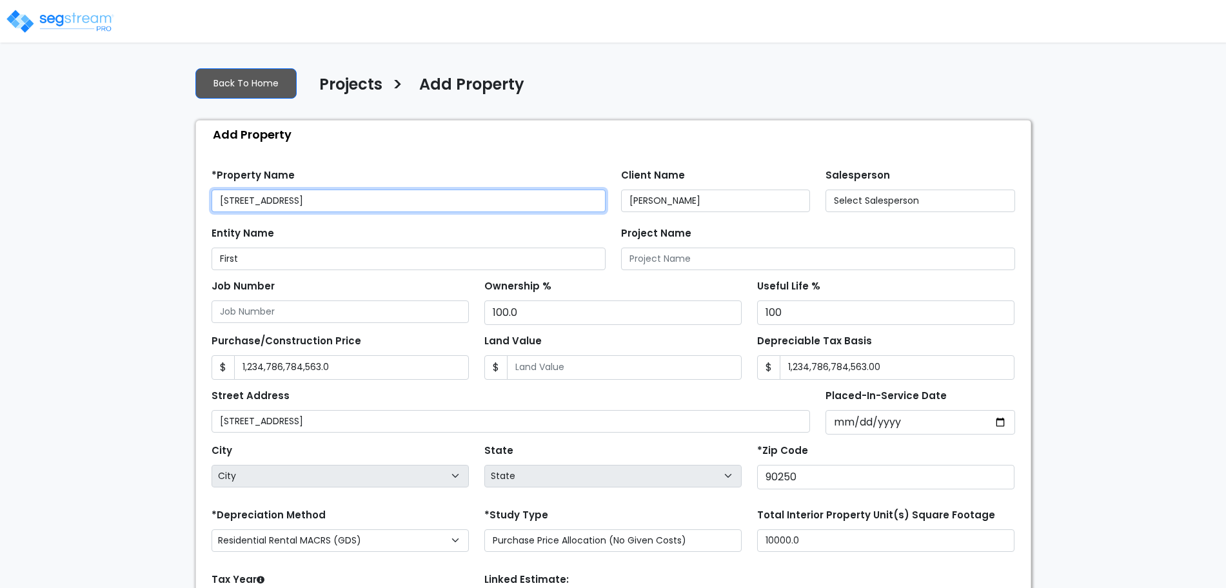
select select "2025"
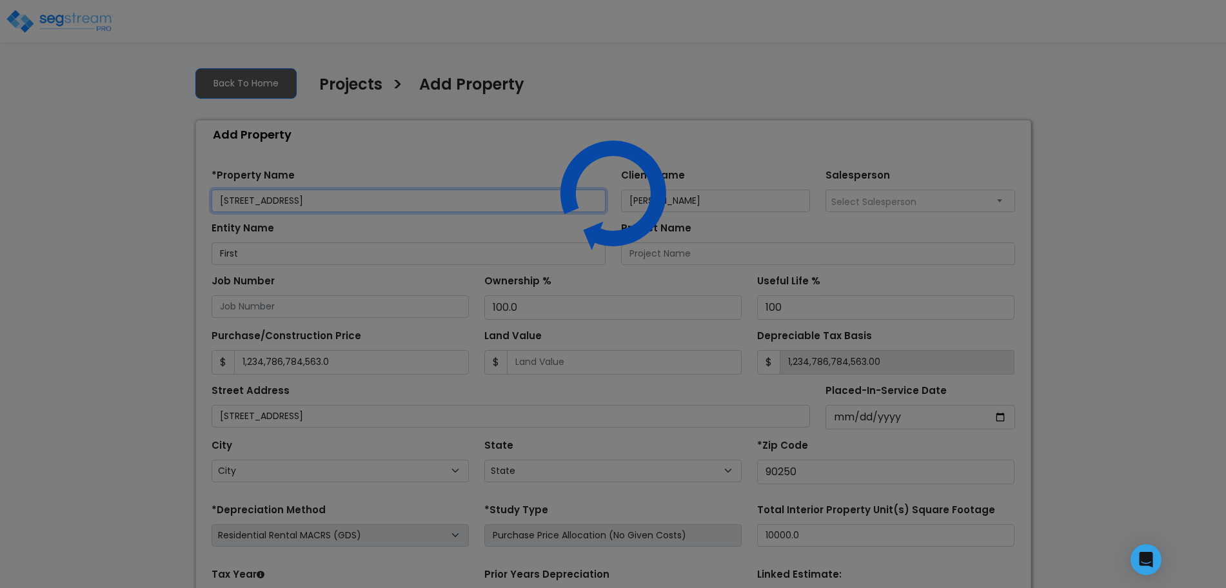
select select "CA"
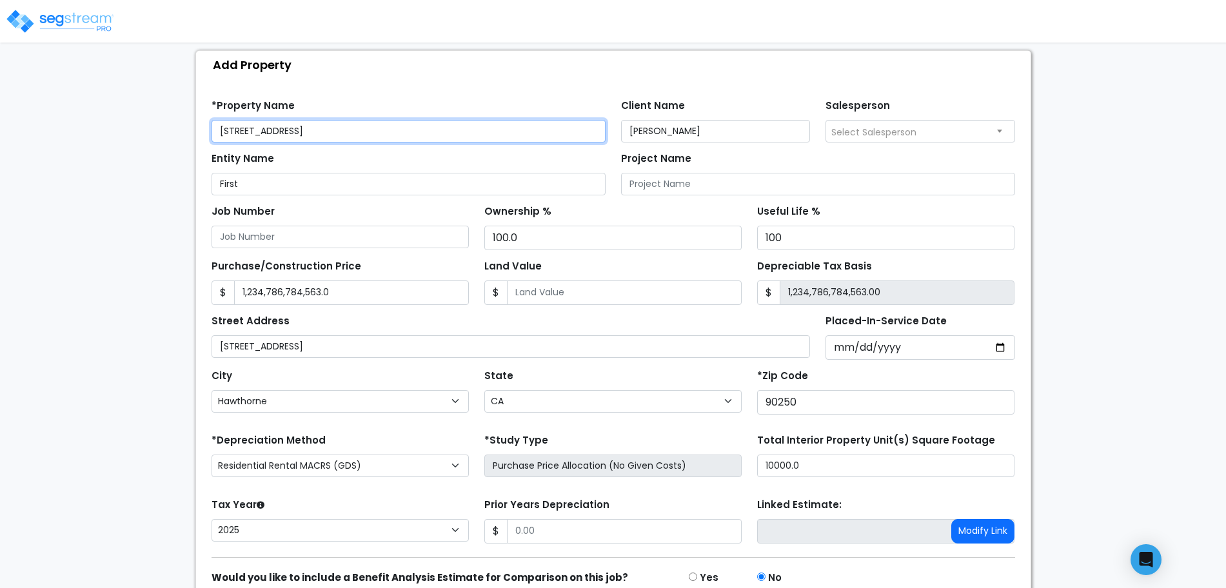
scroll to position [130, 0]
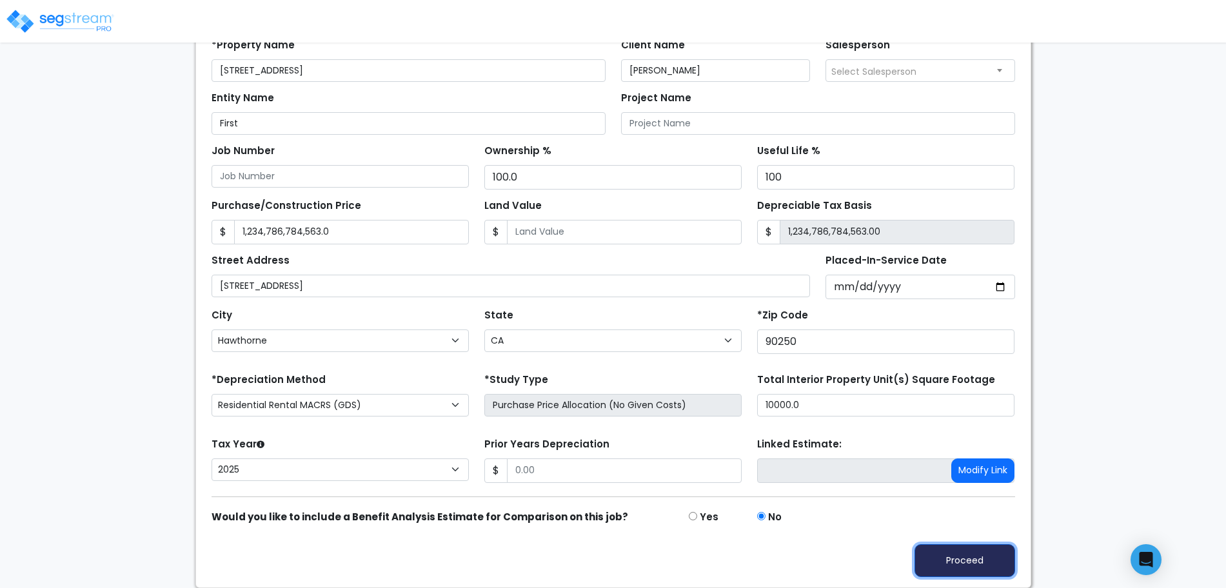
click at [973, 565] on button "Proceed" at bounding box center [964, 560] width 101 height 33
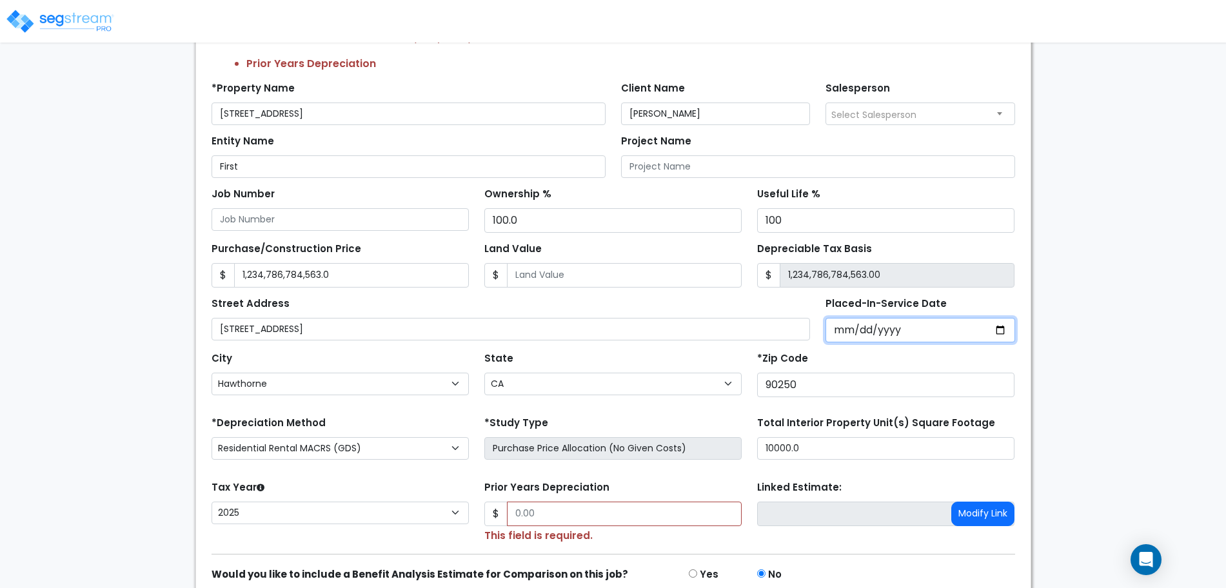
click at [865, 332] on input "[DATE]" at bounding box center [920, 330] width 190 height 25
click at [630, 513] on input "Prior Years Depreciation" at bounding box center [624, 514] width 235 height 25
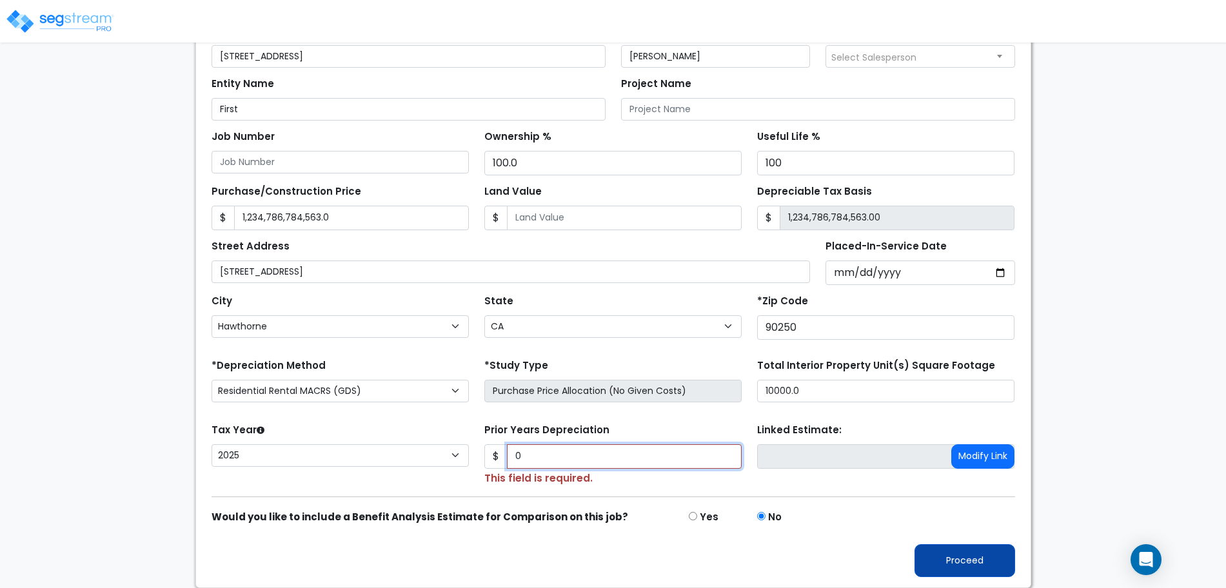
type input "0"
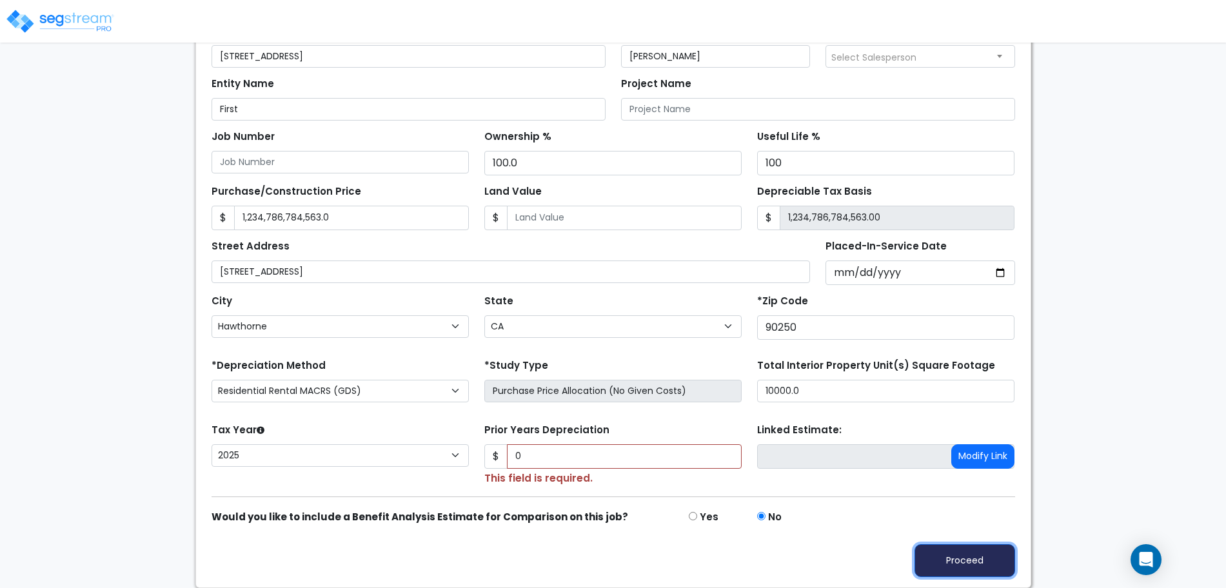
click at [967, 569] on button "Proceed" at bounding box center [964, 560] width 101 height 33
type input "1234786784563"
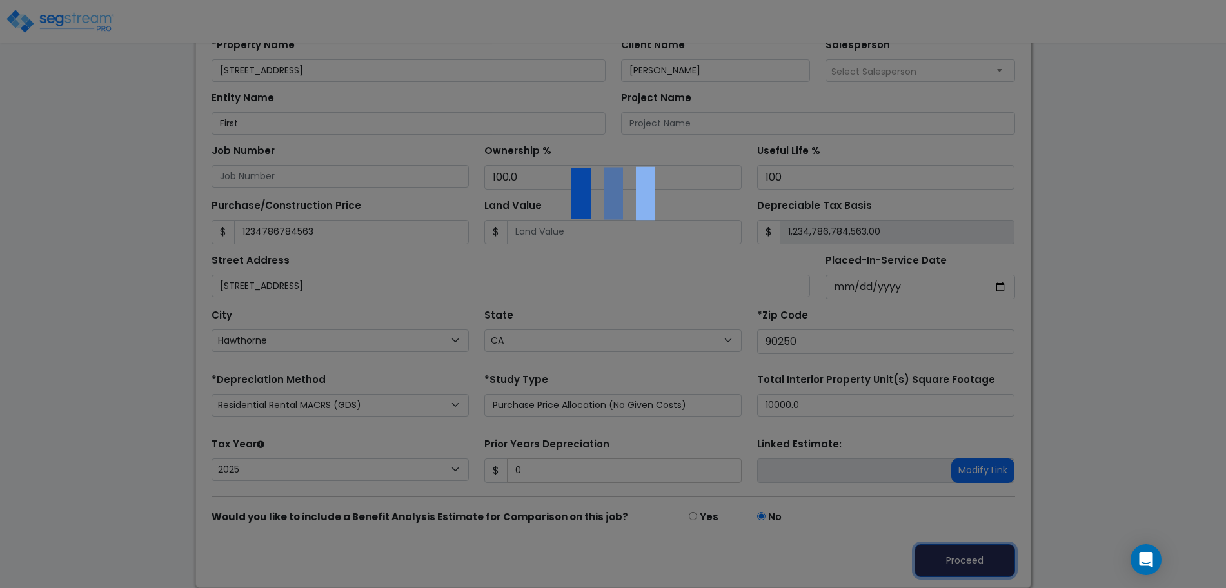
scroll to position [173, 0]
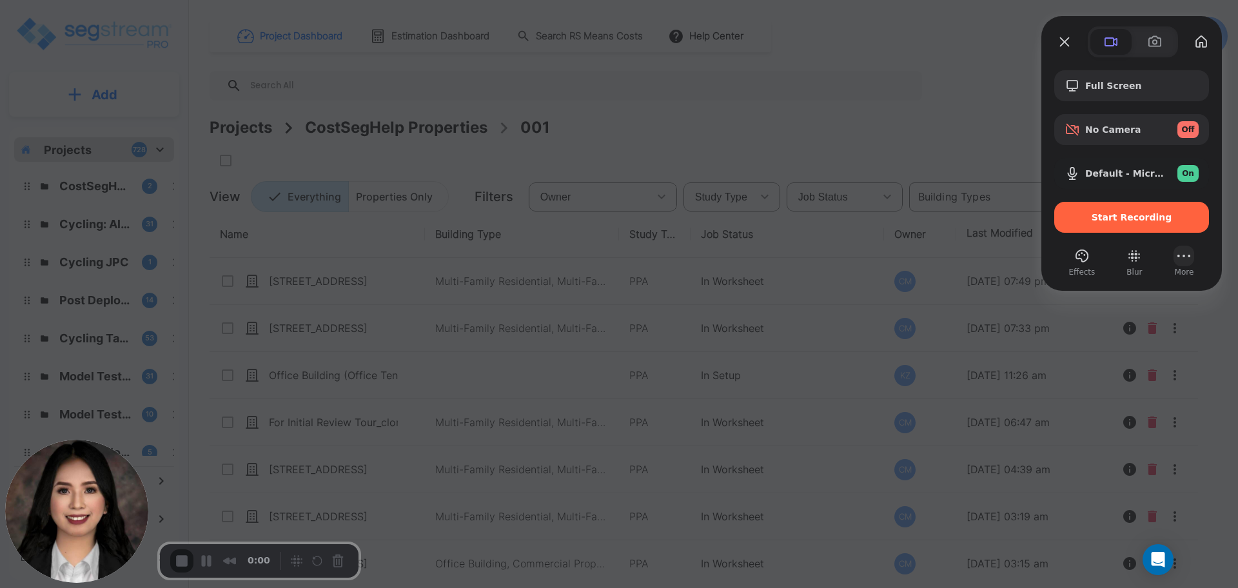
click at [1197, 259] on div "Effects Blur More" at bounding box center [1131, 262] width 155 height 32
click at [1179, 259] on button "More" at bounding box center [1184, 256] width 21 height 21
click at [1124, 84] on li "Settings" at bounding box center [1133, 98] width 74 height 28
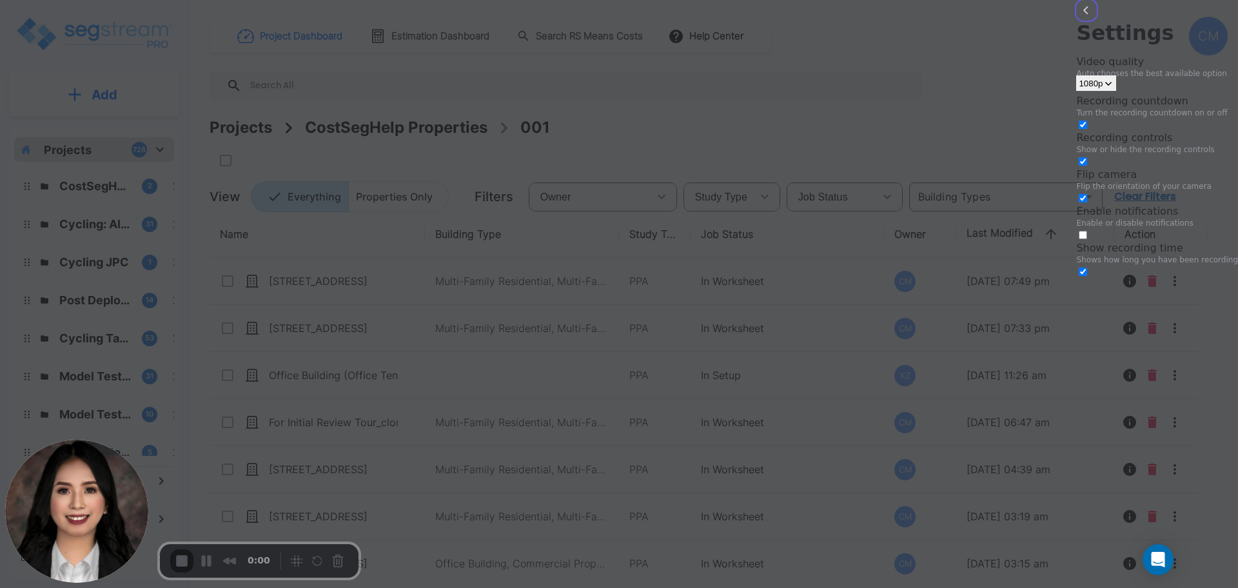
click at [1076, 21] on button "back" at bounding box center [1086, 10] width 21 height 21
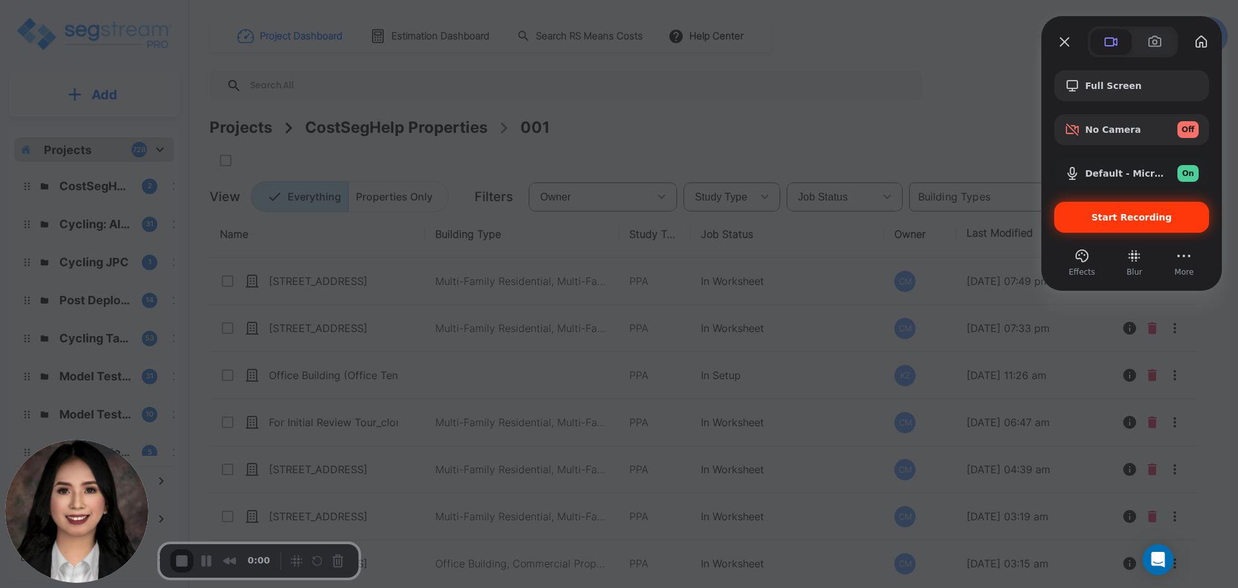
click at [1092, 208] on div "Start Recording" at bounding box center [1131, 217] width 155 height 31
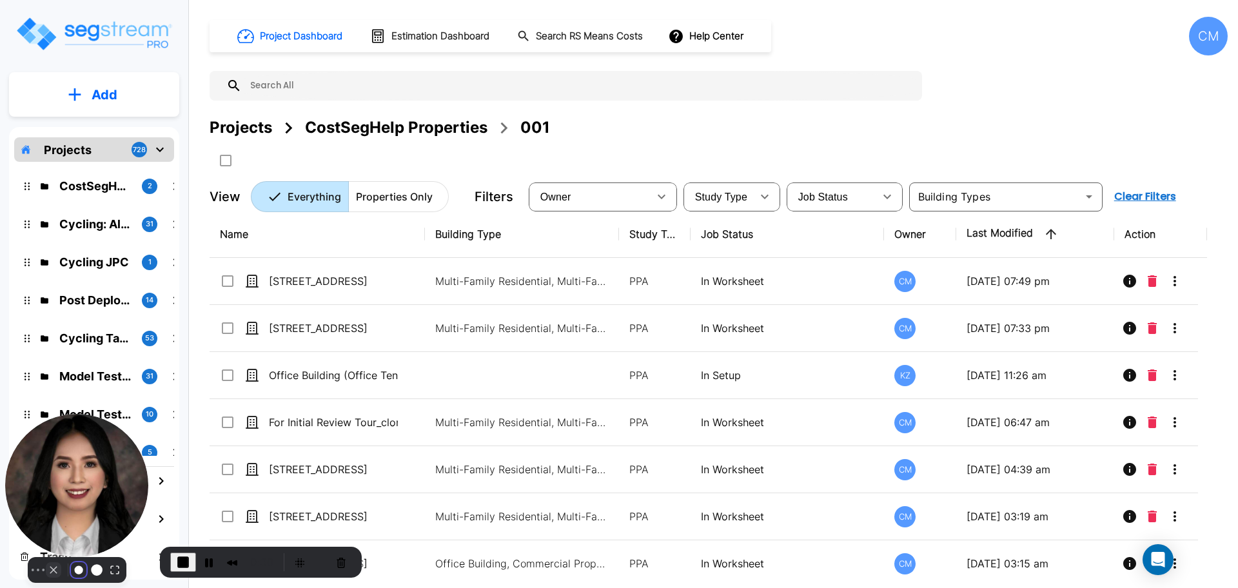
click at [75, 562] on button "Resize small" at bounding box center [78, 569] width 15 height 15
click at [46, 562] on button "Camera off" at bounding box center [53, 569] width 15 height 15
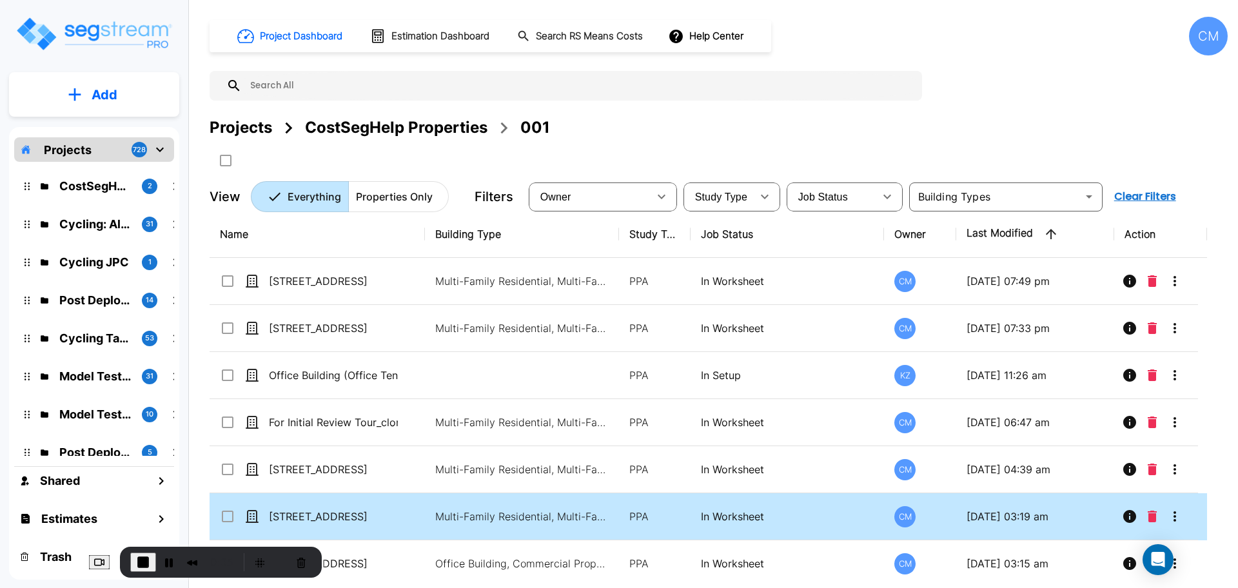
drag, startPoint x: 112, startPoint y: 549, endPoint x: 237, endPoint y: 528, distance: 126.1
click at [557, 572] on body "× Your report is being generated. Be patient! × We're working on your Modificat…" at bounding box center [619, 294] width 1238 height 588
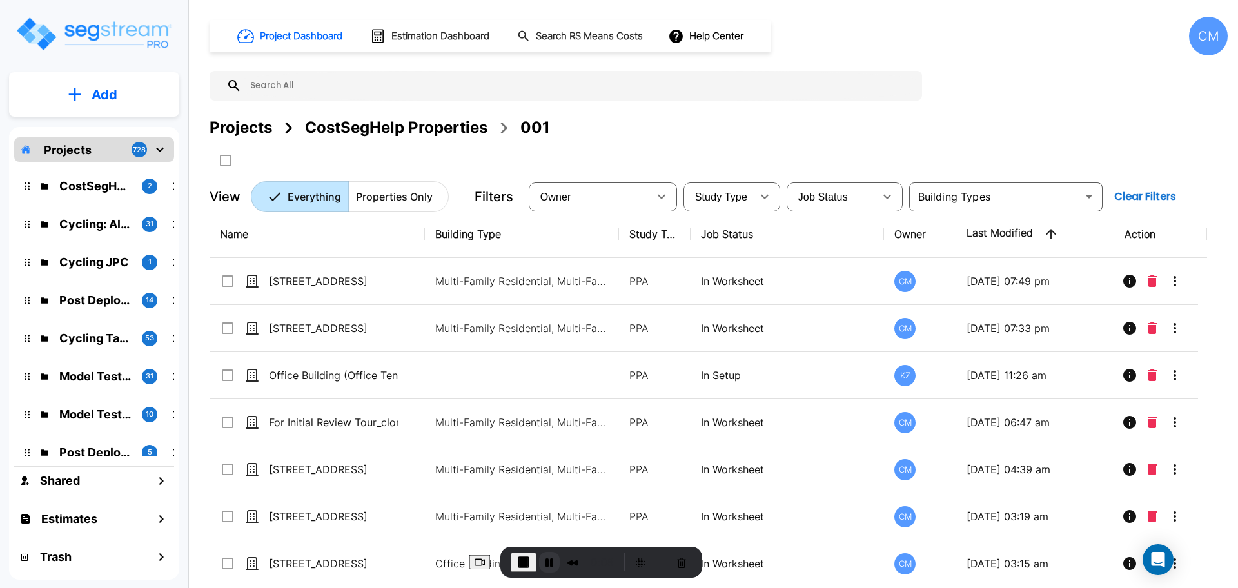
drag, startPoint x: 493, startPoint y: 556, endPoint x: 486, endPoint y: 556, distance: 7.1
click at [511, 556] on div "0:08" at bounding box center [565, 562] width 108 height 21
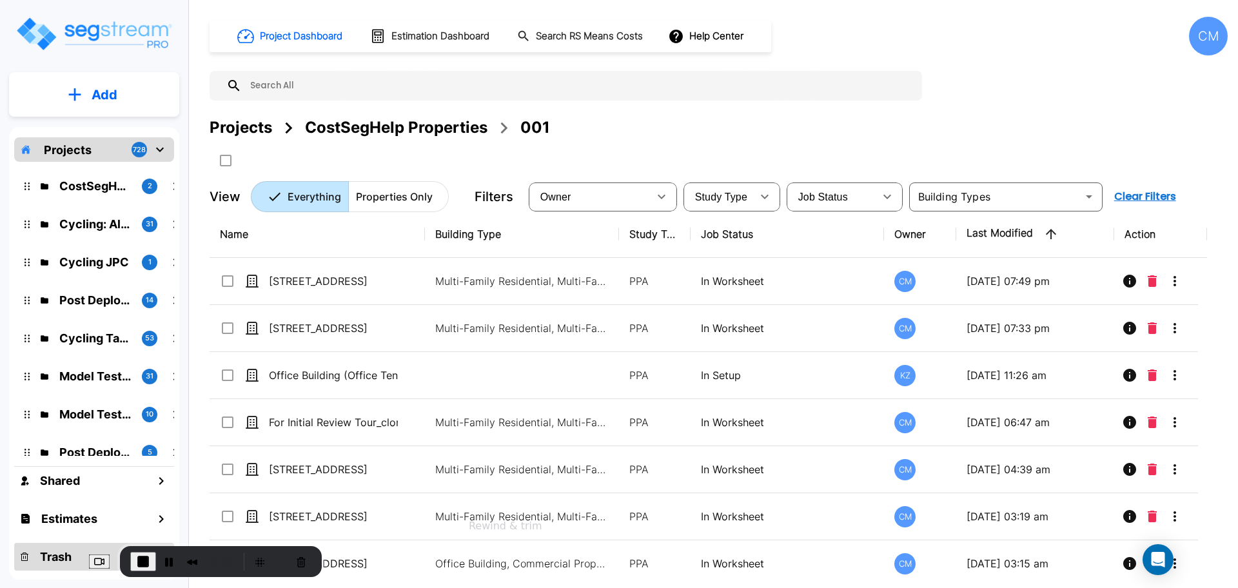
click at [89, 549] on div "0:10" at bounding box center [205, 561] width 233 height 31
click at [273, 557] on button "Restart Recording" at bounding box center [280, 561] width 15 height 15
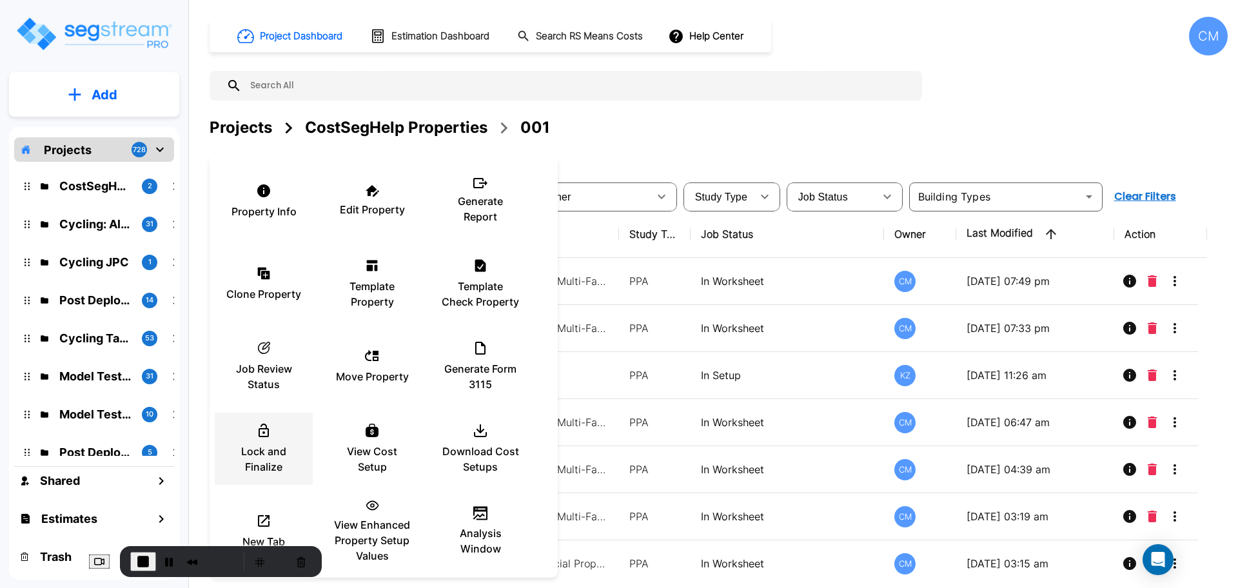
click at [707, 121] on div at bounding box center [619, 294] width 1238 height 588
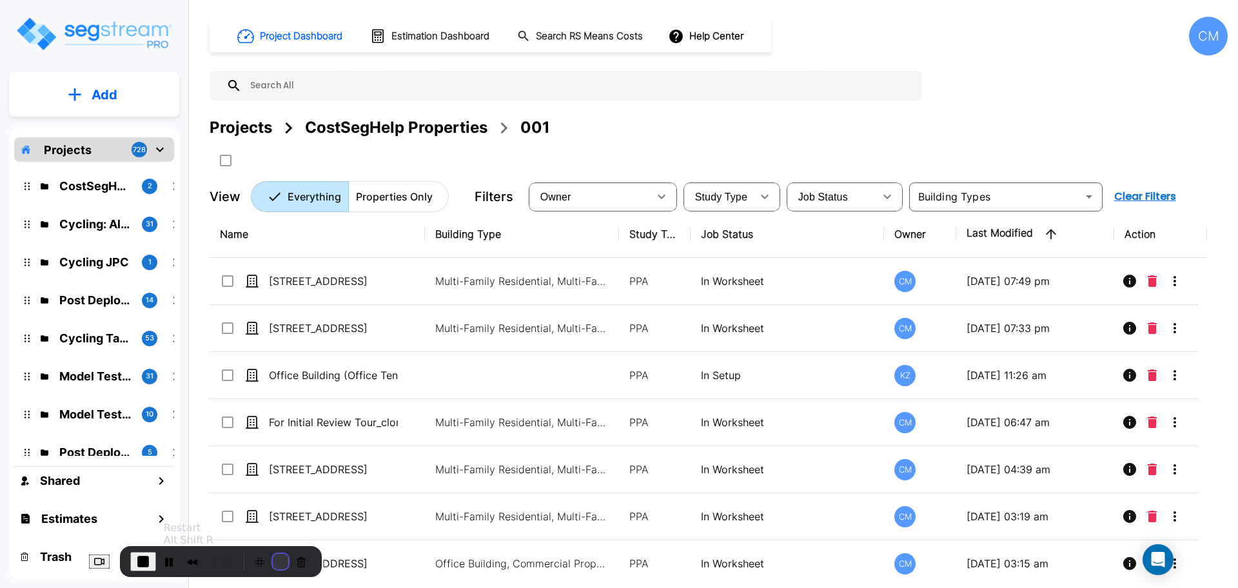
click at [273, 560] on button "Restart Recording" at bounding box center [280, 561] width 15 height 15
click at [613, 587] on div "1" at bounding box center [619, 594] width 1238 height 12
click at [273, 560] on button "Restart Recording" at bounding box center [280, 561] width 15 height 15
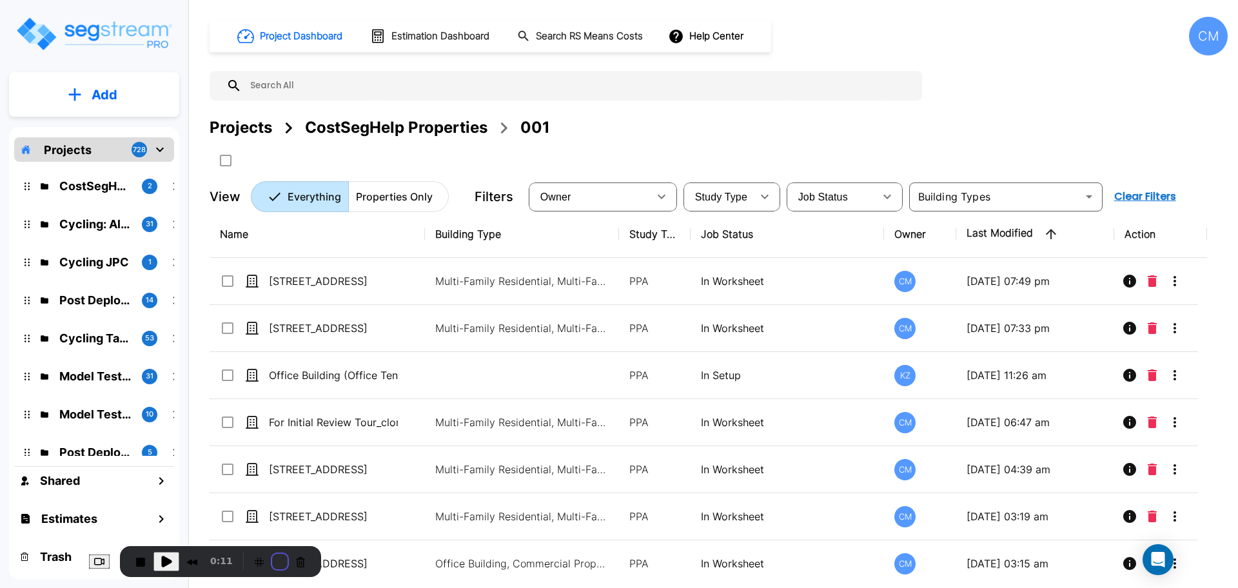
click at [621, 587] on div "3" at bounding box center [619, 594] width 1238 height 12
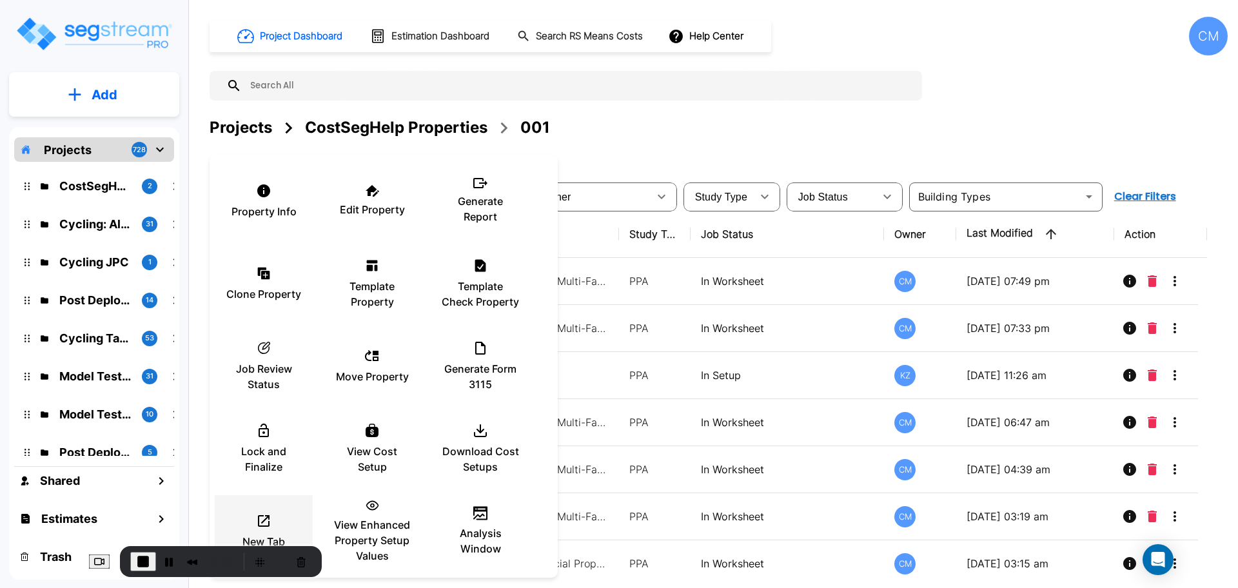
click at [285, 555] on div "New Tab" at bounding box center [263, 531] width 77 height 64
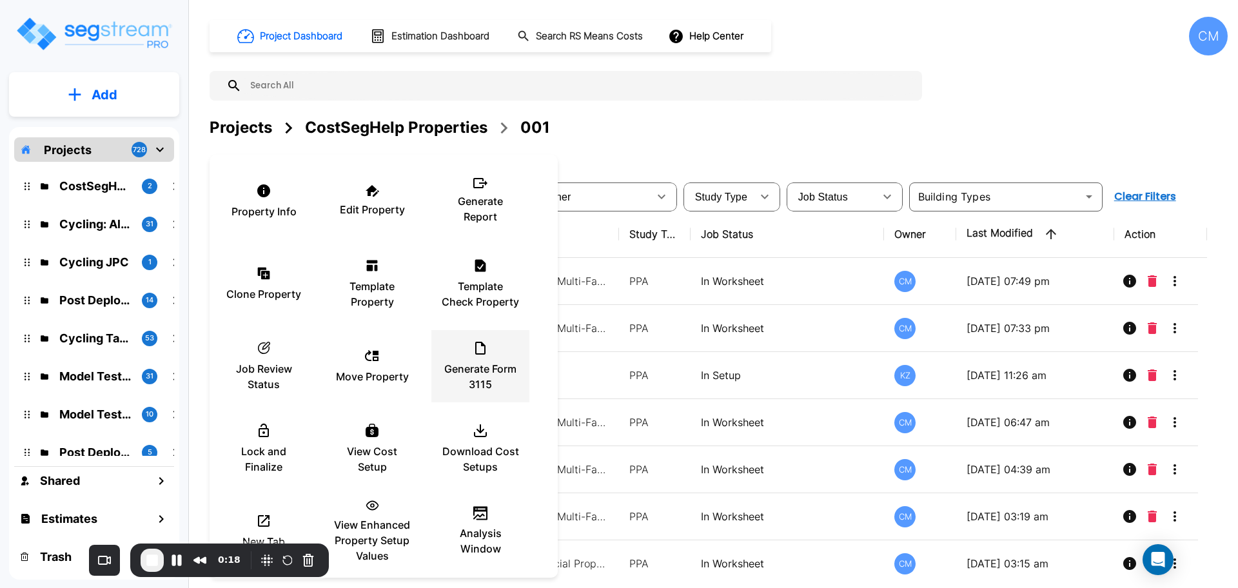
click at [515, 382] on p "Generate Form 3115" at bounding box center [480, 376] width 77 height 31
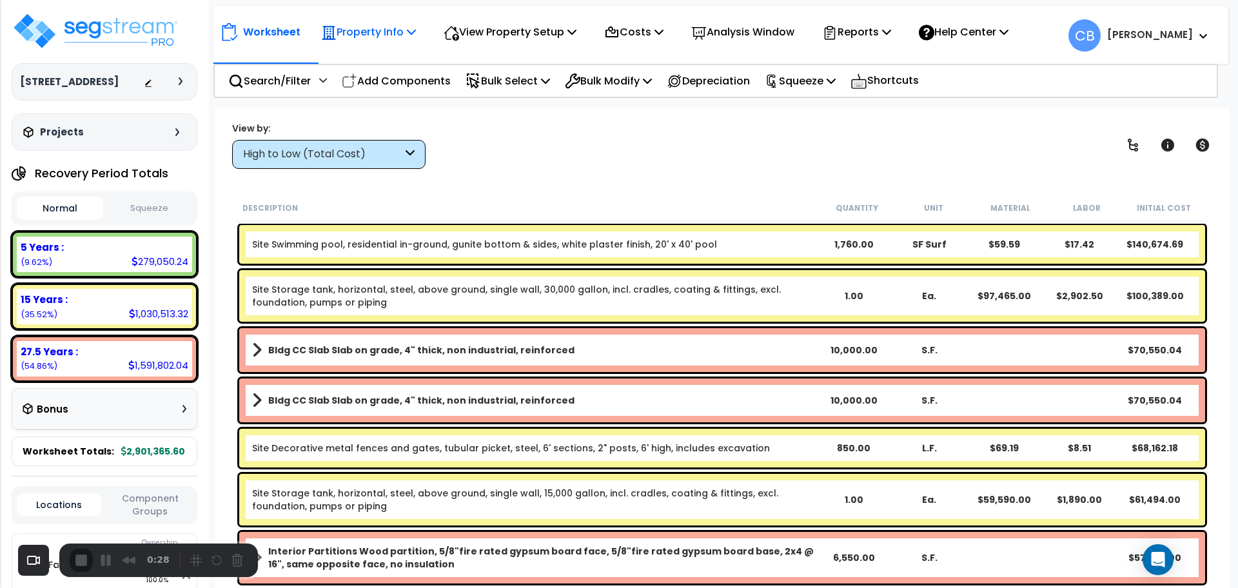
click at [349, 35] on p "Property Info" at bounding box center [368, 31] width 95 height 17
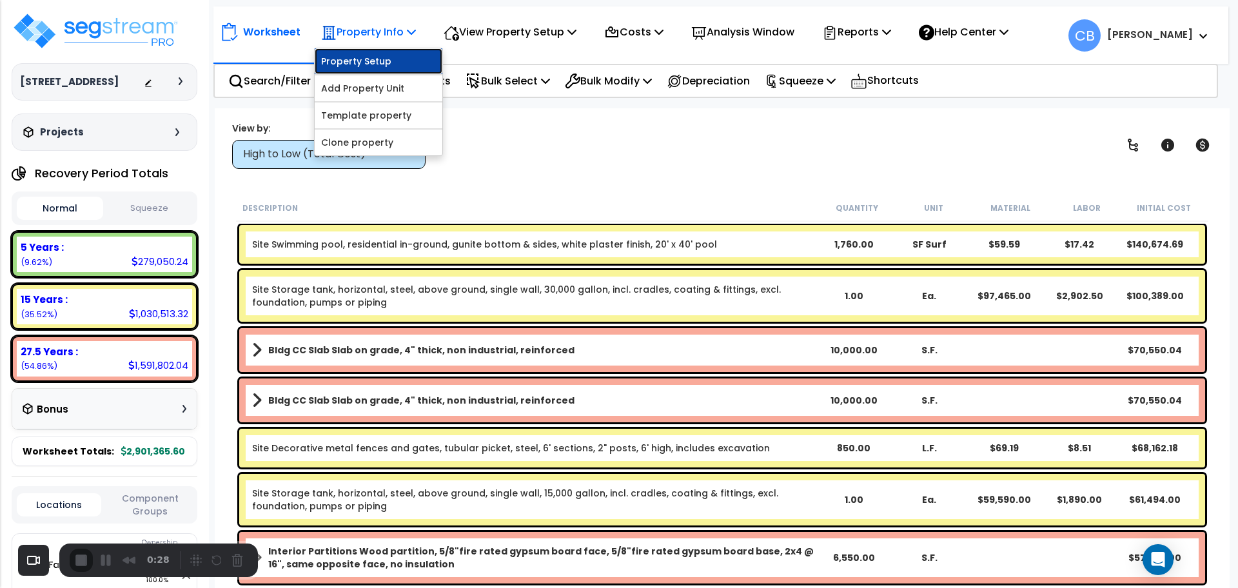
click at [368, 62] on link "Property Setup" at bounding box center [379, 61] width 128 height 26
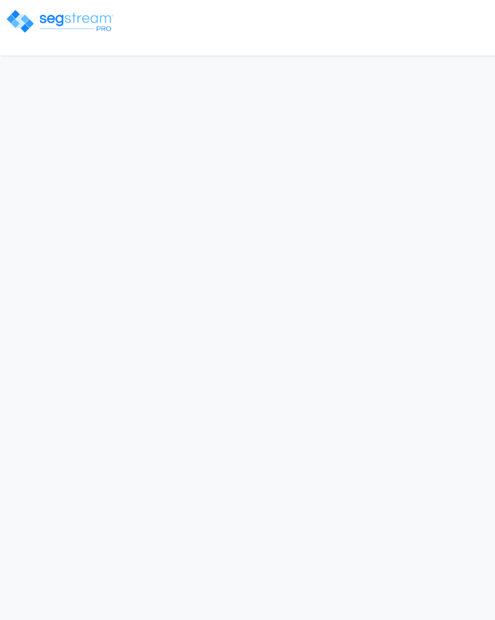
select select "2025"
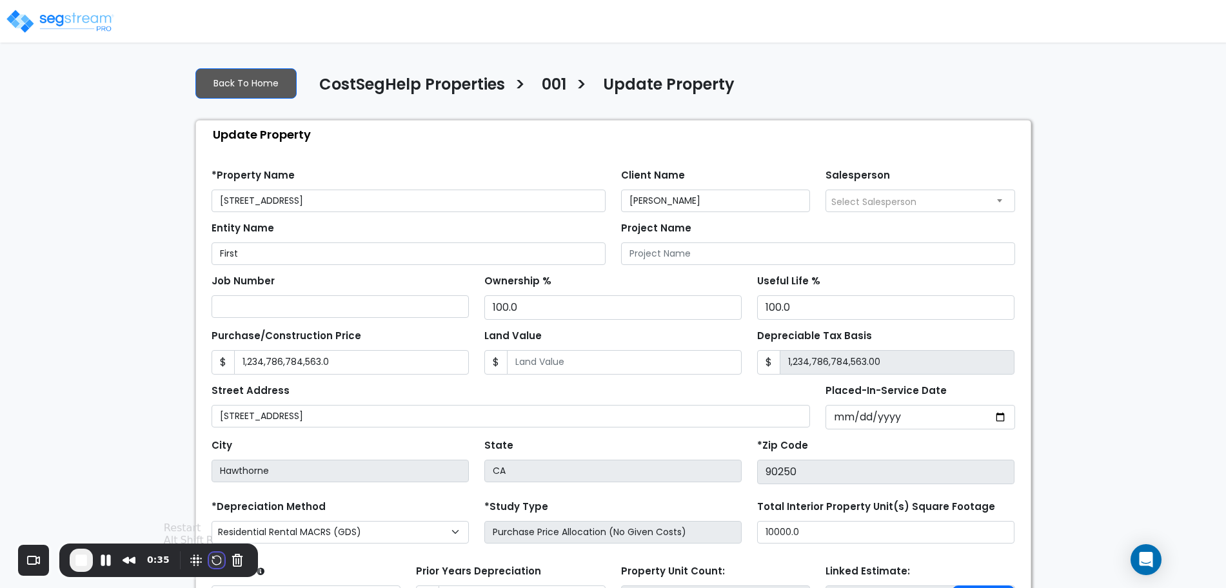
click at [219, 562] on button "Restart Recording" at bounding box center [216, 560] width 15 height 15
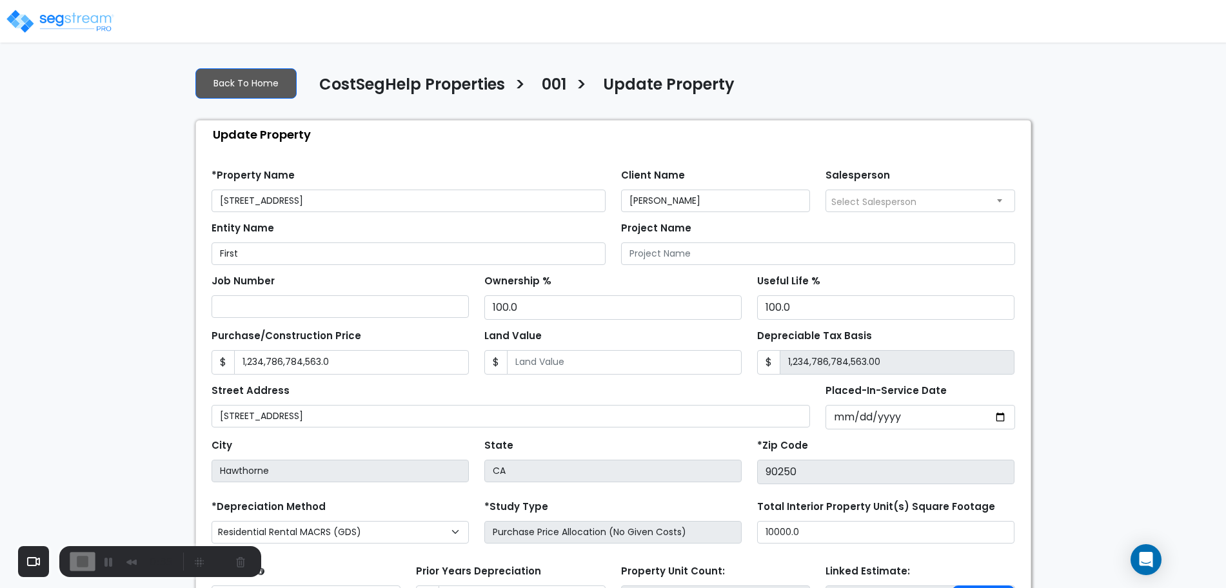
click at [81, 544] on div "2:05" at bounding box center [158, 560] width 199 height 34
click at [80, 557] on span "End Recording" at bounding box center [81, 559] width 15 height 15
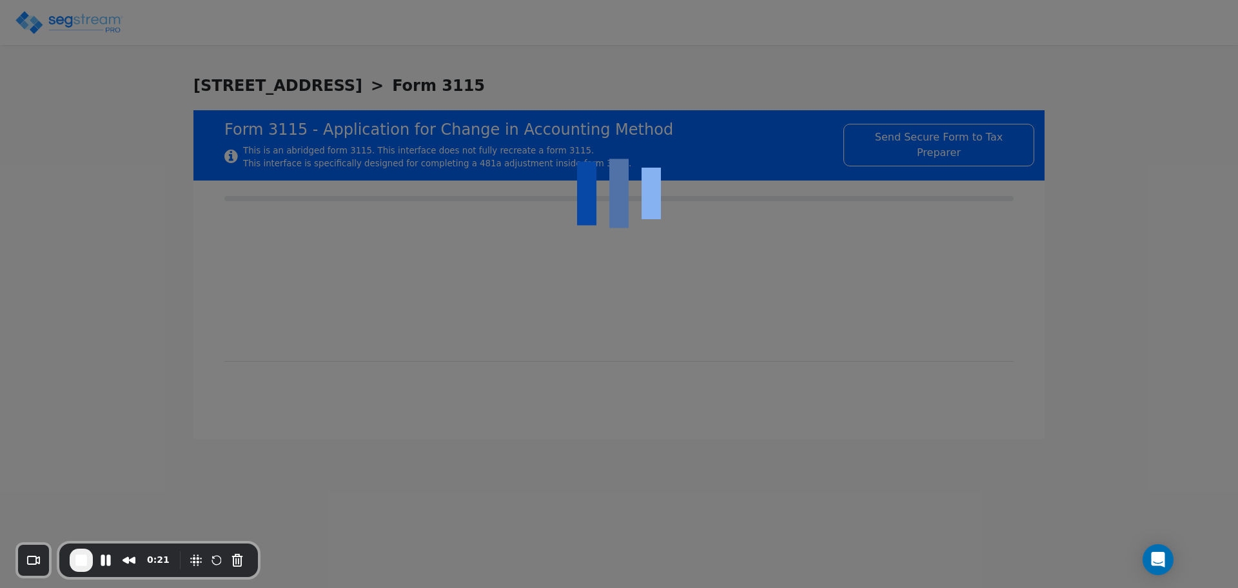
type input "[DATE]"
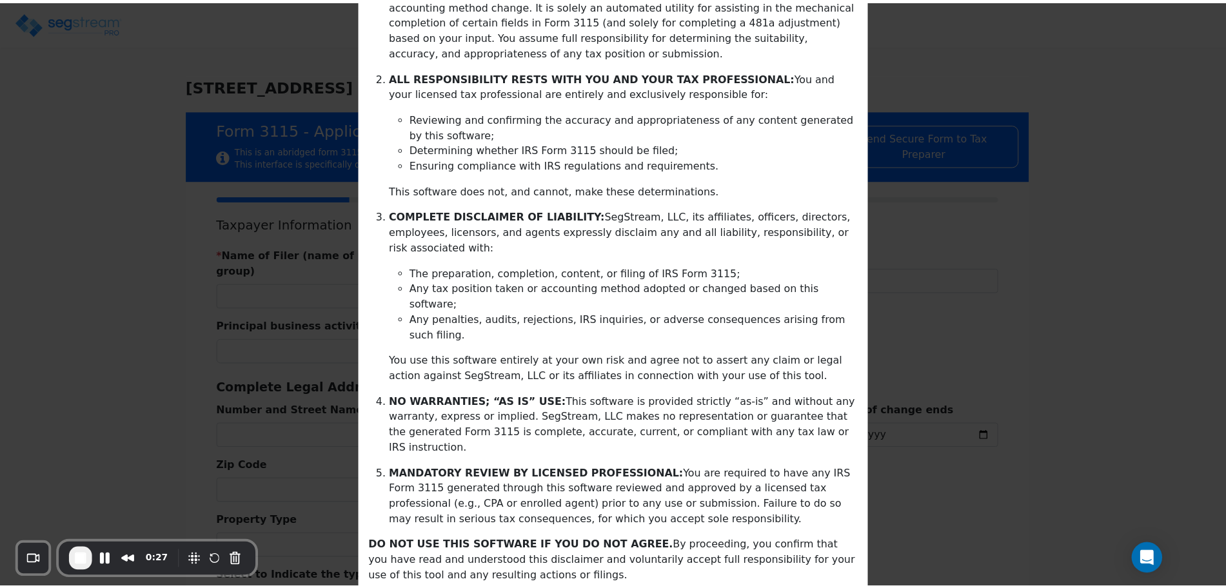
scroll to position [208, 0]
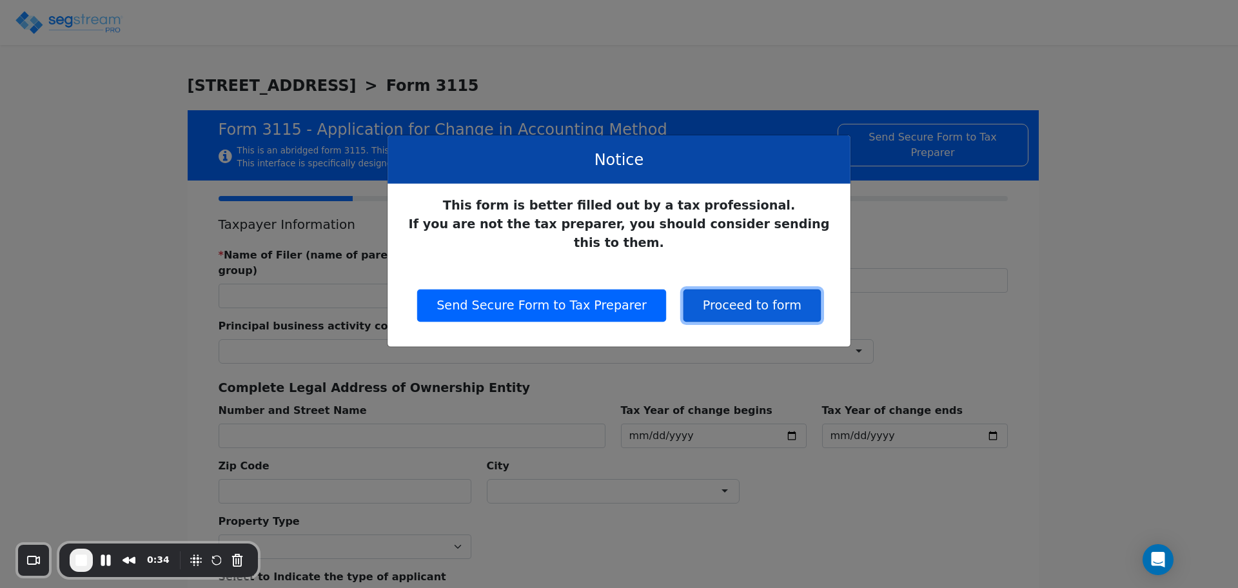
click at [779, 295] on button "Proceed to form" at bounding box center [751, 306] width 137 height 32
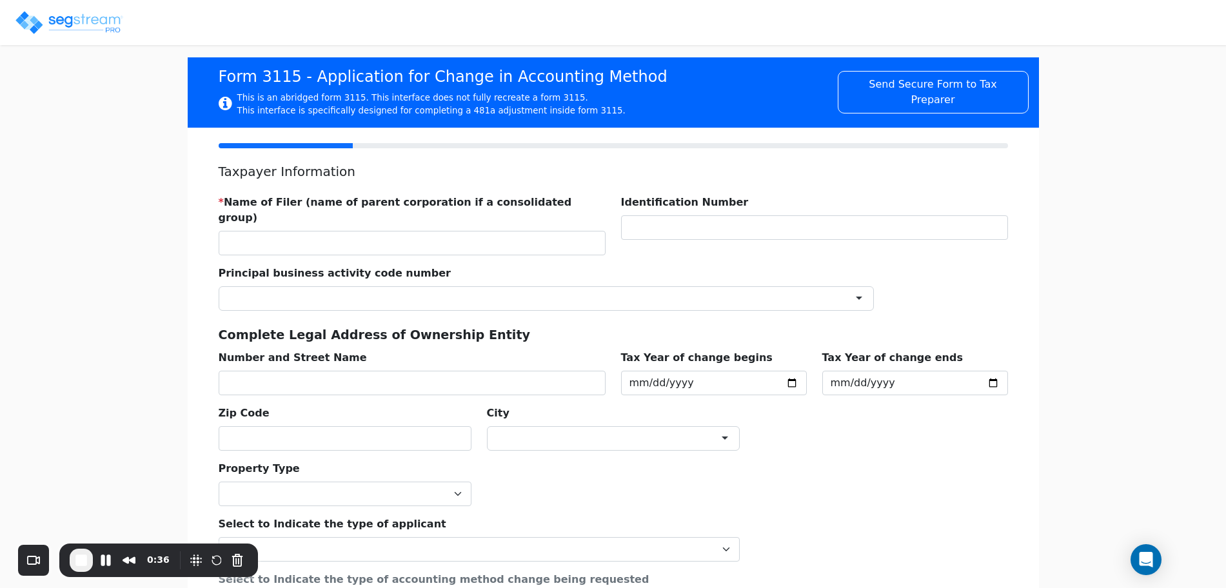
scroll to position [81, 0]
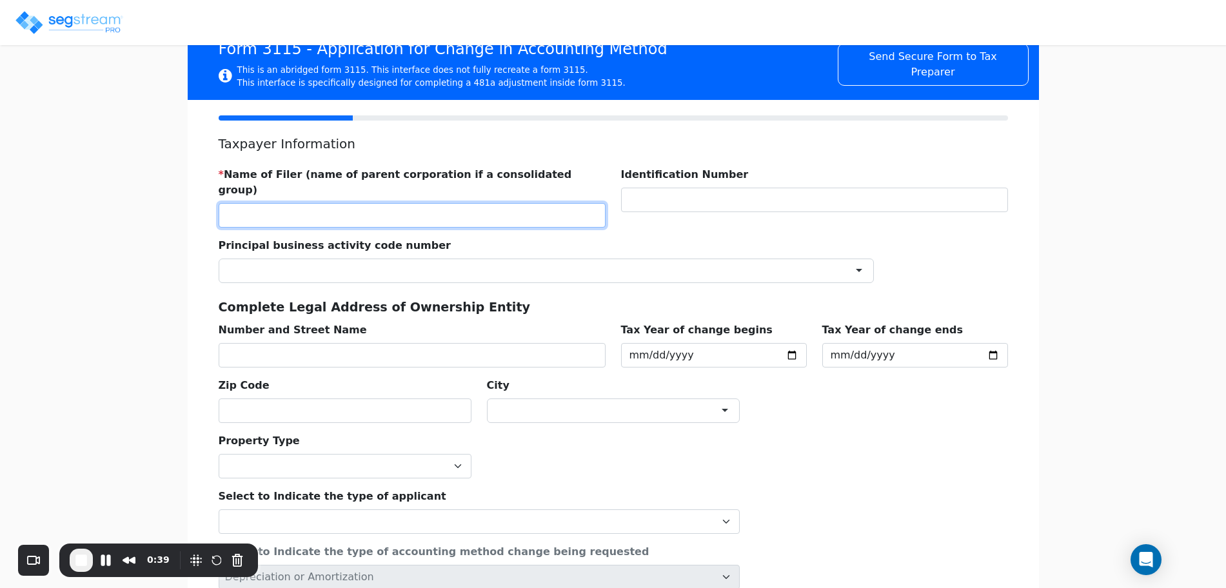
click at [399, 203] on input "text" at bounding box center [412, 215] width 387 height 25
type input "SAMPLE NAME"
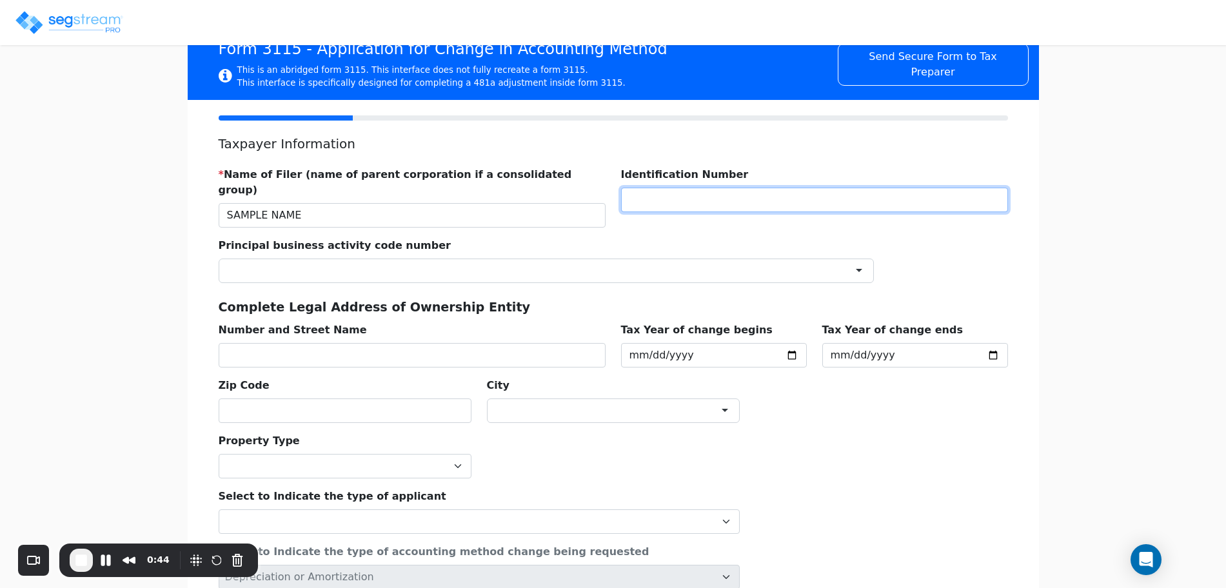
click at [694, 202] on input "text" at bounding box center [814, 200] width 387 height 25
type input "1123456"
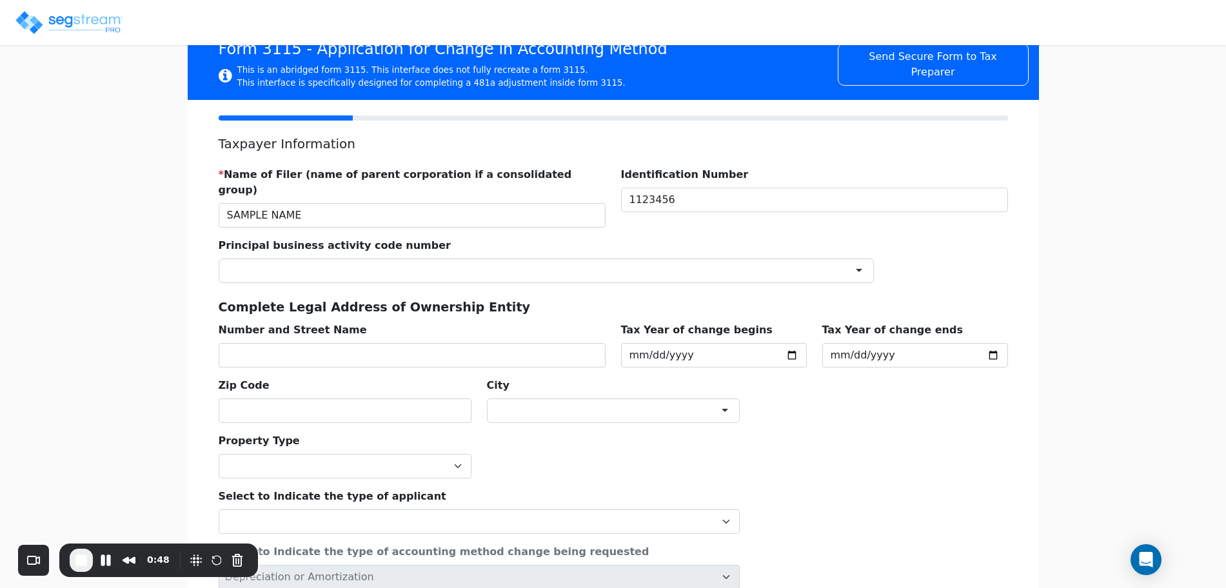
click at [656, 259] on div at bounding box center [546, 271] width 655 height 25
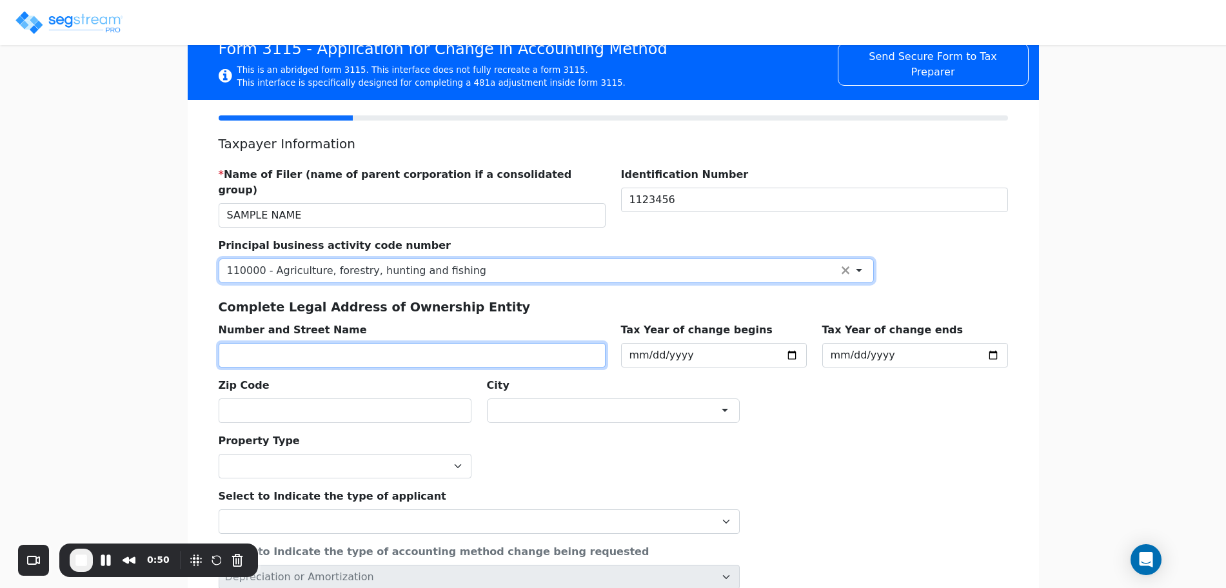
click at [435, 348] on input "text" at bounding box center [412, 355] width 387 height 25
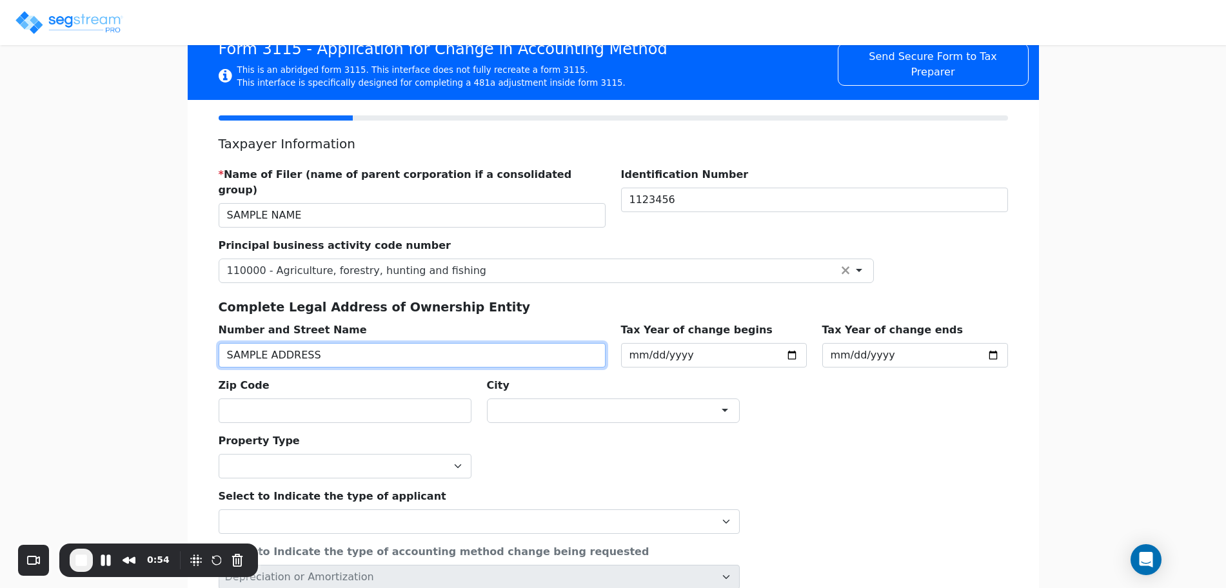
type input "SAMPLE ADDRESS"
click at [849, 378] on div "* Name of Filer (name of parent corporation if a consolidated group) SAMPLE NAM…" at bounding box center [613, 290] width 805 height 266
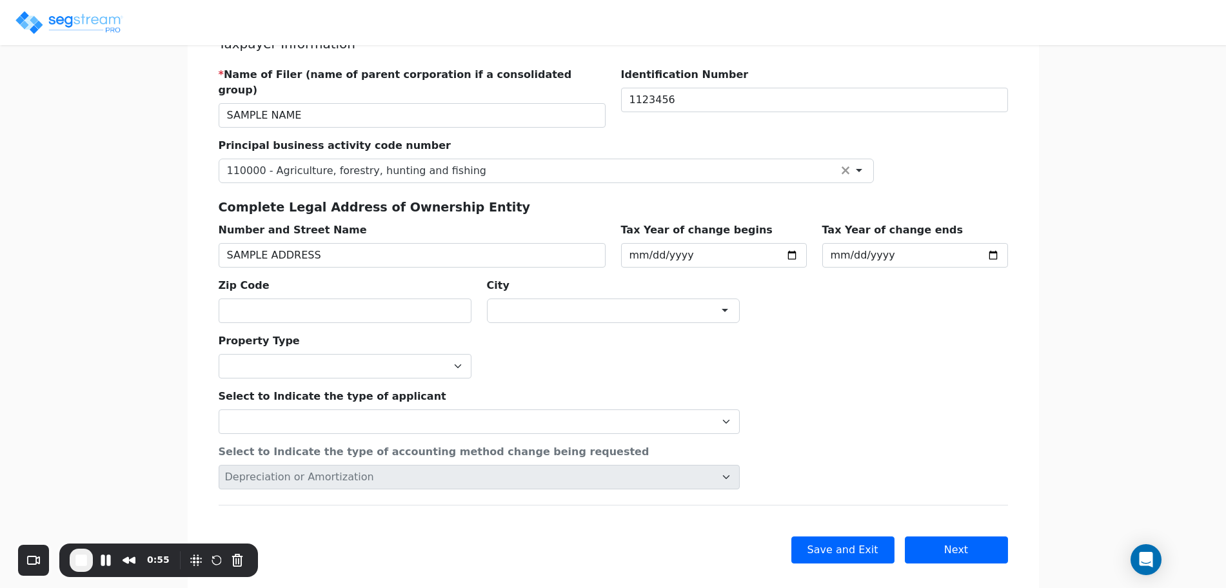
scroll to position [187, 0]
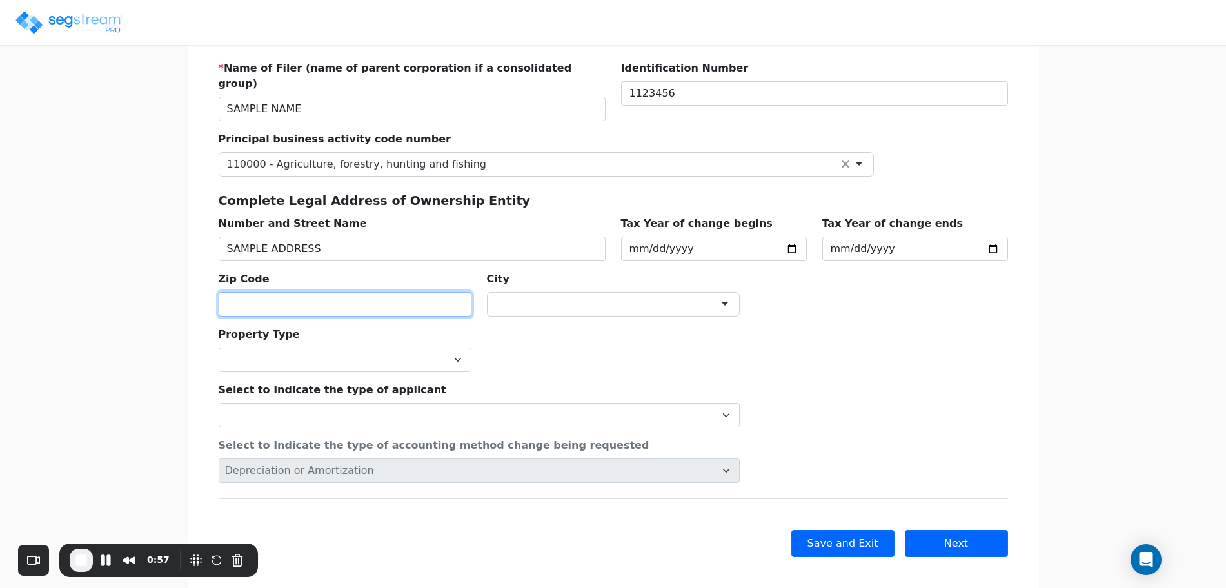
click at [304, 293] on input "text" at bounding box center [345, 304] width 253 height 25
type input "90250"
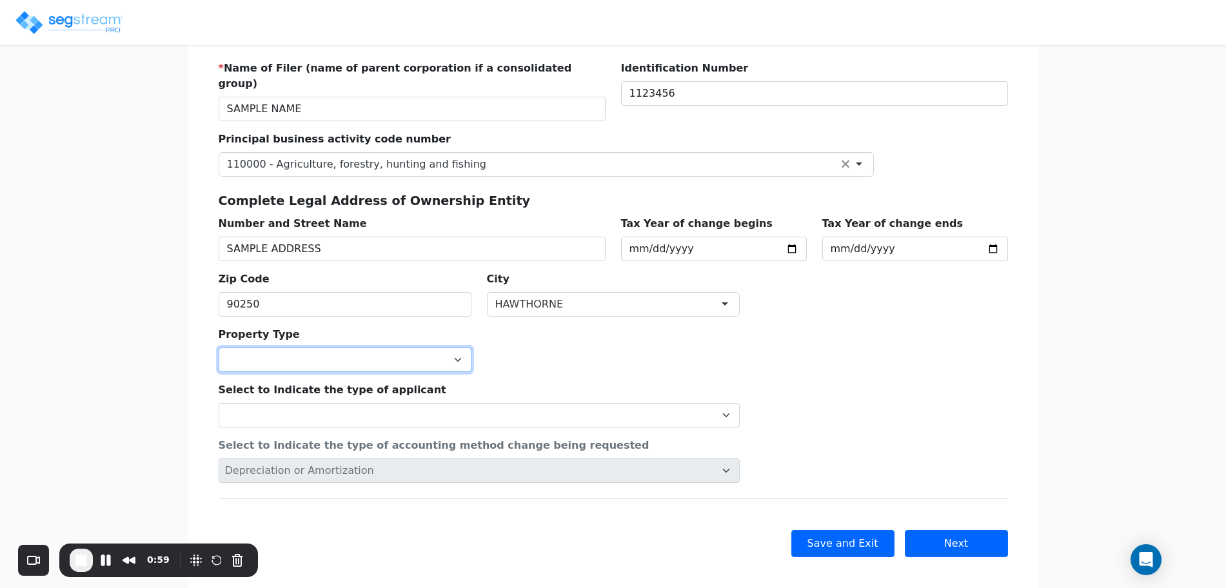
click at [317, 348] on select "Commercial Residential" at bounding box center [345, 360] width 253 height 25
click at [219, 348] on select "Commercial Residential" at bounding box center [345, 360] width 253 height 25
click at [316, 349] on select "Commercial Residential" at bounding box center [345, 360] width 253 height 25
select select "Residential"
click at [219, 348] on select "Commercial Residential" at bounding box center [345, 360] width 253 height 25
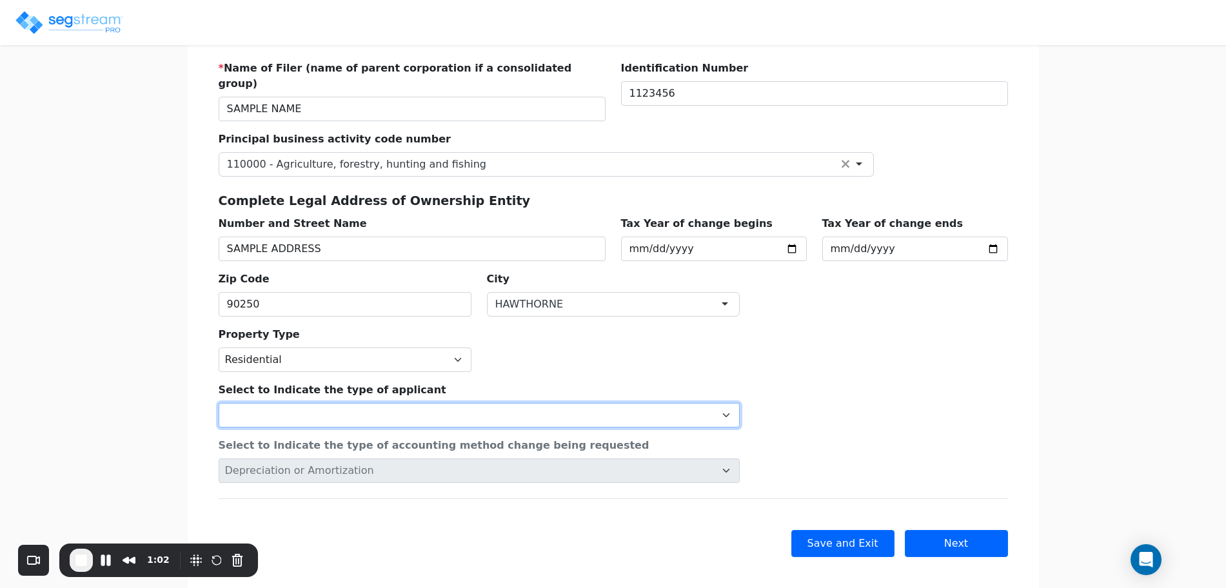
click at [304, 403] on select "Individual Corporation Controlled foreign corporation (Sec. 957) 10/50 corporat…" at bounding box center [479, 415] width 521 height 25
select select "Individual"
click at [219, 403] on select "Individual Corporation Controlled foreign corporation (Sec. 957) 10/50 corporat…" at bounding box center [479, 415] width 521 height 25
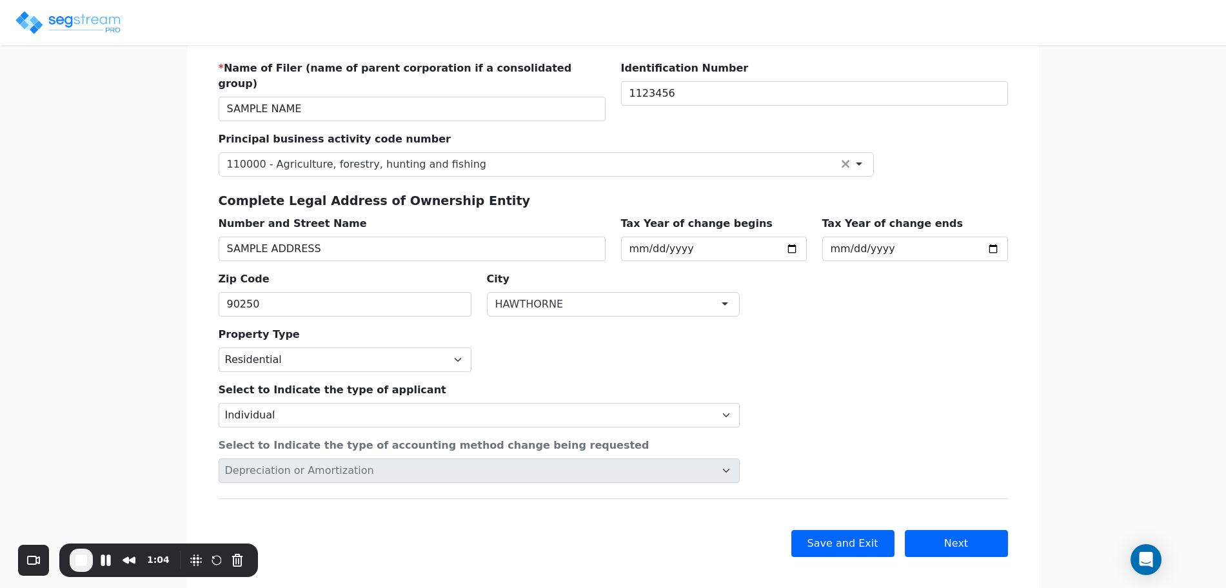
click at [911, 420] on div "Select to Indicate the type of applicant Individual Corporation Controlled fore…" at bounding box center [613, 427] width 805 height 111
click at [983, 532] on button "Next" at bounding box center [956, 543] width 103 height 27
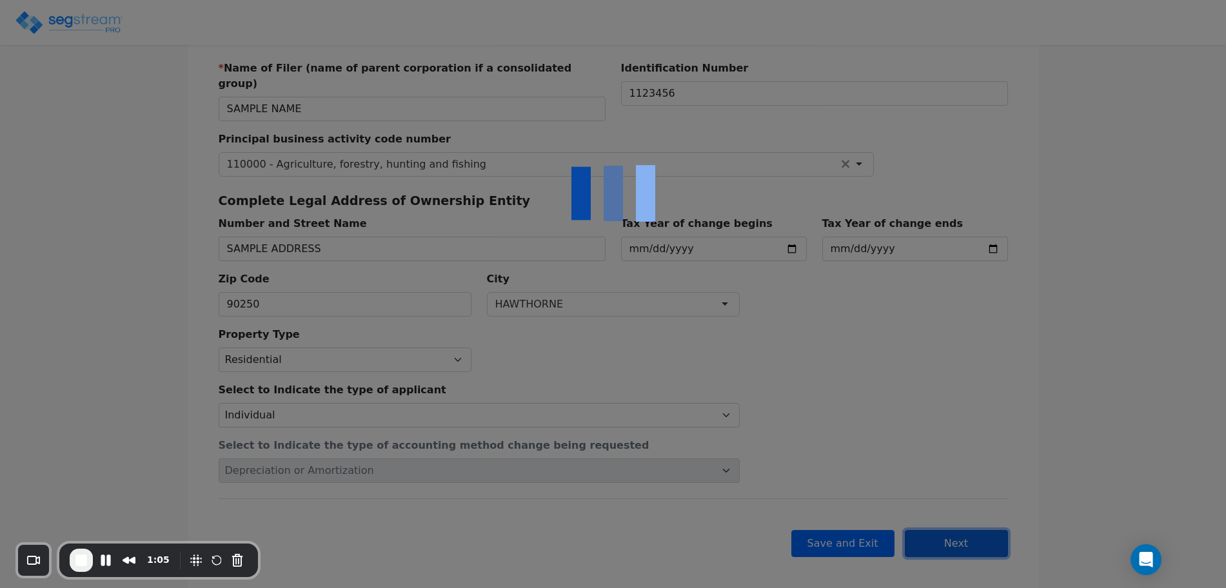
checkbox input "true"
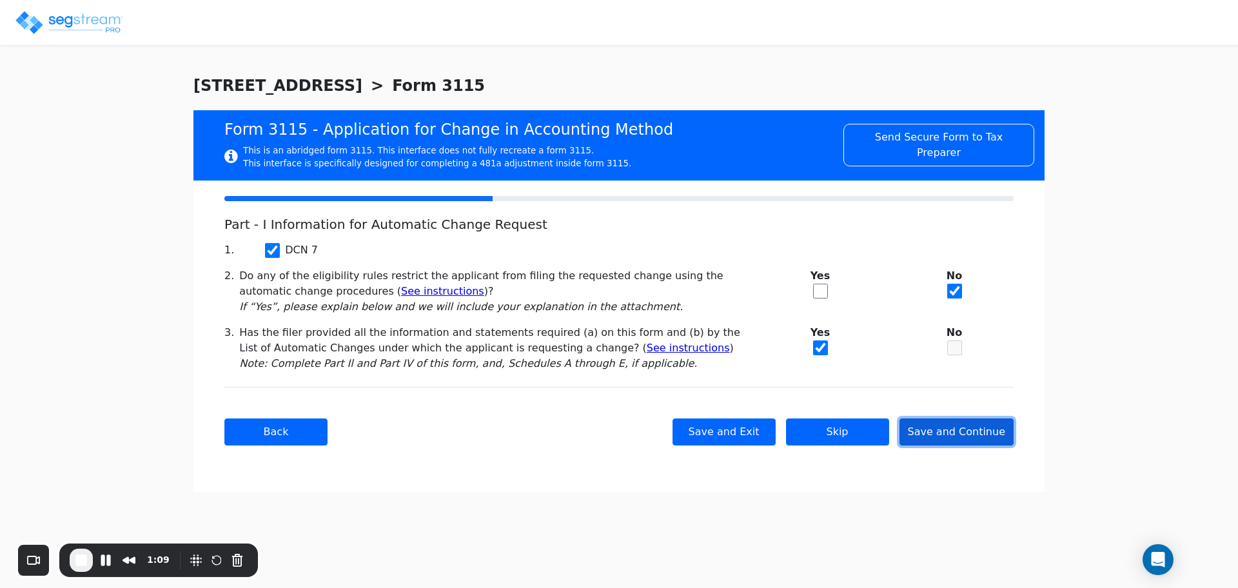
click at [941, 428] on button "Save and Continue" at bounding box center [956, 431] width 115 height 27
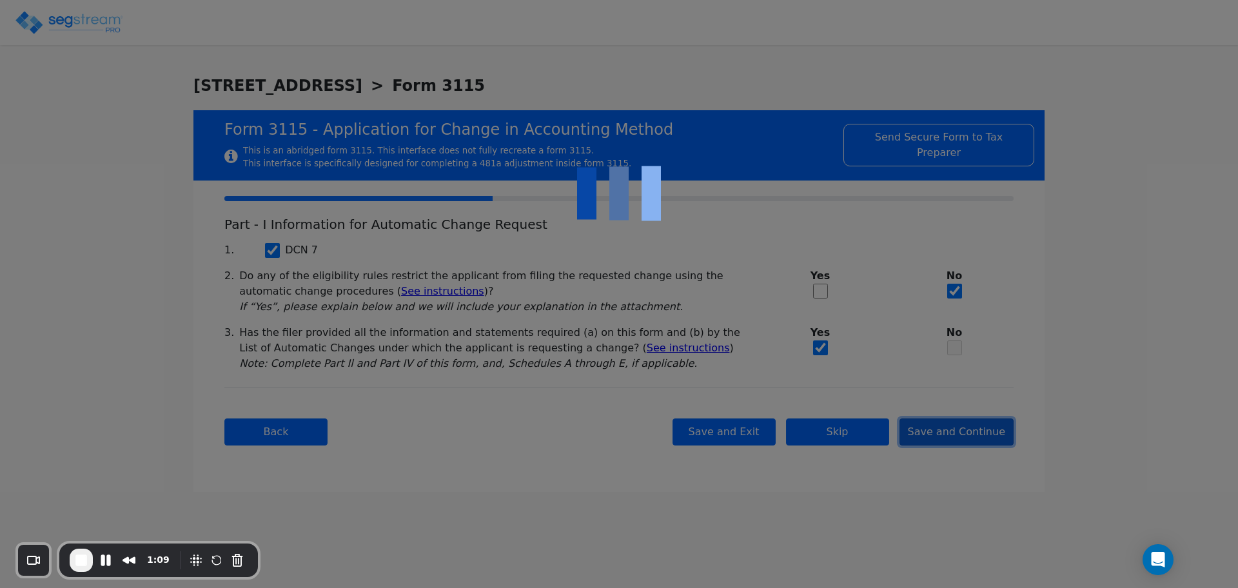
checkbox input "true"
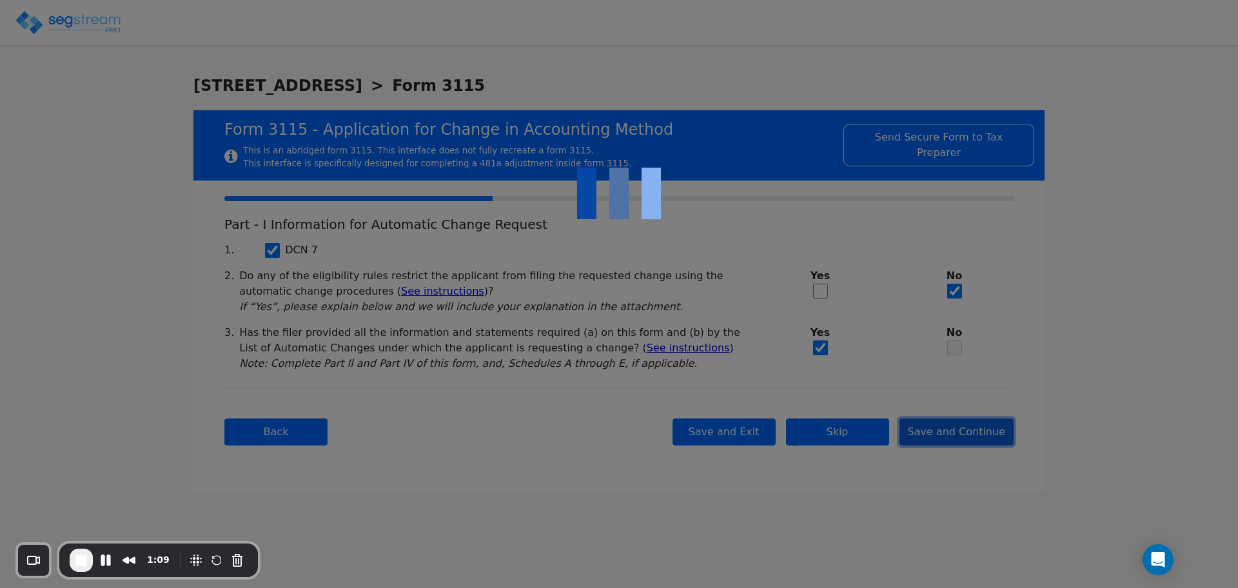
checkbox input "true"
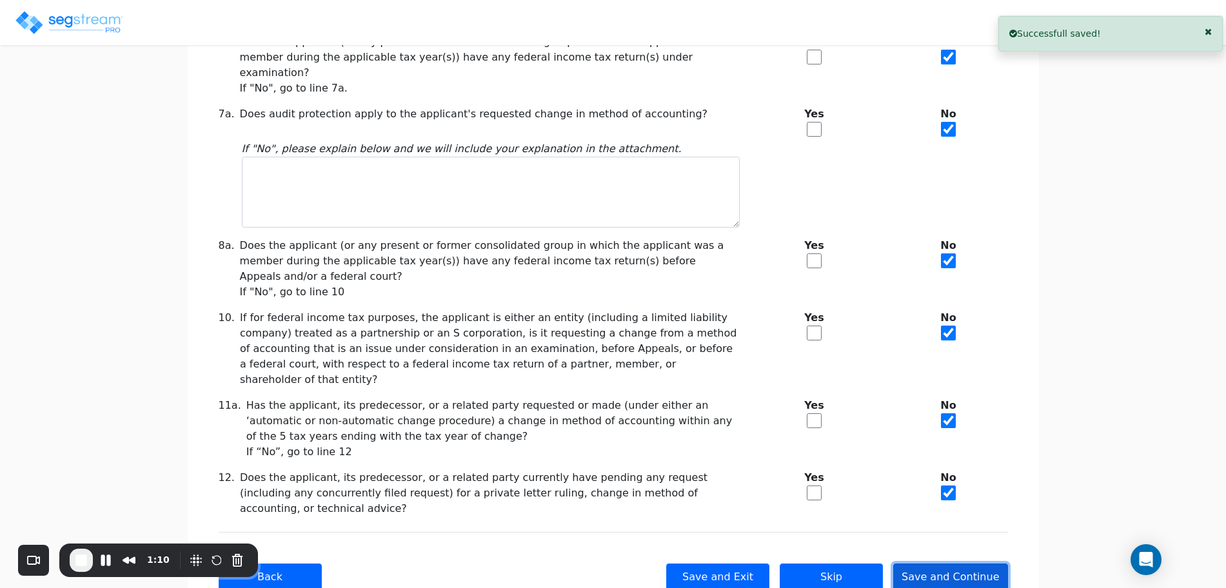
scroll to position [263, 0]
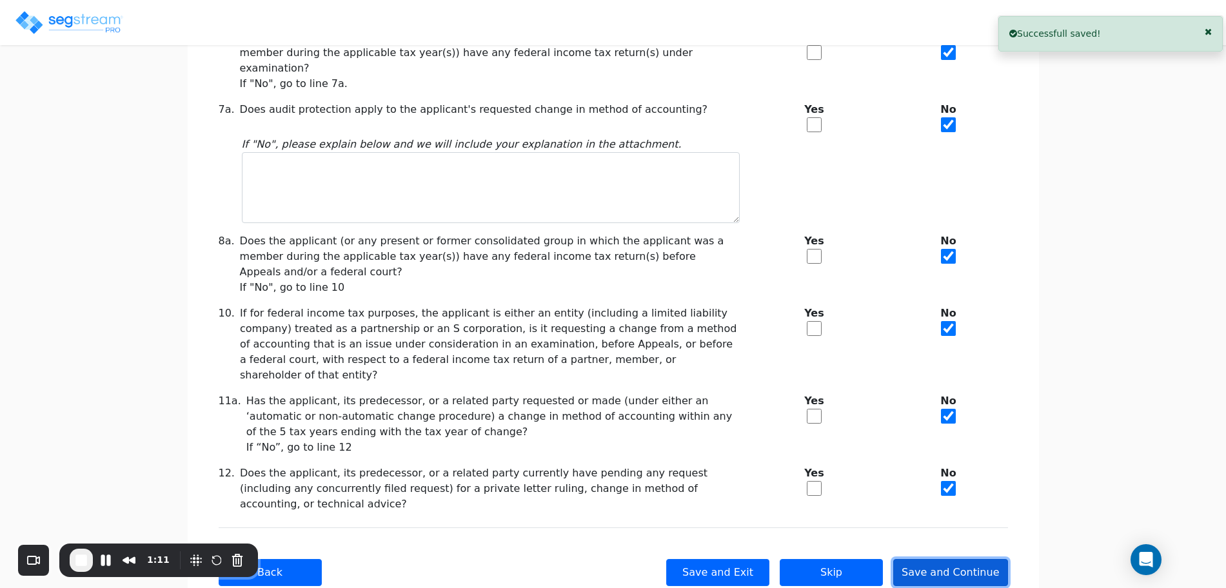
click at [965, 559] on button "Save and Continue" at bounding box center [950, 572] width 115 height 27
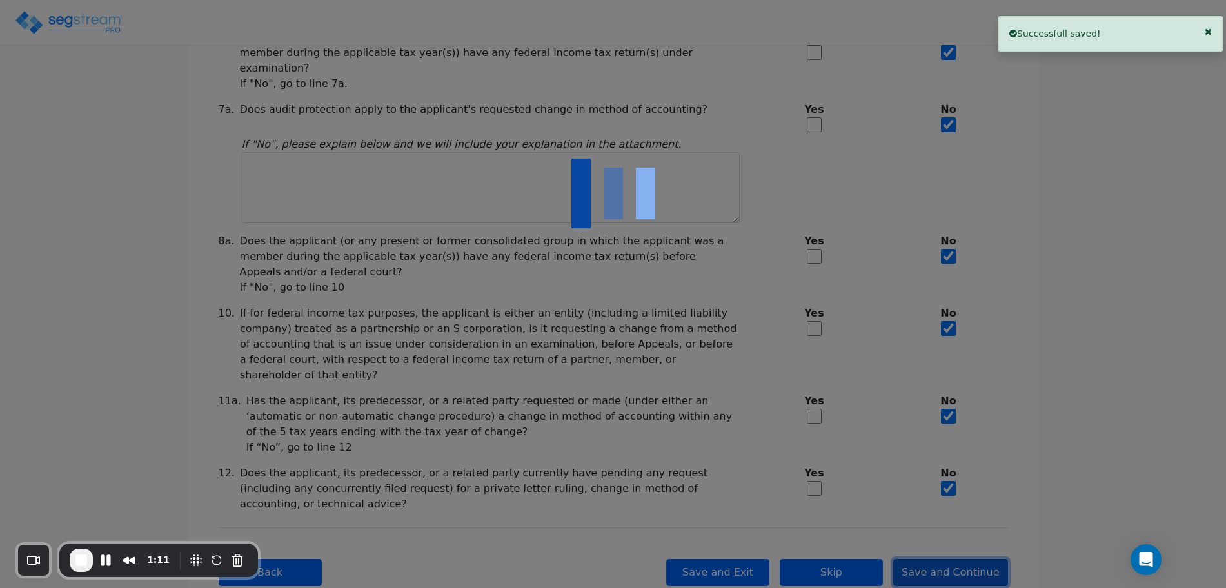
checkbox input "true"
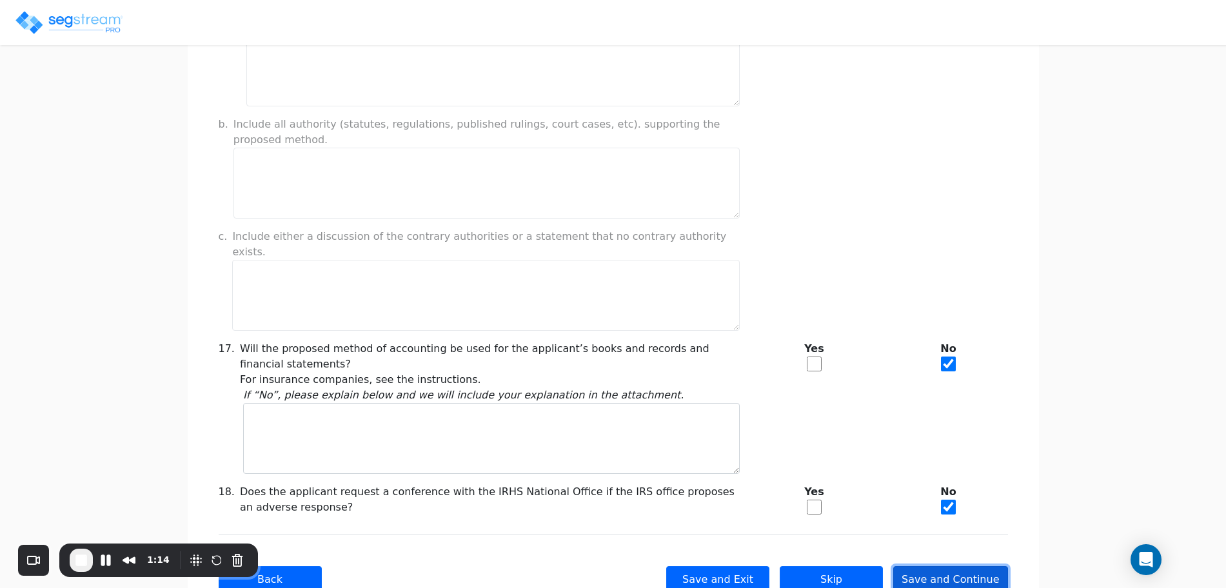
scroll to position [1029, 0]
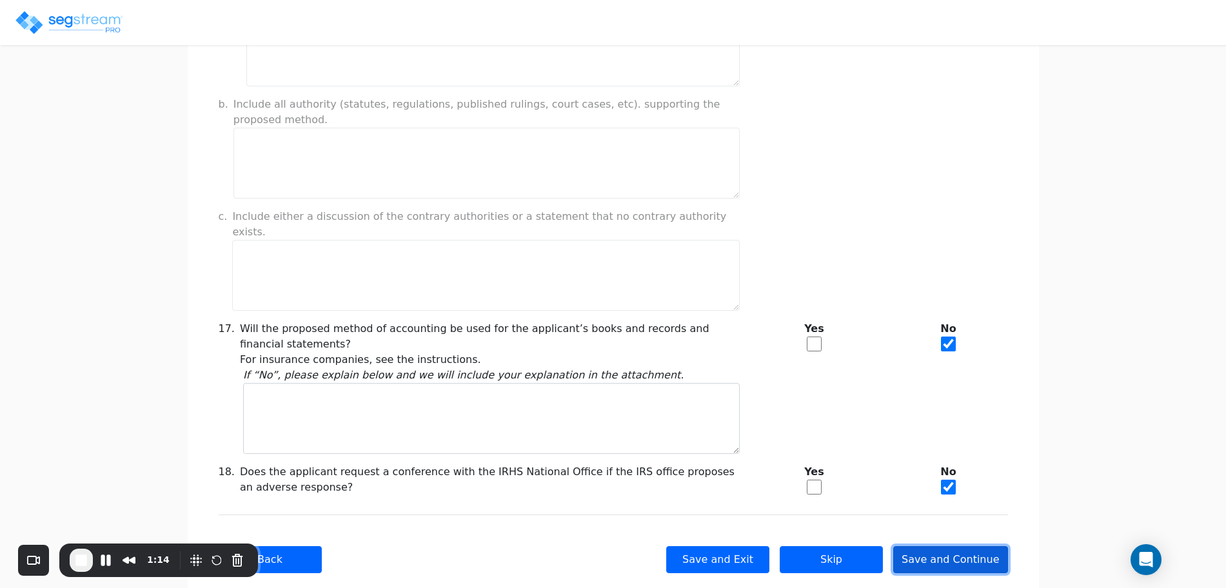
click at [959, 546] on button "Save and Continue" at bounding box center [950, 559] width 115 height 27
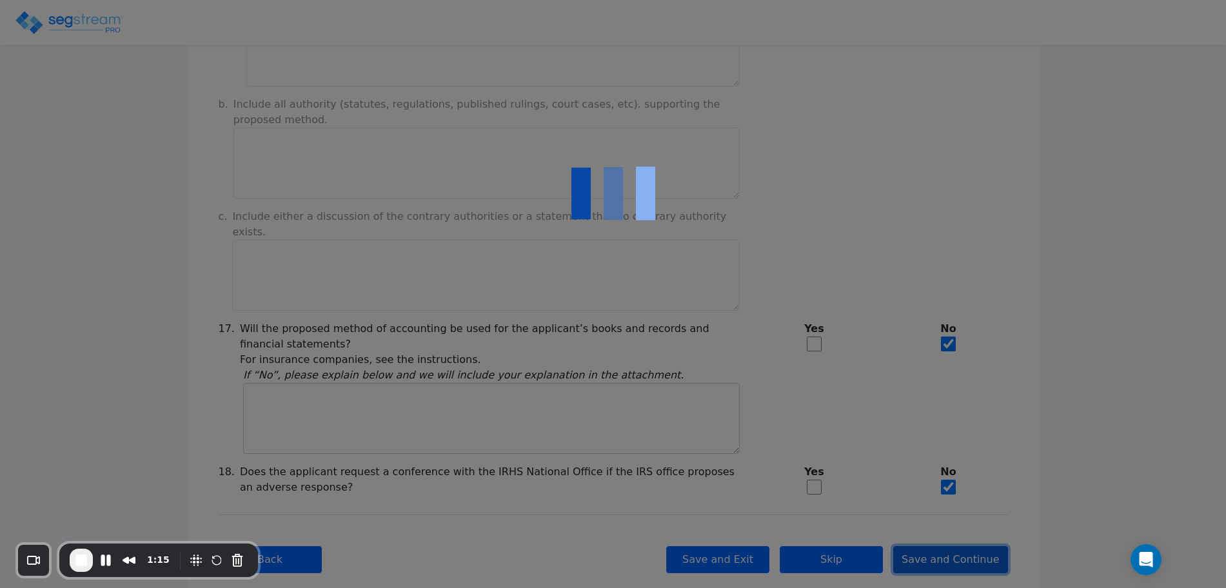
checkbox input "true"
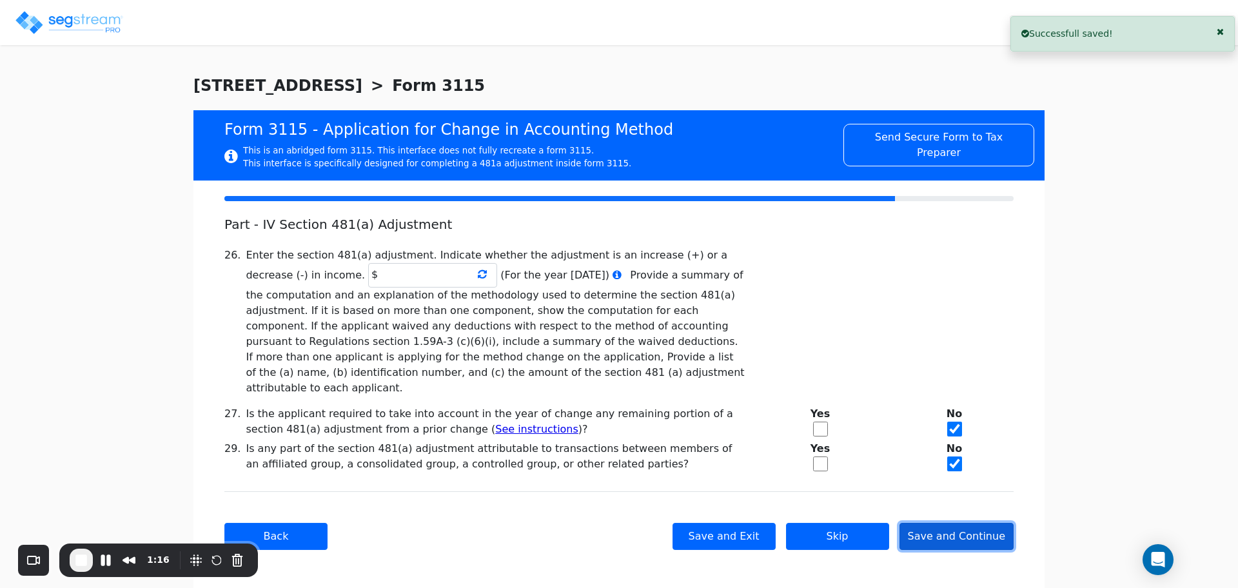
click at [959, 524] on button "Save and Continue" at bounding box center [956, 536] width 115 height 27
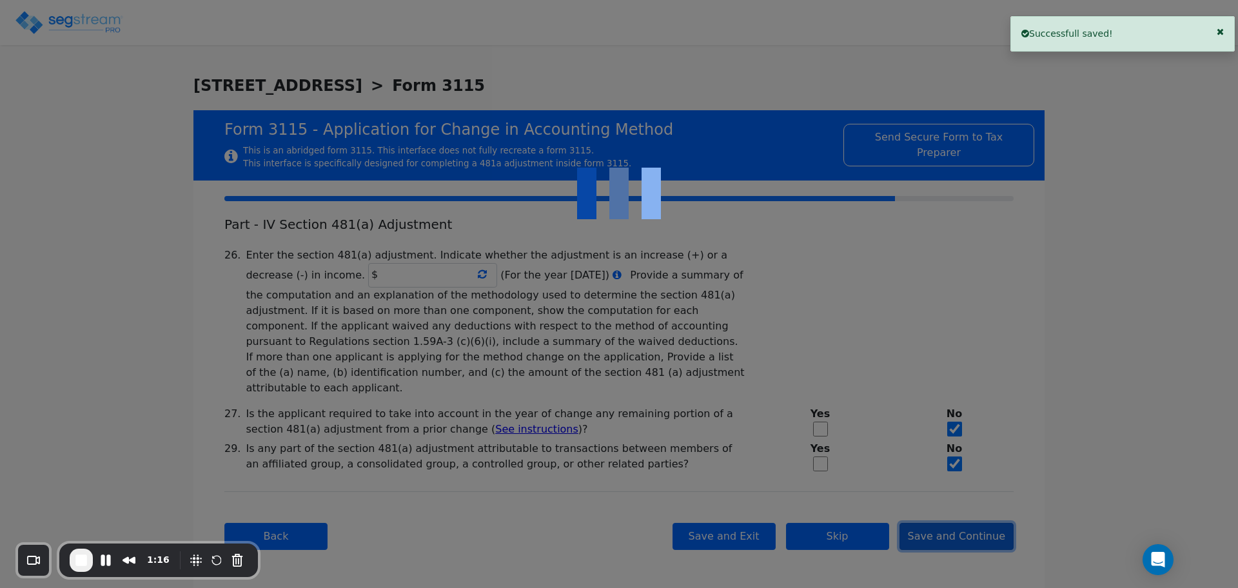
checkbox input "true"
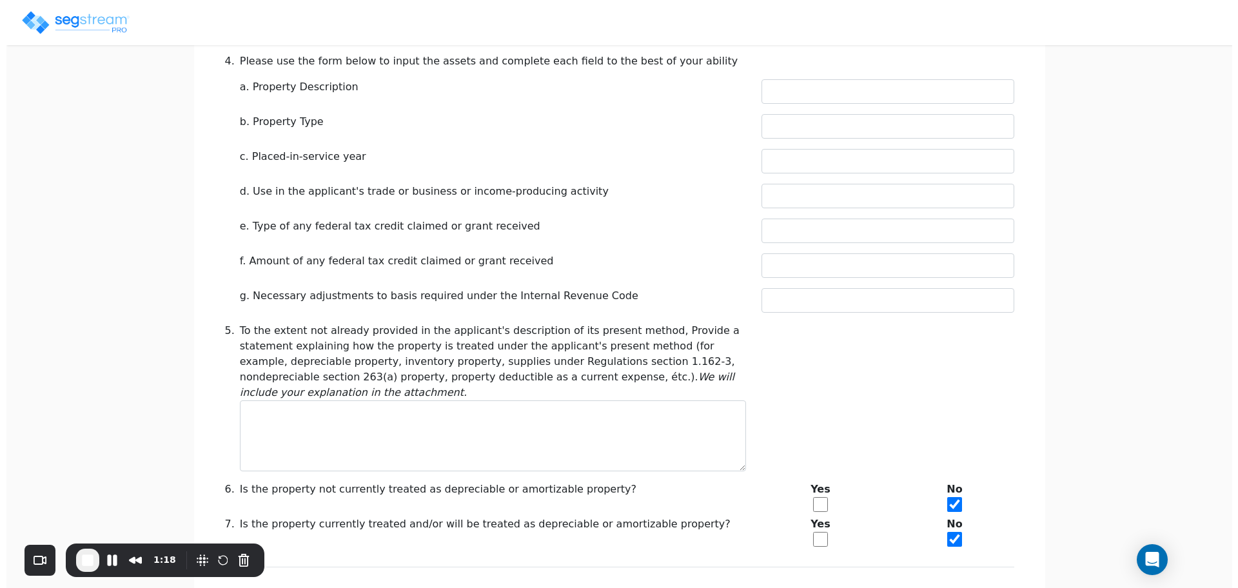
scroll to position [534, 0]
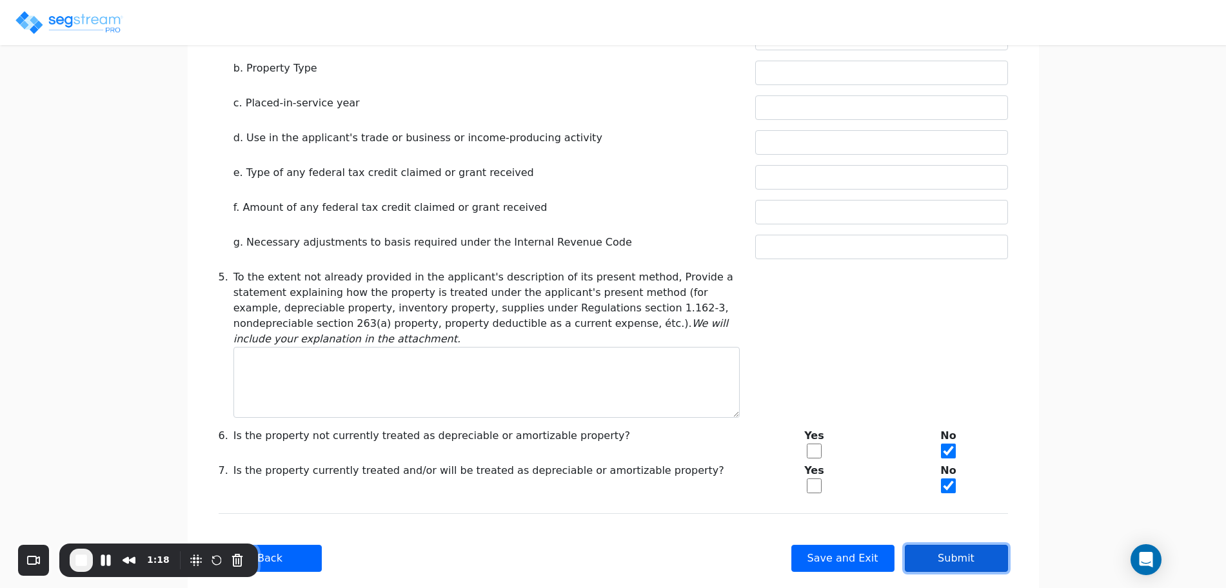
click at [959, 545] on button "Submit" at bounding box center [956, 558] width 103 height 27
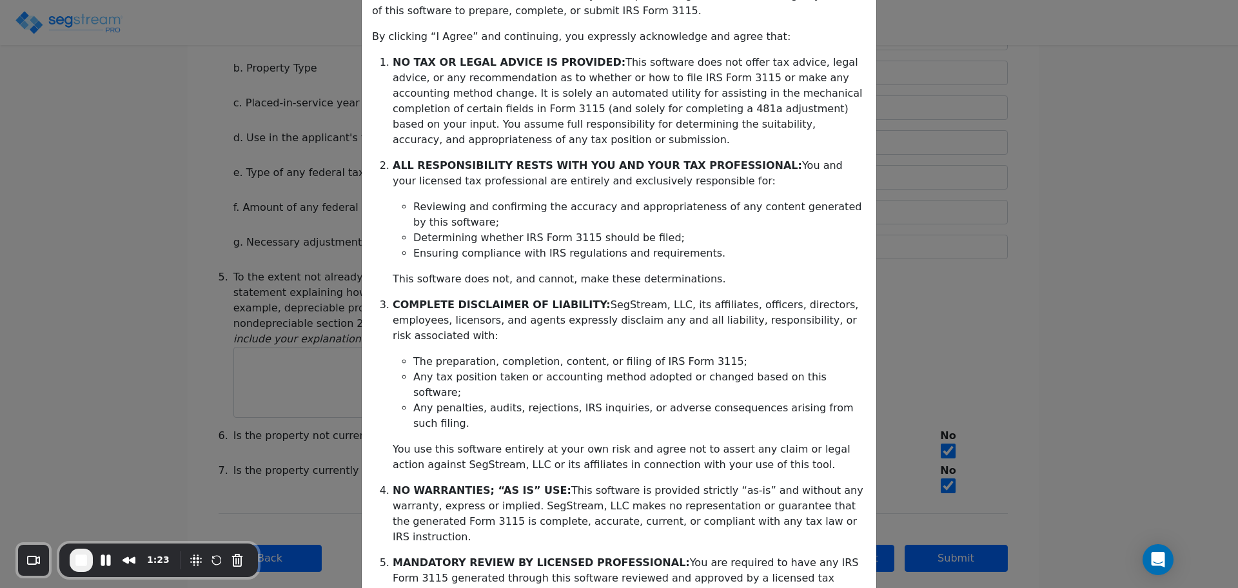
scroll to position [208, 0]
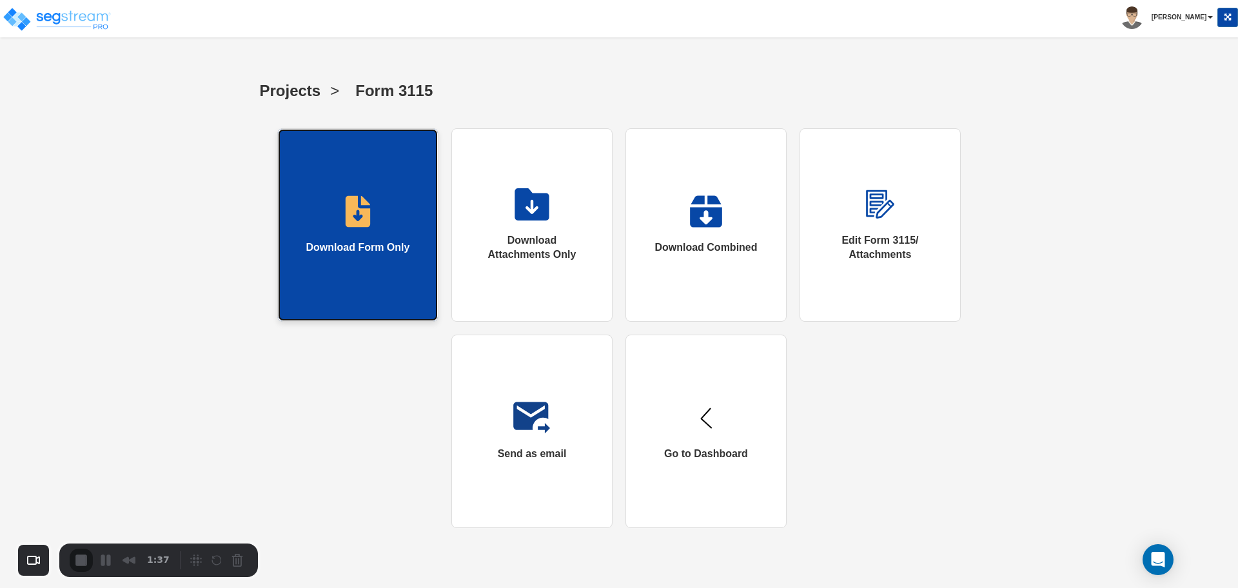
click at [362, 260] on link "Download Form Only" at bounding box center [357, 224] width 161 height 193
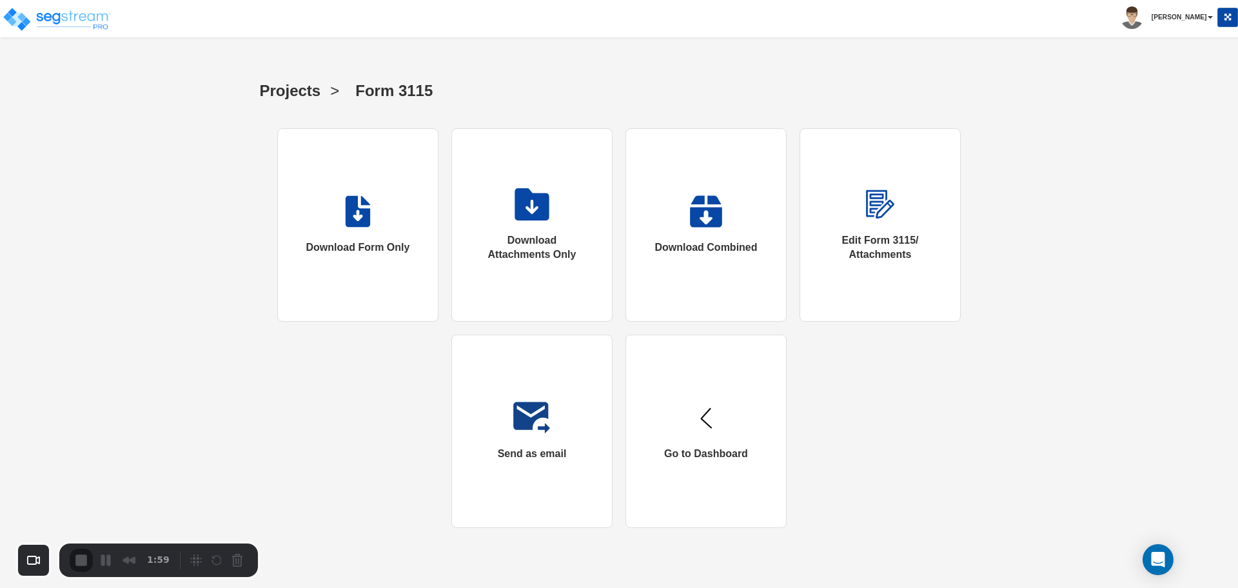
click at [83, 566] on div "1:59" at bounding box center [122, 560] width 105 height 23
